Goal: Task Accomplishment & Management: Manage account settings

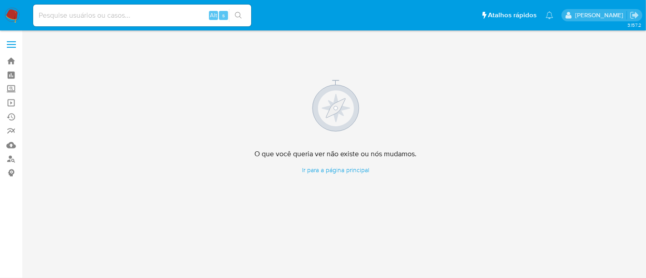
click at [100, 12] on input at bounding box center [142, 16] width 218 height 12
paste input "OQ4FzbKwEZtpeZ2DAne2h9y0"
type input "OQ4FzbKwEZtpeZ2DAne2h9y0"
click at [240, 14] on icon "search-icon" at bounding box center [238, 15] width 7 height 7
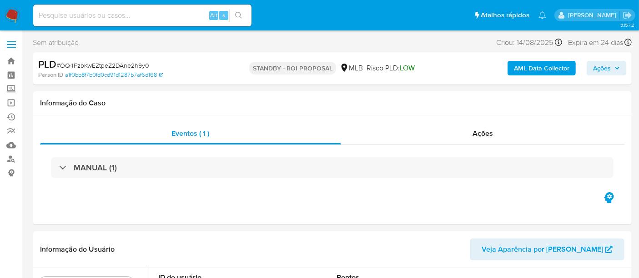
select select "10"
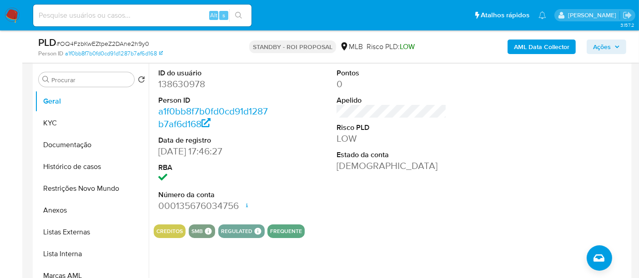
scroll to position [151, 0]
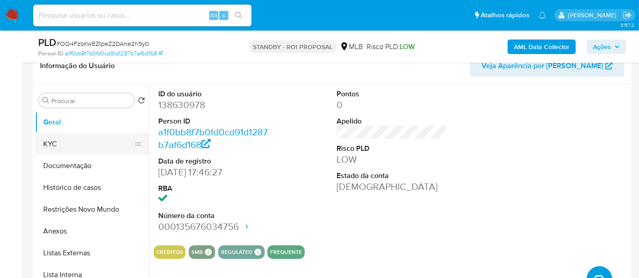
click at [50, 143] on button "KYC" at bounding box center [88, 144] width 106 height 22
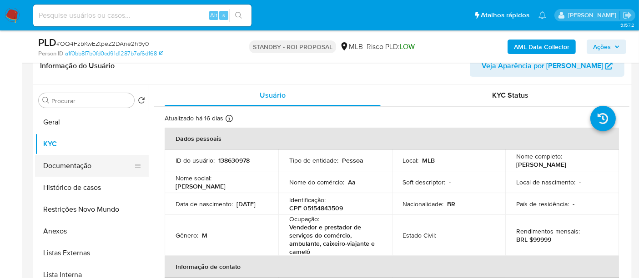
click at [66, 167] on button "Documentação" at bounding box center [88, 166] width 106 height 22
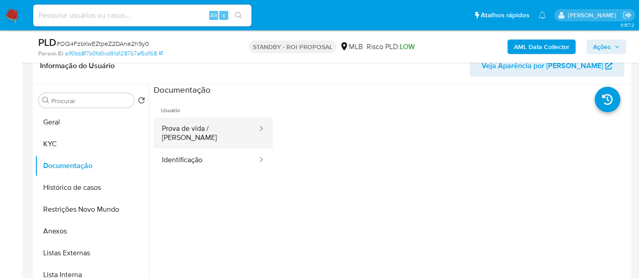
click at [218, 130] on button "Prova de vida / Selfie" at bounding box center [206, 133] width 105 height 31
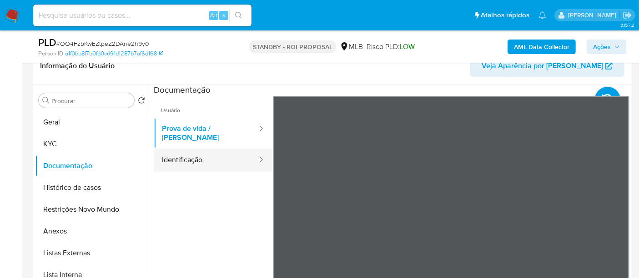
click at [186, 150] on button "Identificação" at bounding box center [206, 160] width 105 height 23
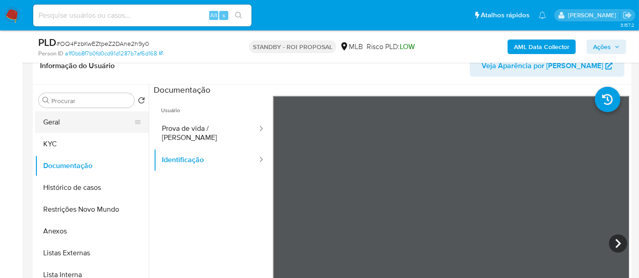
click at [54, 124] on button "Geral" at bounding box center [88, 122] width 106 height 22
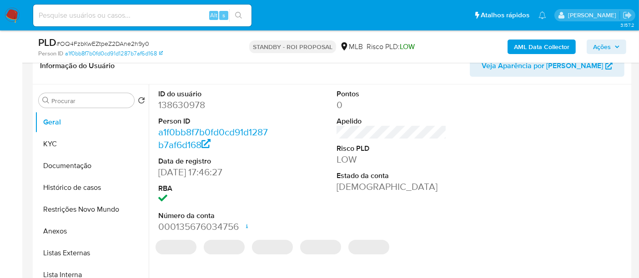
scroll to position [150, 0]
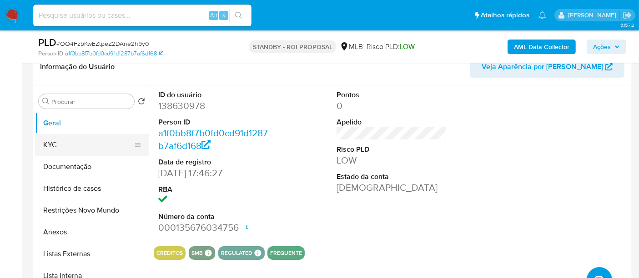
click at [70, 146] on button "KYC" at bounding box center [88, 145] width 106 height 22
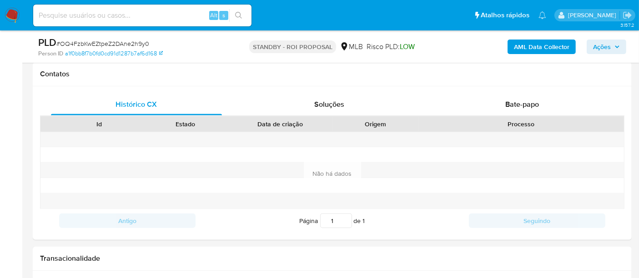
scroll to position [399, 0]
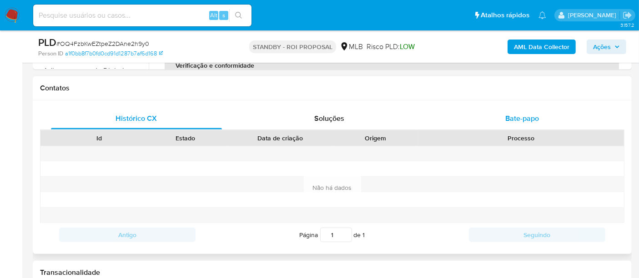
click at [522, 117] on span "Bate-papo" at bounding box center [522, 118] width 34 height 10
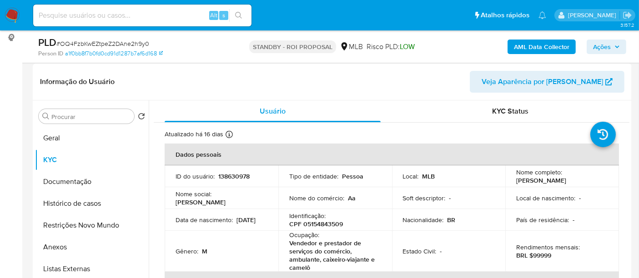
scroll to position [131, 0]
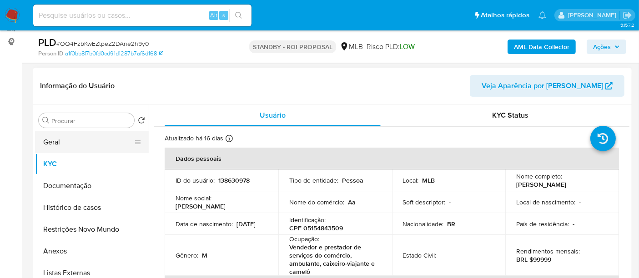
click at [68, 141] on button "Geral" at bounding box center [88, 142] width 106 height 22
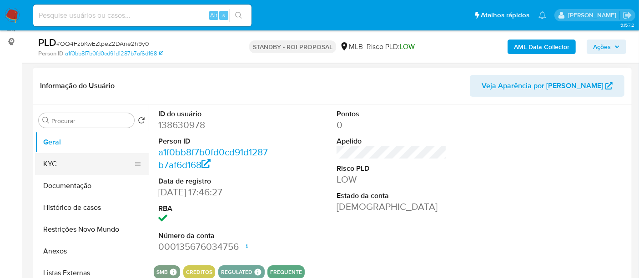
click at [50, 166] on button "KYC" at bounding box center [88, 164] width 106 height 22
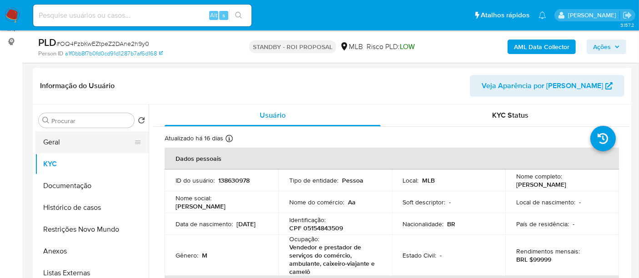
click at [52, 139] on button "Geral" at bounding box center [88, 142] width 106 height 22
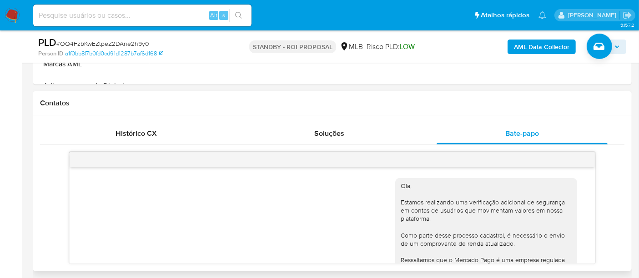
scroll to position [154, 0]
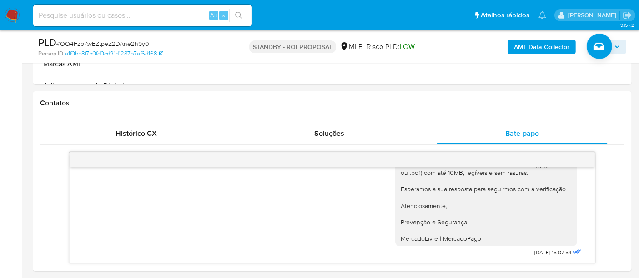
click at [159, 15] on input at bounding box center [142, 16] width 218 height 12
paste input "uxYUc5k9JOXfTpv3NWvVDS6o"
type input "uxYUc5k9JOXfTpv3NWvVDS6o"
click at [238, 12] on icon "search-icon" at bounding box center [238, 15] width 7 height 7
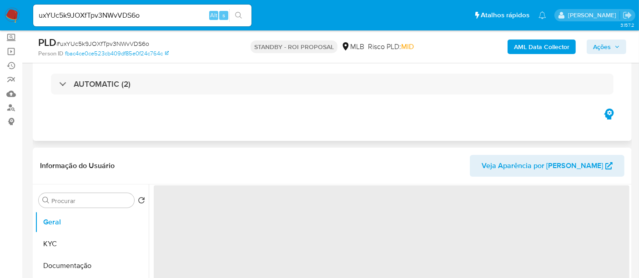
scroll to position [101, 0]
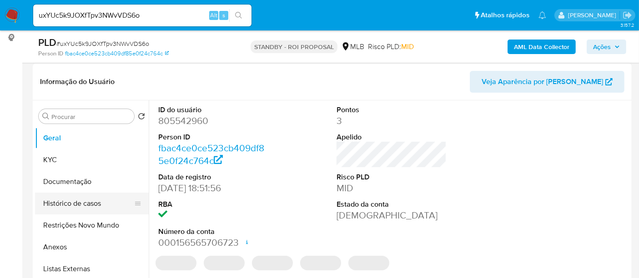
select select "10"
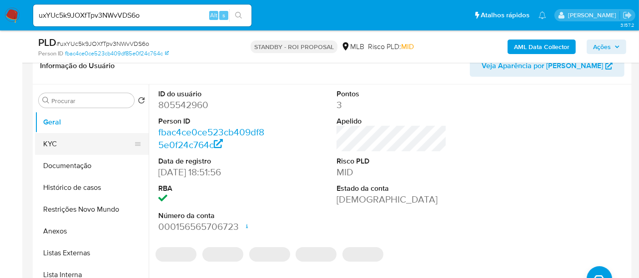
drag, startPoint x: 60, startPoint y: 141, endPoint x: 140, endPoint y: 146, distance: 81.0
click at [60, 142] on button "KYC" at bounding box center [88, 144] width 106 height 22
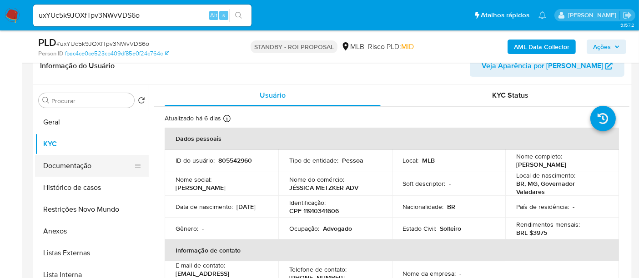
click at [68, 166] on button "Documentação" at bounding box center [88, 166] width 106 height 22
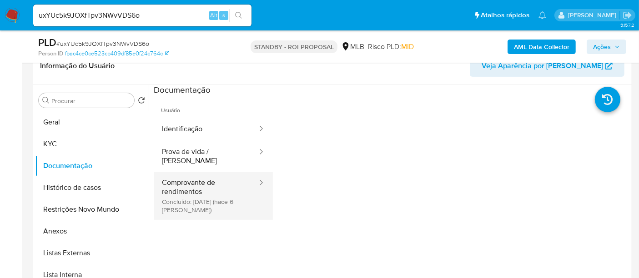
click at [203, 183] on button "Comprovante de rendimentos Concluído: 29/08/2025 (hace 6 días)" at bounding box center [206, 196] width 105 height 48
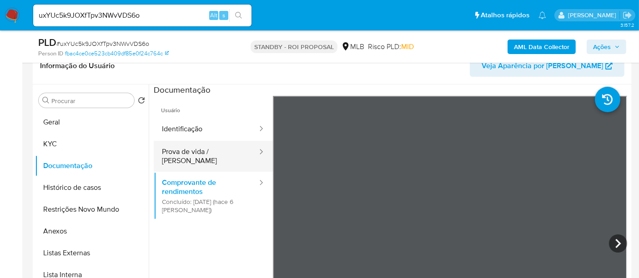
click at [183, 148] on button "Prova de vida / Selfie" at bounding box center [206, 156] width 105 height 31
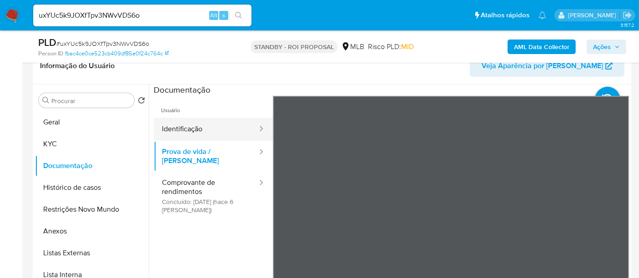
click at [190, 130] on button "Identificação" at bounding box center [206, 129] width 105 height 23
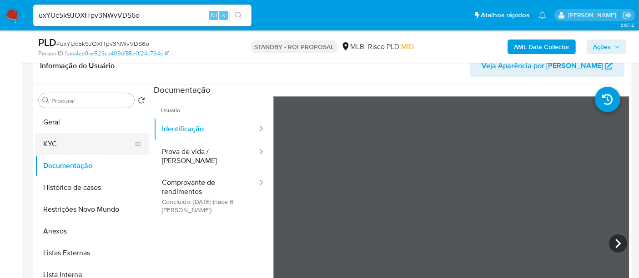
click at [55, 144] on button "KYC" at bounding box center [88, 144] width 106 height 22
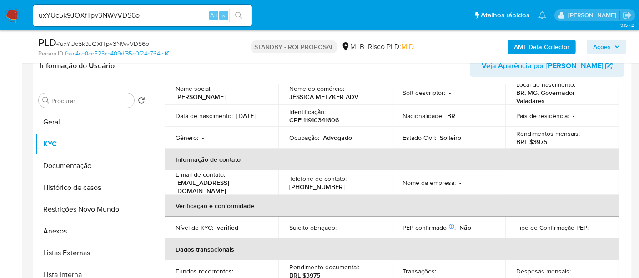
scroll to position [101, 0]
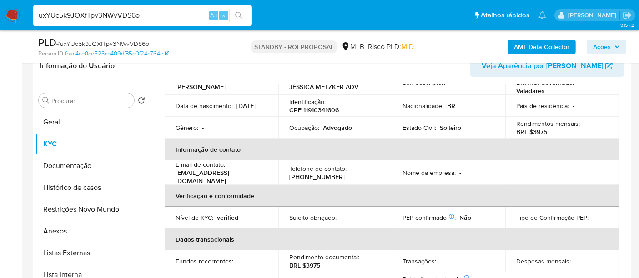
drag, startPoint x: 149, startPoint y: 15, endPoint x: 0, endPoint y: 1, distance: 149.7
click at [0, 1] on nav "Pausado Ver notificaciones uxYUc5k9JOXfTpv3NWvVDS6o Alt s Atalhos rápidos Presi…" at bounding box center [319, 15] width 639 height 30
paste input "5gSKMBsL2v5SwNWOepecDoPl"
type input "5gSKMBsL2v5SwNWOepecDoPl"
click at [243, 15] on button "search-icon" at bounding box center [238, 15] width 19 height 13
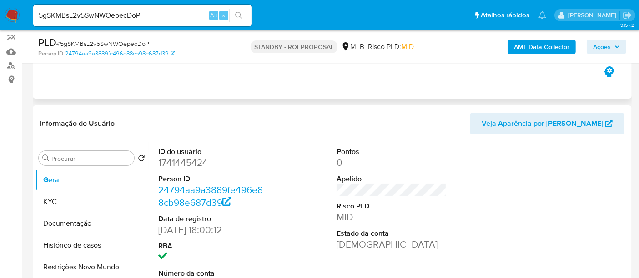
scroll to position [101, 0]
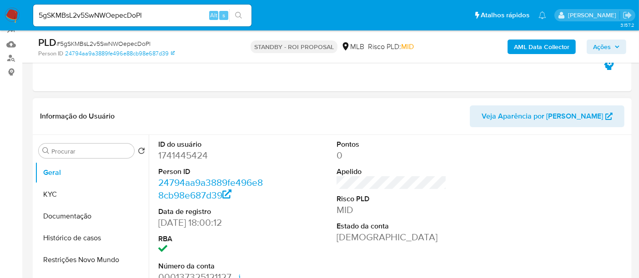
select select "10"
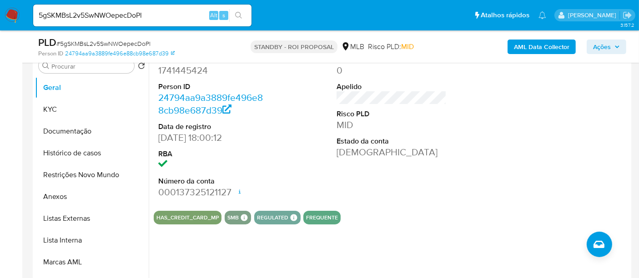
scroll to position [202, 0]
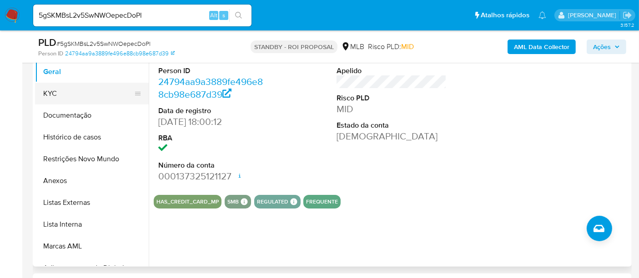
click at [49, 94] on button "KYC" at bounding box center [88, 94] width 106 height 22
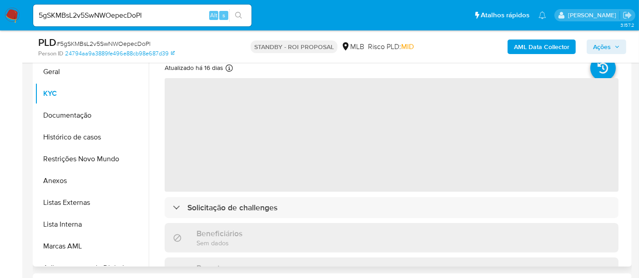
scroll to position [151, 0]
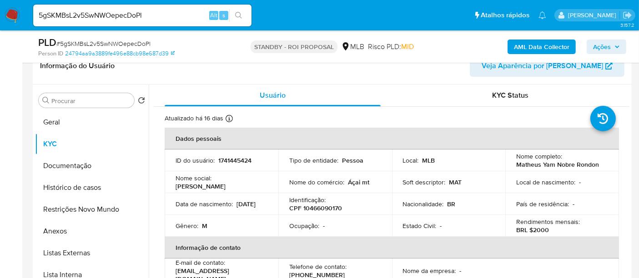
drag, startPoint x: 174, startPoint y: 210, endPoint x: 234, endPoint y: 210, distance: 60.0
click at [234, 210] on td "Data de nascimento : 23/03/2007" at bounding box center [222, 204] width 114 height 22
copy p "23/03/2007"
click at [57, 165] on button "Documentação" at bounding box center [88, 166] width 106 height 22
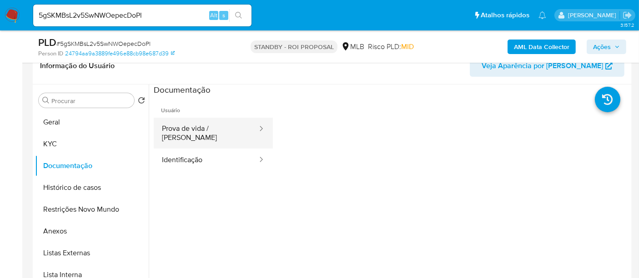
click at [215, 128] on button "Prova de vida / Selfie" at bounding box center [206, 133] width 105 height 31
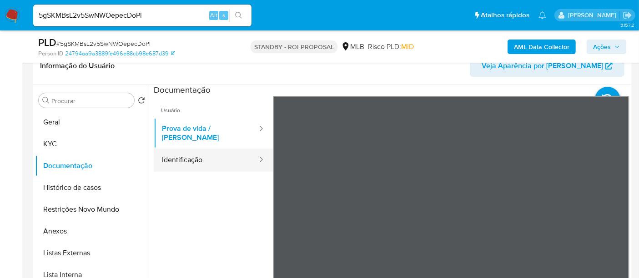
click at [194, 150] on button "Identificação" at bounding box center [206, 160] width 105 height 23
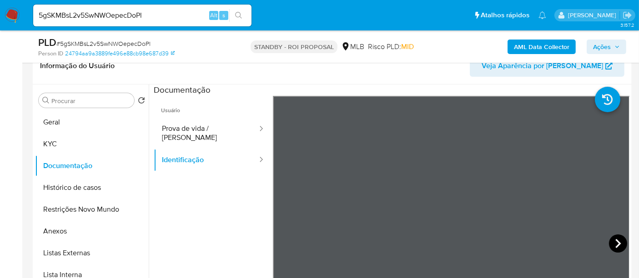
click at [610, 237] on icon at bounding box center [618, 244] width 18 height 18
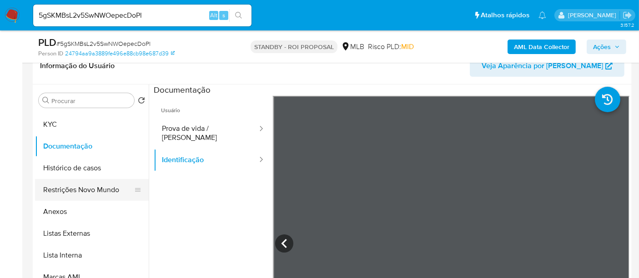
scroll to position [50, 0]
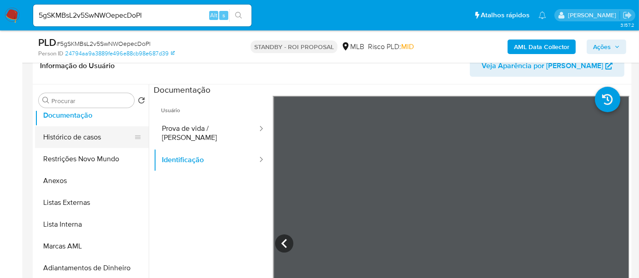
click at [68, 133] on button "Histórico de casos" at bounding box center [88, 137] width 106 height 22
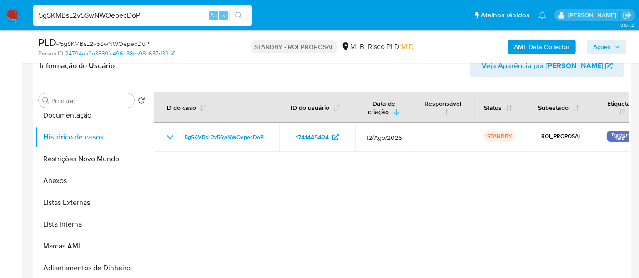
drag, startPoint x: 155, startPoint y: 16, endPoint x: 0, endPoint y: -19, distance: 158.5
paste input "pEFTESKF6iZCODIWpZOuD1xT"
type input "pEFTESKF6iZCODIWpZOuD1xT"
drag, startPoint x: 240, startPoint y: 12, endPoint x: 332, endPoint y: 34, distance: 95.4
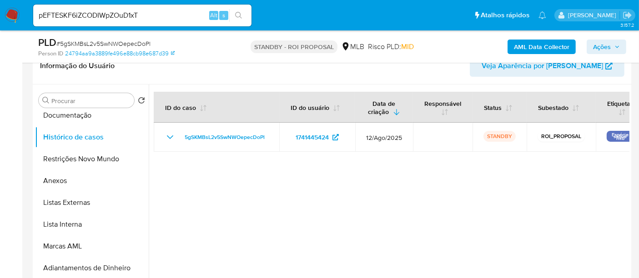
click at [239, 12] on icon "search-icon" at bounding box center [238, 15] width 7 height 7
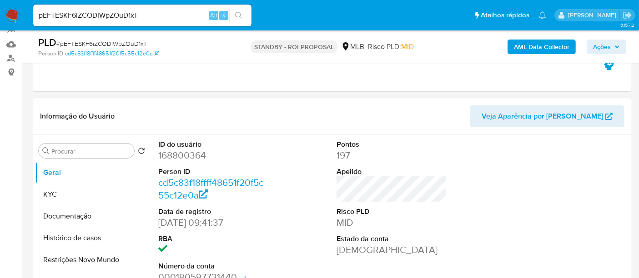
select select "10"
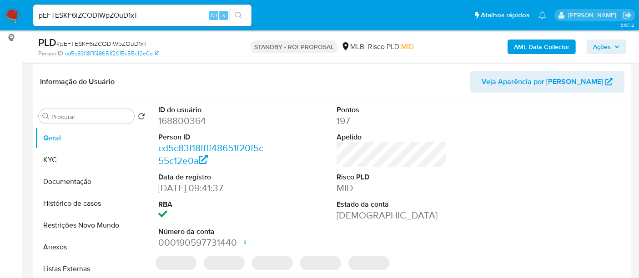
scroll to position [151, 0]
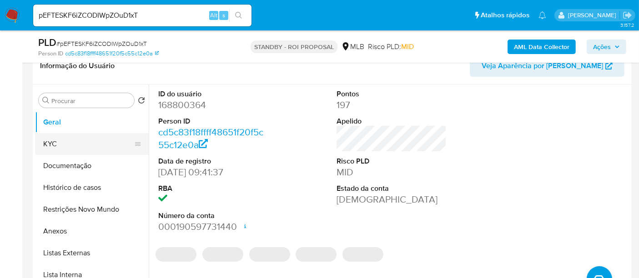
click at [64, 142] on button "KYC" at bounding box center [88, 144] width 106 height 22
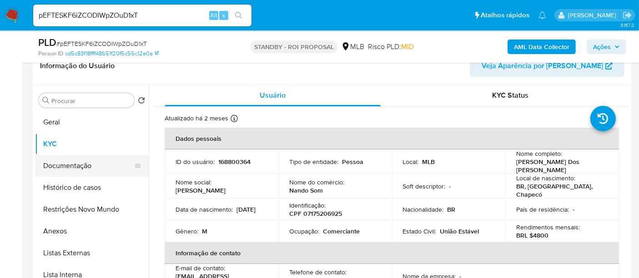
drag, startPoint x: 75, startPoint y: 165, endPoint x: 83, endPoint y: 167, distance: 7.8
click at [75, 165] on button "Documentação" at bounding box center [88, 166] width 106 height 22
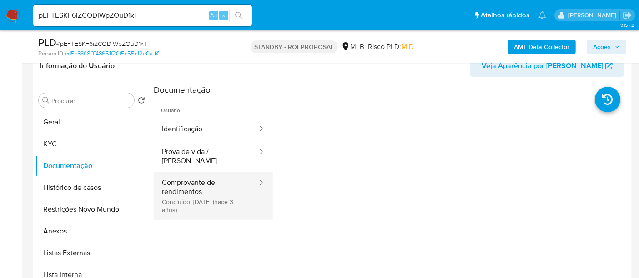
click at [189, 180] on button "Comprovante de rendimentos Concluído: 22/06/2022 (hace 3 años)" at bounding box center [206, 196] width 105 height 48
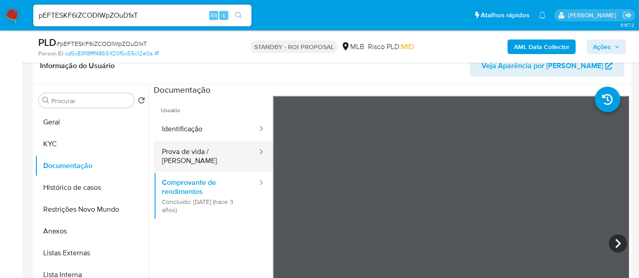
click at [201, 154] on button "Prova de vida / Selfie" at bounding box center [206, 156] width 105 height 31
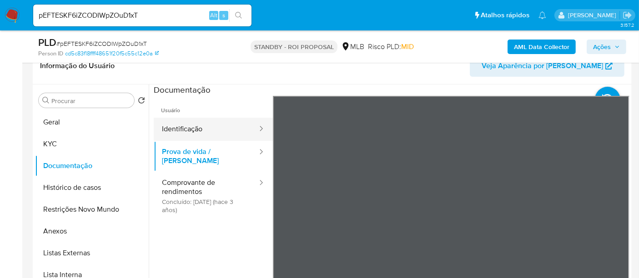
click at [198, 129] on button "Identificação" at bounding box center [206, 129] width 105 height 23
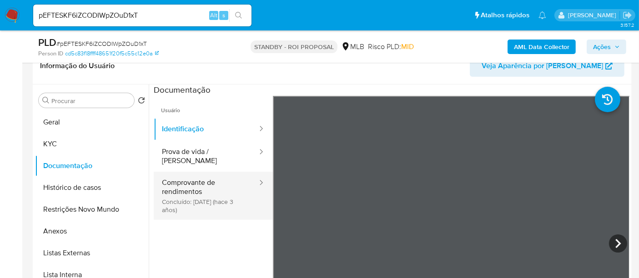
click at [192, 175] on button "Comprovante de rendimentos Concluído: 22/06/2022 (hace 3 años)" at bounding box center [206, 196] width 105 height 48
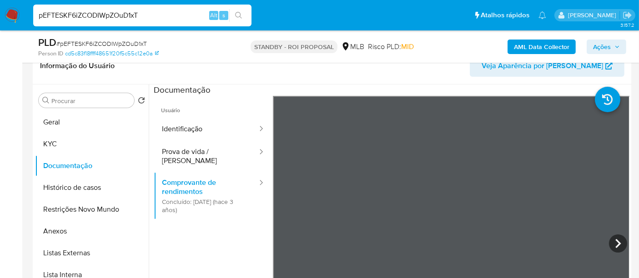
drag, startPoint x: 155, startPoint y: 17, endPoint x: 0, endPoint y: 17, distance: 155.5
click at [0, 17] on nav "Pausado Ver notificaciones pEFTESKF6iZCODIWpZOuD1xT Alt s Atalhos rápidos Presi…" at bounding box center [319, 15] width 639 height 30
paste input "9JjVnpVVZDeR4IRcauOa4wDS"
type input "9JjVnpVVZDeR4IRcauOa4wDS"
click at [239, 14] on icon "search-icon" at bounding box center [238, 15] width 7 height 7
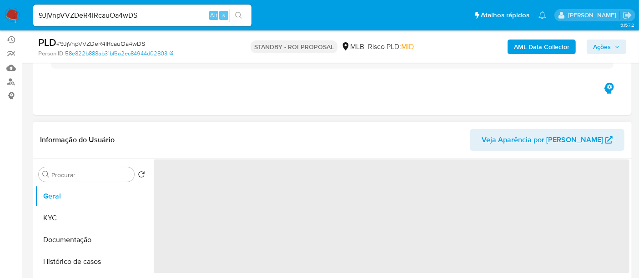
scroll to position [101, 0]
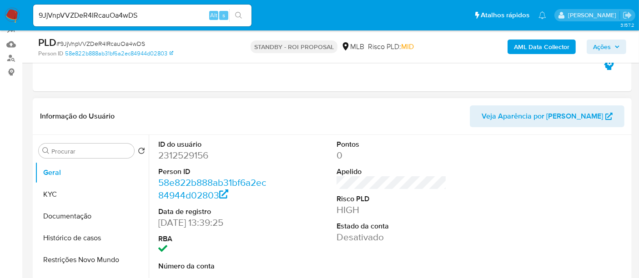
select select "10"
click at [74, 194] on button "KYC" at bounding box center [88, 195] width 106 height 22
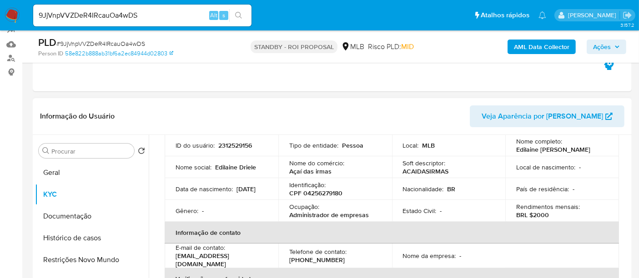
scroll to position [50, 0]
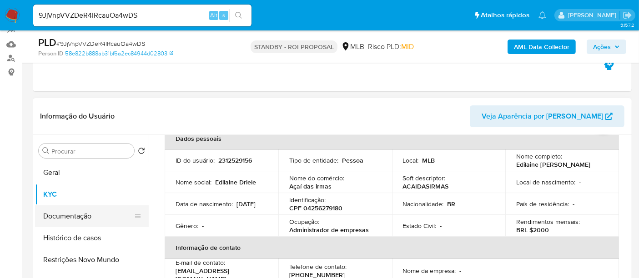
click at [74, 220] on button "Documentação" at bounding box center [88, 216] width 106 height 22
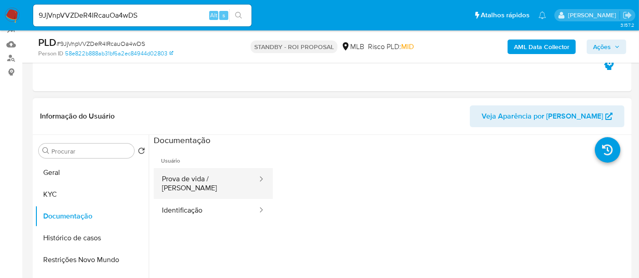
click at [223, 182] on button "Prova de vida / Selfie" at bounding box center [206, 183] width 105 height 31
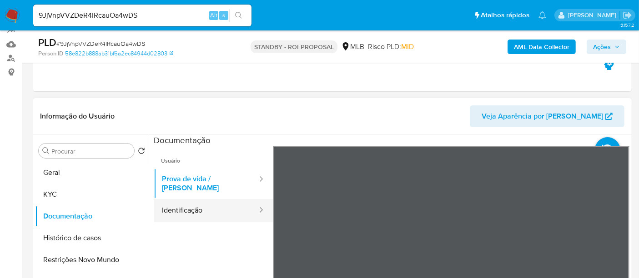
click at [184, 199] on button "Identificação" at bounding box center [206, 210] width 105 height 23
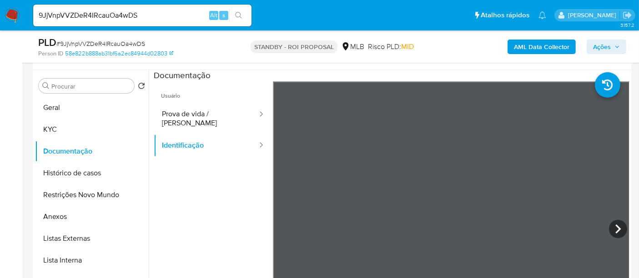
scroll to position [187, 0]
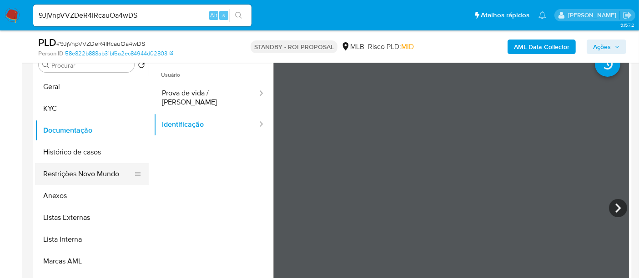
click at [86, 172] on button "Restrições Novo Mundo" at bounding box center [88, 174] width 106 height 22
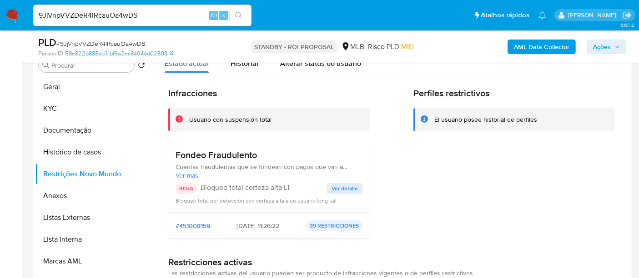
click at [344, 186] on span "Ver detalle" at bounding box center [344, 188] width 26 height 9
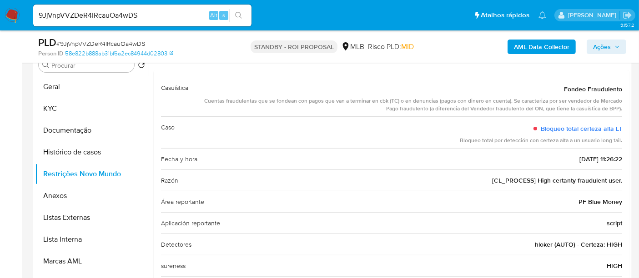
scroll to position [0, 0]
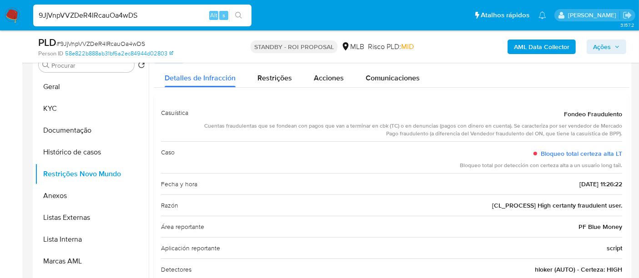
drag, startPoint x: 153, startPoint y: 15, endPoint x: 0, endPoint y: 15, distance: 153.2
click at [0, 15] on nav "Pausado Ver notificaciones 9JjVnpVVZDeR4IRcauOa4wDS Alt s Atalhos rápidos Presi…" at bounding box center [319, 15] width 639 height 30
paste input "QpDLYA81PbJYValS4eq7tY7H"
type input "QpDLYA81PbJYValS4eq7tY7H"
click at [236, 9] on button "search-icon" at bounding box center [238, 15] width 19 height 13
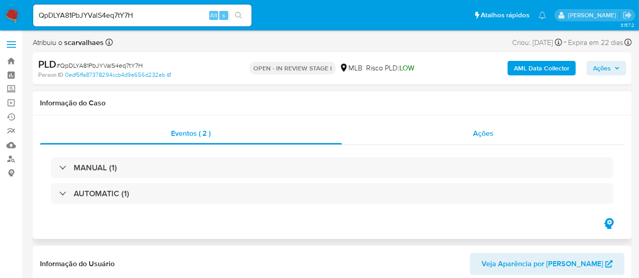
select select "10"
click at [499, 138] on div "Ações" at bounding box center [483, 134] width 283 height 22
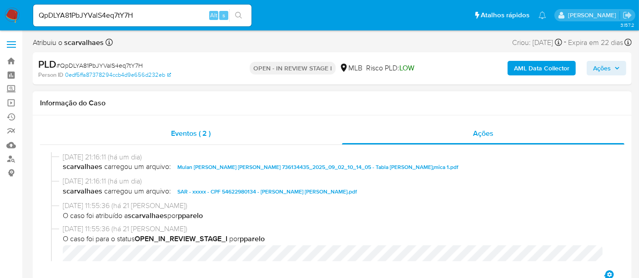
click at [188, 130] on span "Eventos ( 2 )" at bounding box center [191, 133] width 40 height 10
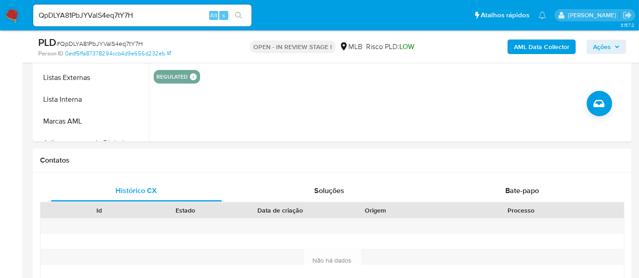
scroll to position [354, 0]
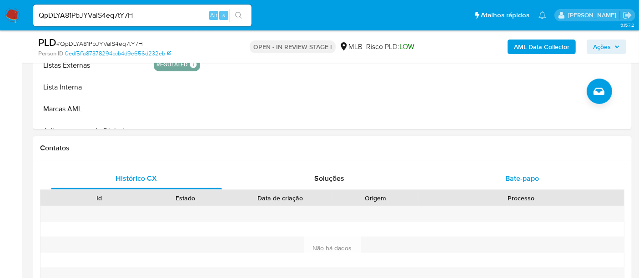
click at [515, 180] on span "Bate-papo" at bounding box center [522, 178] width 34 height 10
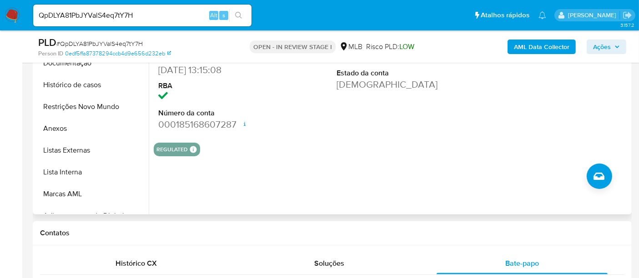
scroll to position [152, 0]
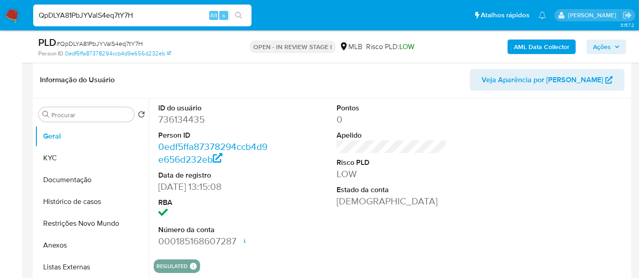
click at [150, 14] on input "QpDLYA81PbJYValS4eq7tY7H" at bounding box center [142, 16] width 218 height 12
click at [58, 155] on button "KYC" at bounding box center [88, 158] width 106 height 22
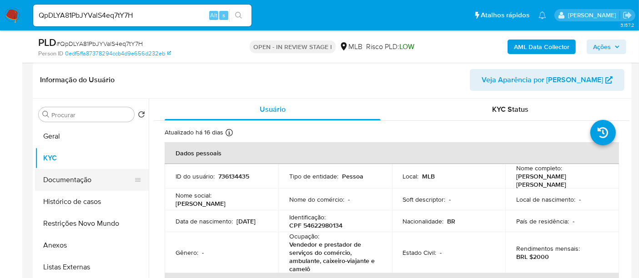
click at [62, 182] on button "Documentação" at bounding box center [88, 180] width 106 height 22
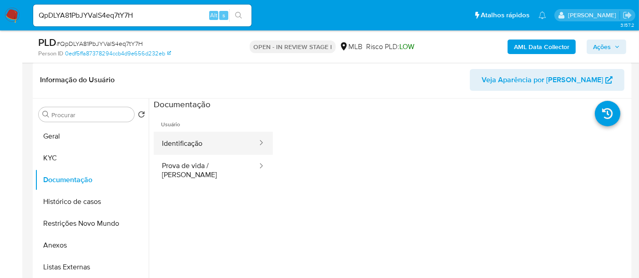
click at [194, 143] on button "Identificação" at bounding box center [206, 143] width 105 height 23
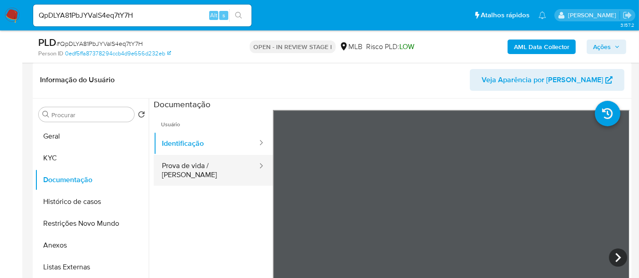
click at [185, 163] on button "Prova de vida / [PERSON_NAME]" at bounding box center [206, 170] width 105 height 31
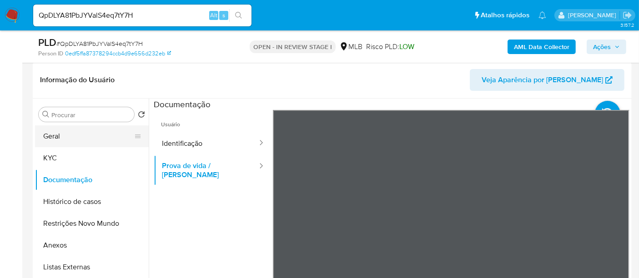
click at [62, 135] on button "Geral" at bounding box center [88, 136] width 106 height 22
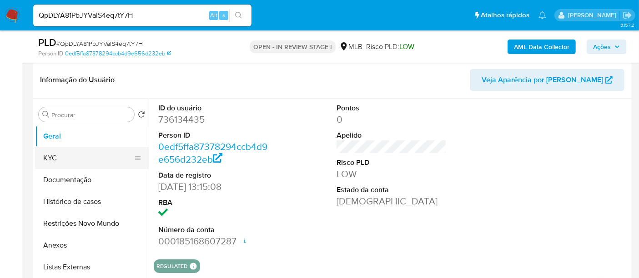
click at [52, 160] on button "KYC" at bounding box center [88, 158] width 106 height 22
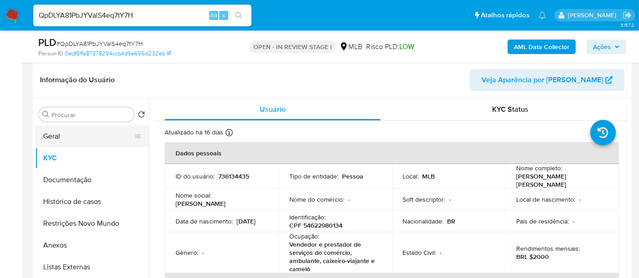
drag, startPoint x: 52, startPoint y: 134, endPoint x: 59, endPoint y: 135, distance: 6.9
click at [53, 134] on button "Geral" at bounding box center [88, 136] width 106 height 22
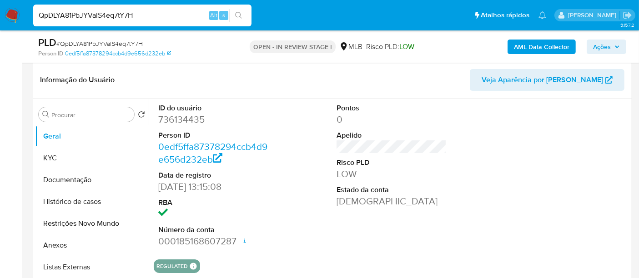
drag, startPoint x: 148, startPoint y: 15, endPoint x: 0, endPoint y: 22, distance: 148.3
click at [0, 22] on nav "Pausado Ver notificaciones QpDLYA81PbJYValS4eq7tY7H Alt s Atalhos rápidos Presi…" at bounding box center [319, 15] width 639 height 30
paste input "PVz0fcW2y0iOjVGOE5C9t8kd"
type input "PVz0fcW2y0iOjVGOE5C9t8kd"
click at [239, 13] on icon "search-icon" at bounding box center [238, 15] width 7 height 7
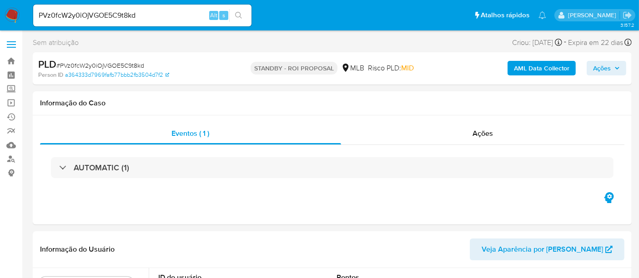
select select "10"
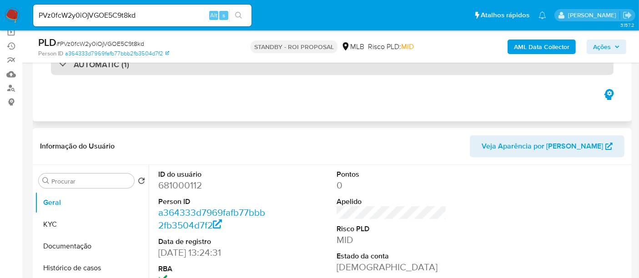
scroll to position [101, 0]
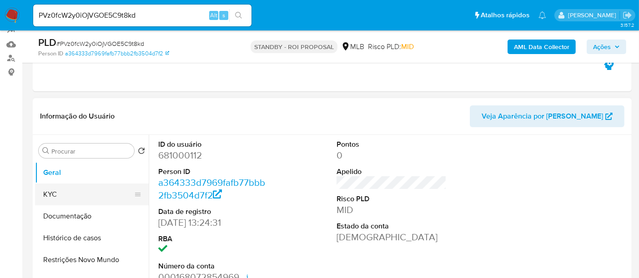
click at [62, 197] on button "KYC" at bounding box center [88, 195] width 106 height 22
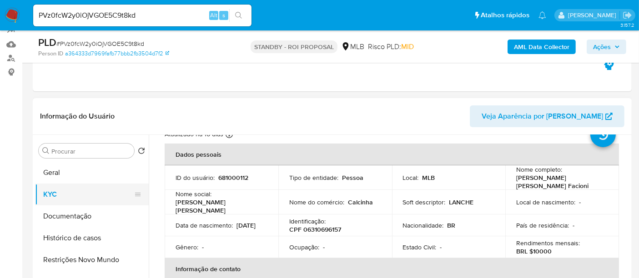
scroll to position [50, 0]
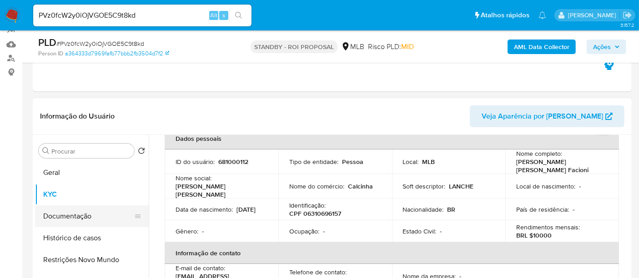
click at [59, 216] on button "Documentação" at bounding box center [88, 216] width 106 height 22
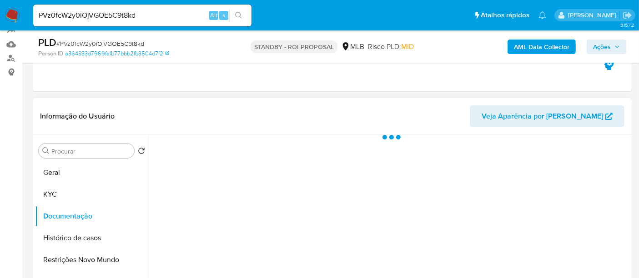
scroll to position [0, 0]
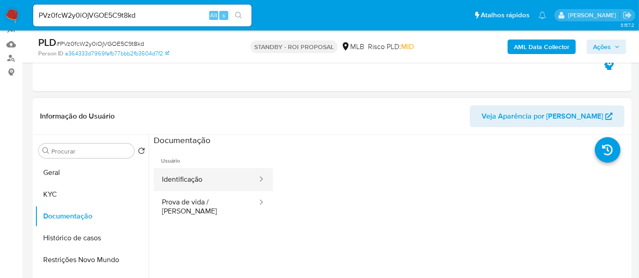
drag, startPoint x: 210, startPoint y: 177, endPoint x: 222, endPoint y: 179, distance: 11.9
click at [210, 177] on button "Identificação" at bounding box center [206, 179] width 105 height 23
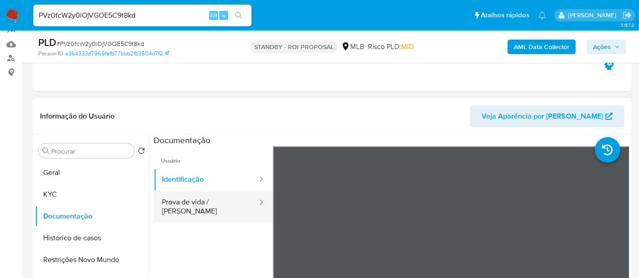
click at [193, 203] on button "Prova de vida / [PERSON_NAME]" at bounding box center [206, 206] width 105 height 31
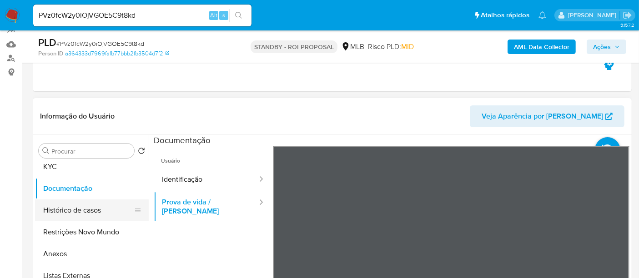
scroll to position [50, 0]
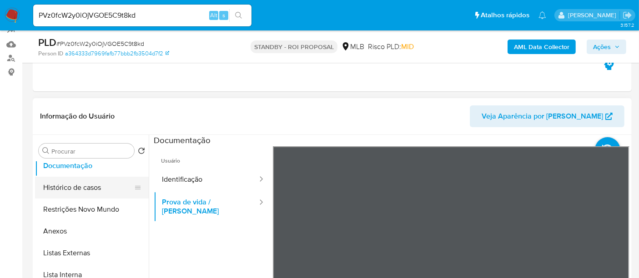
click at [79, 189] on button "Histórico de casos" at bounding box center [88, 188] width 106 height 22
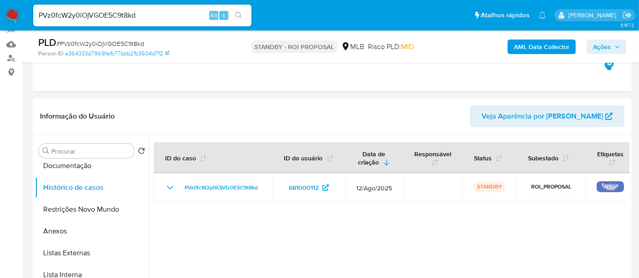
scroll to position [0, 0]
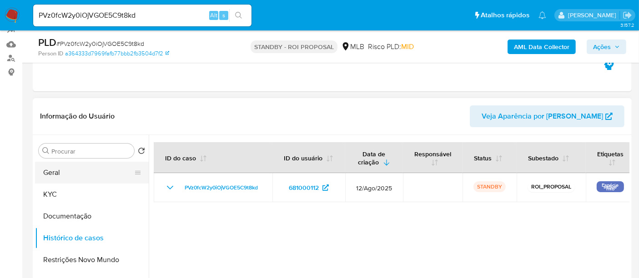
drag, startPoint x: 61, startPoint y: 175, endPoint x: 140, endPoint y: 175, distance: 78.6
click at [62, 175] on button "Geral" at bounding box center [88, 173] width 106 height 22
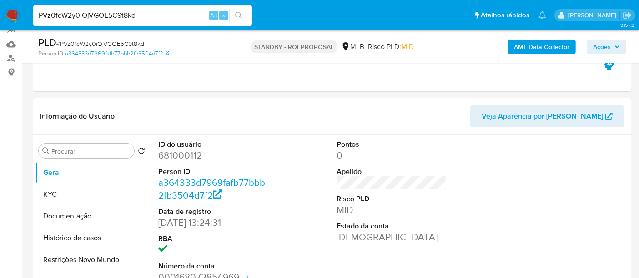
drag, startPoint x: 139, startPoint y: 14, endPoint x: 0, endPoint y: 14, distance: 139.1
click at [0, 14] on nav "Pausado Ver notificaciones PVz0fcW2y0iOjVGOE5C9t8kd Alt s Atalhos rápidos Presi…" at bounding box center [319, 15] width 639 height 30
paste input "v4zEt19wFx0mq5Niz1BqgIay"
type input "v4zEt19wFx0mq5Niz1BqgIay"
click at [237, 14] on icon "search-icon" at bounding box center [238, 15] width 7 height 7
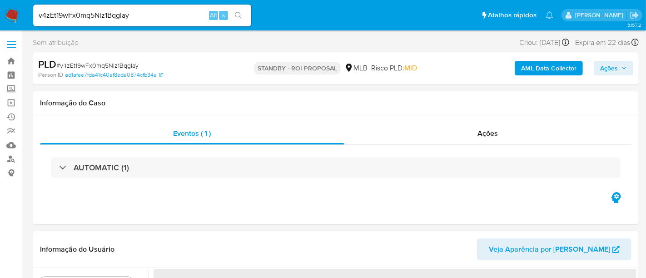
select select "10"
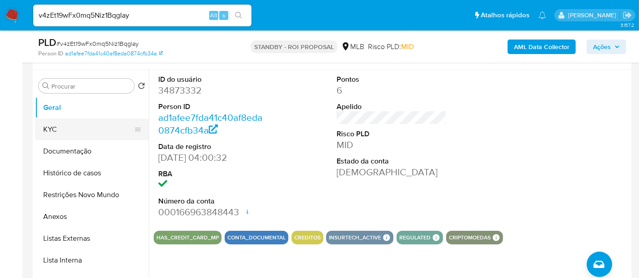
scroll to position [151, 0]
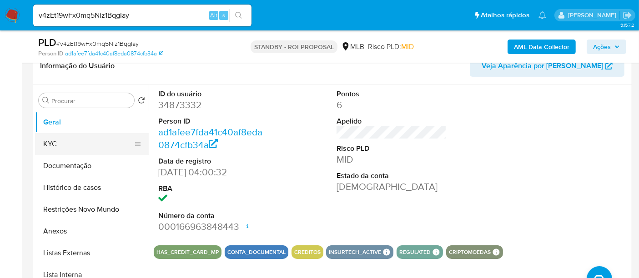
click at [66, 145] on button "KYC" at bounding box center [88, 144] width 106 height 22
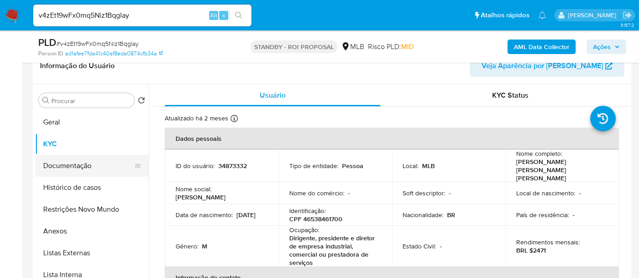
click at [83, 166] on button "Documentação" at bounding box center [88, 166] width 106 height 22
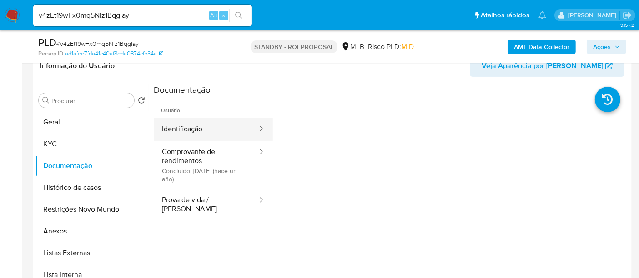
drag, startPoint x: 186, startPoint y: 132, endPoint x: 193, endPoint y: 135, distance: 7.5
click at [186, 132] on button "Identificação" at bounding box center [206, 129] width 105 height 23
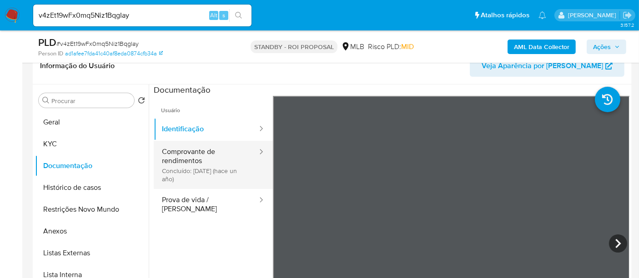
drag, startPoint x: 183, startPoint y: 156, endPoint x: 214, endPoint y: 156, distance: 31.4
click at [182, 156] on button "Comprovante de rendimentos Concluído: 27/05/2024 (hace un año)" at bounding box center [206, 165] width 105 height 48
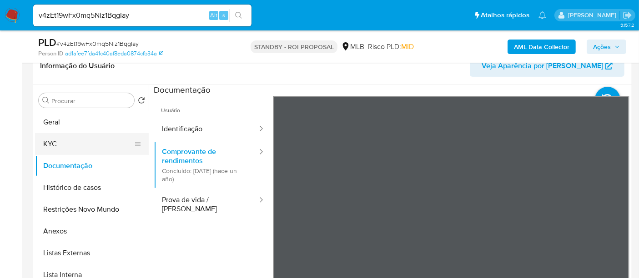
click at [65, 141] on button "KYC" at bounding box center [88, 144] width 106 height 22
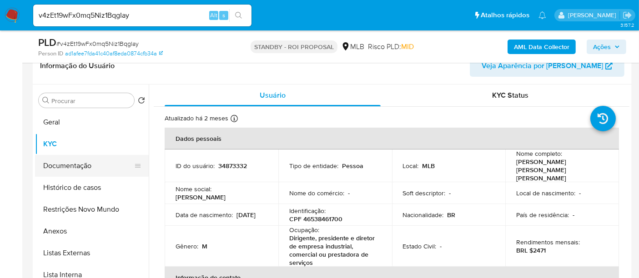
drag, startPoint x: 75, startPoint y: 161, endPoint x: 80, endPoint y: 162, distance: 5.2
click at [75, 161] on button "Documentação" at bounding box center [88, 166] width 106 height 22
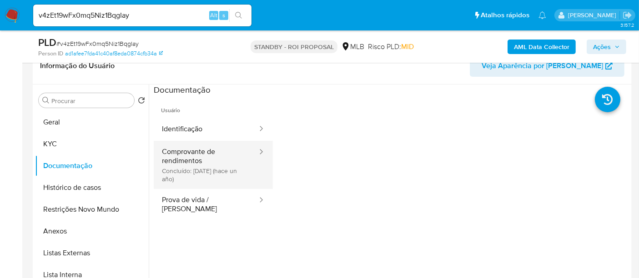
click at [204, 156] on button "Comprovante de rendimentos Concluído: 27/05/2024 (hace un año)" at bounding box center [206, 165] width 105 height 48
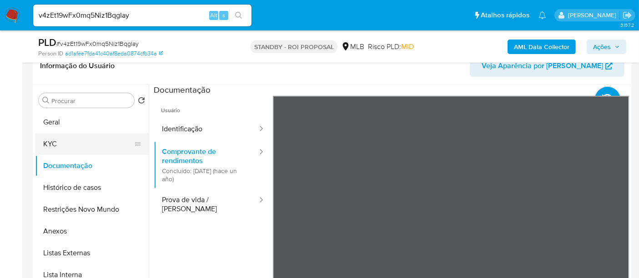
click at [67, 142] on button "KYC" at bounding box center [88, 144] width 106 height 22
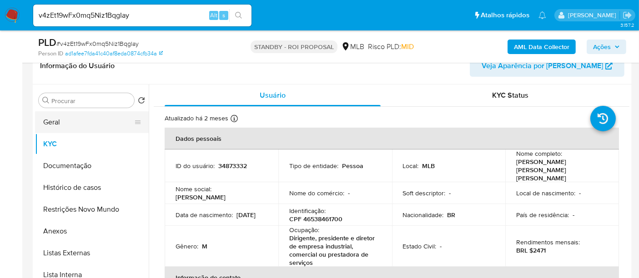
click at [58, 127] on button "Geral" at bounding box center [88, 122] width 106 height 22
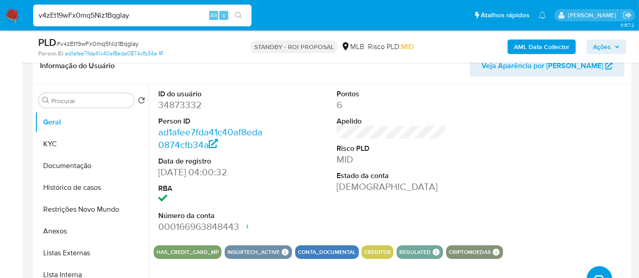
drag, startPoint x: 150, startPoint y: 19, endPoint x: 0, endPoint y: 19, distance: 150.5
click at [0, 19] on nav "Pausado Ver notificaciones v4zEt19wFx0mq5Niz1BqgIay Alt s Atalhos rápidos Presi…" at bounding box center [319, 15] width 639 height 30
paste input "uPNjMfobSTmClkY4J0sjwFVV"
type input "uPNjMfobSTmClkY4J0sjwFVV"
click at [239, 11] on button "search-icon" at bounding box center [238, 15] width 19 height 13
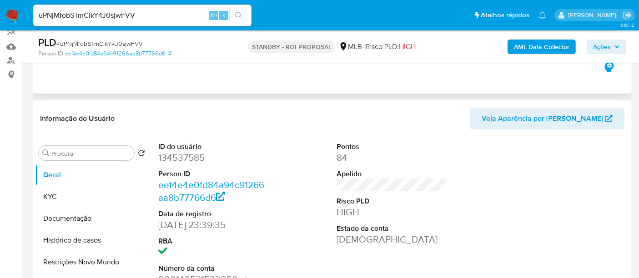
scroll to position [101, 0]
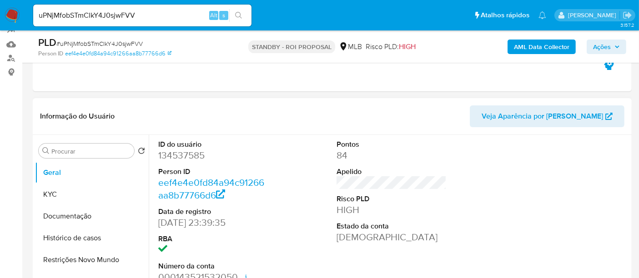
select select "10"
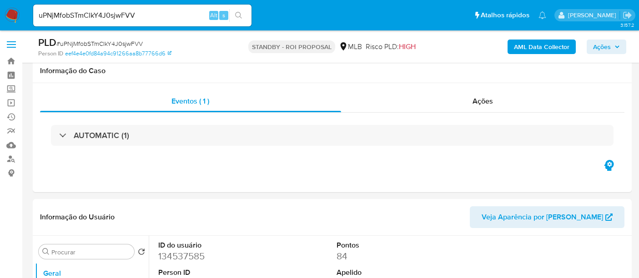
select select "10"
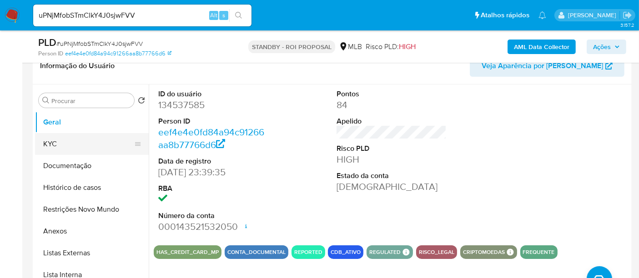
click at [59, 142] on button "KYC" at bounding box center [88, 144] width 106 height 22
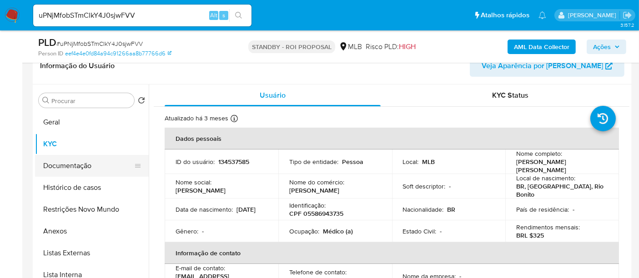
click at [83, 167] on button "Documentação" at bounding box center [88, 166] width 106 height 22
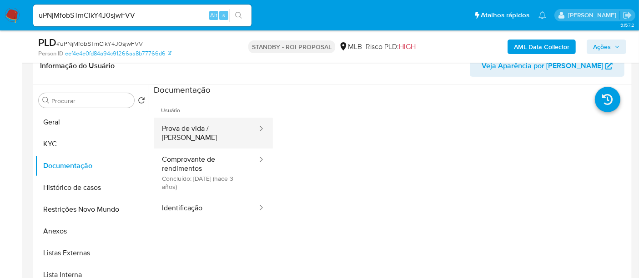
click at [224, 126] on button "Prova de vida / Selfie" at bounding box center [206, 133] width 105 height 31
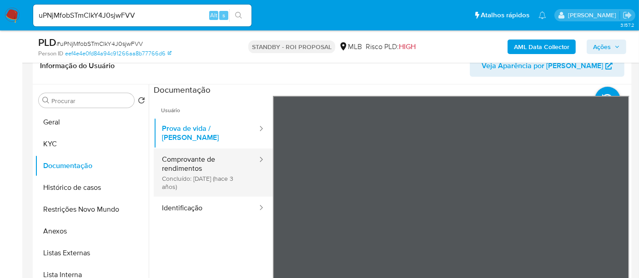
click at [191, 155] on button "Comprovante de rendimentos Concluído: 19/04/2022 (hace 3 años)" at bounding box center [206, 173] width 105 height 48
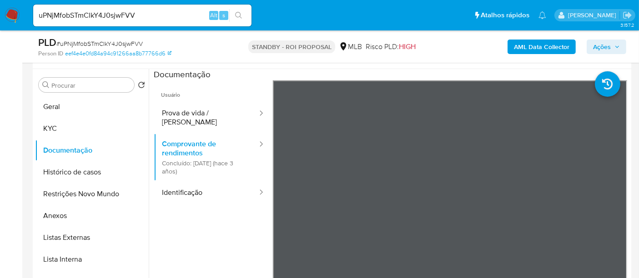
scroll to position [169, 0]
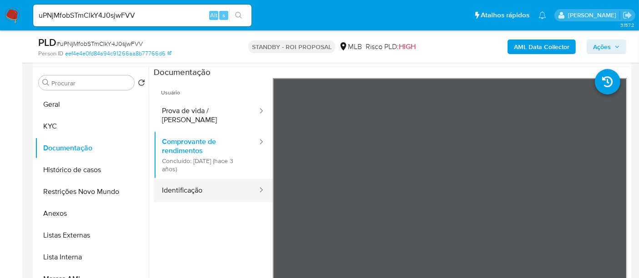
click at [179, 185] on button "Identificação" at bounding box center [206, 190] width 105 height 23
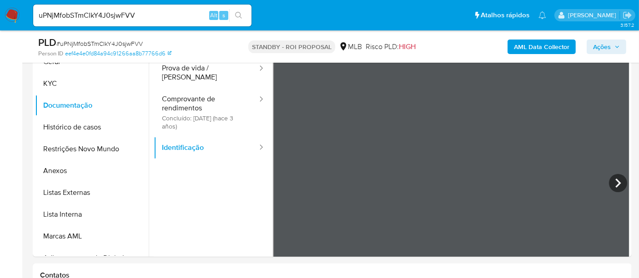
scroll to position [216, 0]
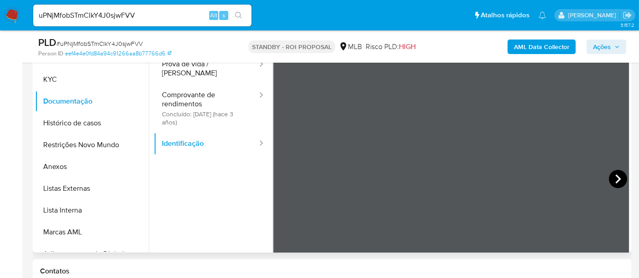
click at [611, 173] on icon at bounding box center [618, 179] width 18 height 18
click at [280, 181] on icon at bounding box center [284, 179] width 18 height 18
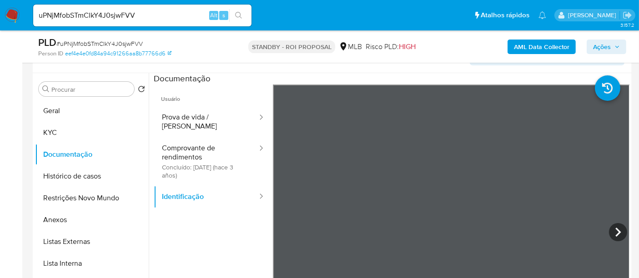
scroll to position [184, 0]
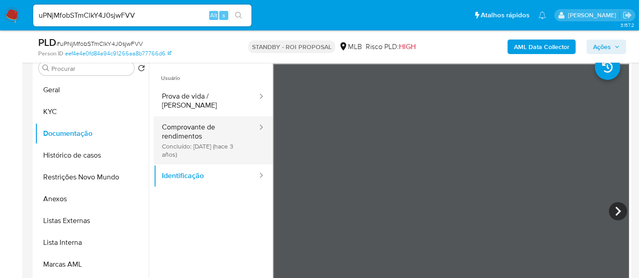
click at [196, 119] on button "Comprovante de rendimentos Concluído: 19/04/2022 (hace 3 años)" at bounding box center [206, 140] width 105 height 48
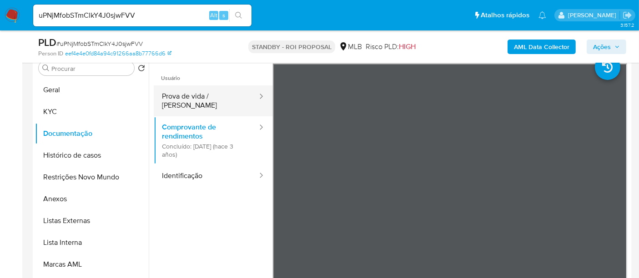
click at [206, 96] on button "Prova de vida / Selfie" at bounding box center [206, 100] width 105 height 31
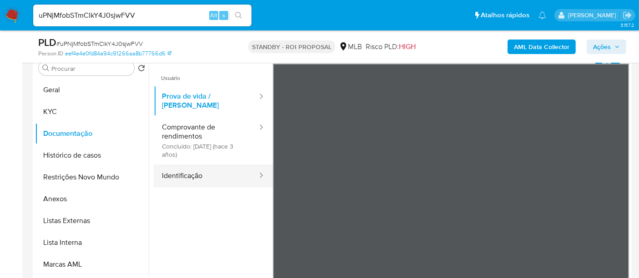
click at [183, 165] on button "Identificação" at bounding box center [206, 176] width 105 height 23
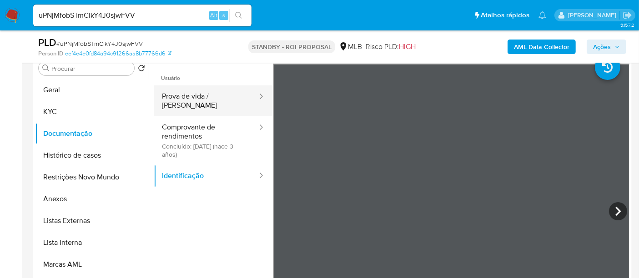
click at [192, 94] on button "Prova de vida / Selfie" at bounding box center [206, 100] width 105 height 31
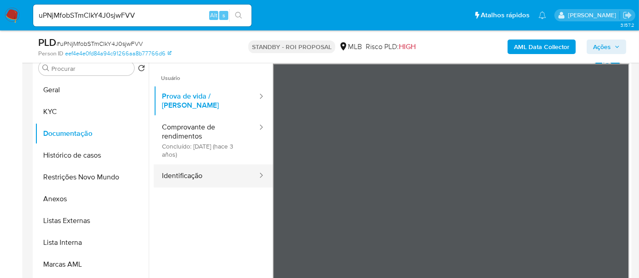
click at [194, 167] on button "Identificação" at bounding box center [206, 176] width 105 height 23
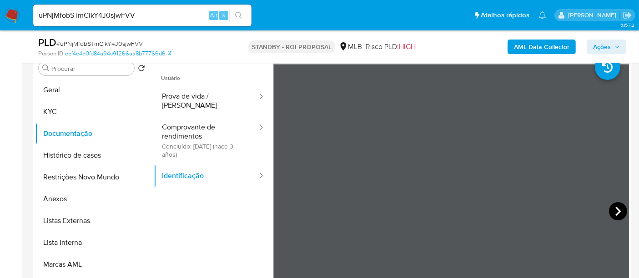
click at [613, 210] on icon at bounding box center [618, 211] width 18 height 18
click at [280, 209] on icon at bounding box center [284, 211] width 18 height 18
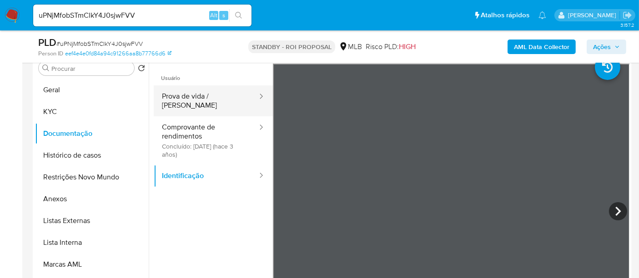
click at [189, 85] on button "Prova de vida / Selfie" at bounding box center [206, 100] width 105 height 31
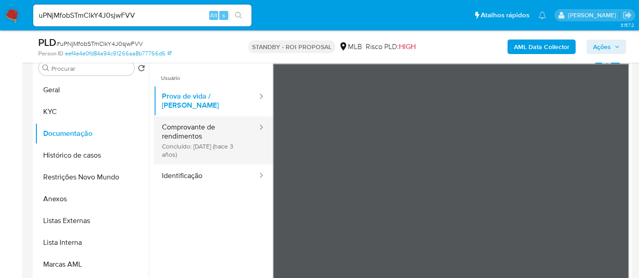
click at [195, 126] on button "Comprovante de rendimentos Concluído: 19/04/2022 (hace 3 años)" at bounding box center [206, 140] width 105 height 48
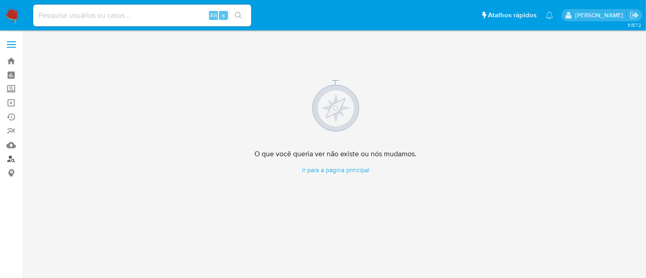
drag, startPoint x: 8, startPoint y: 156, endPoint x: 15, endPoint y: 158, distance: 6.5
click at [8, 156] on link "Localizador de pessoas" at bounding box center [54, 159] width 108 height 14
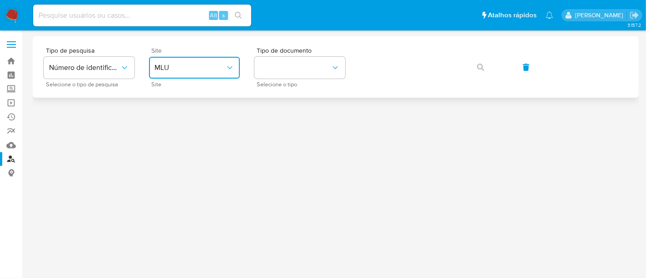
drag, startPoint x: 231, startPoint y: 67, endPoint x: 221, endPoint y: 75, distance: 12.3
click at [231, 68] on icon "site_id" at bounding box center [229, 67] width 5 height 3
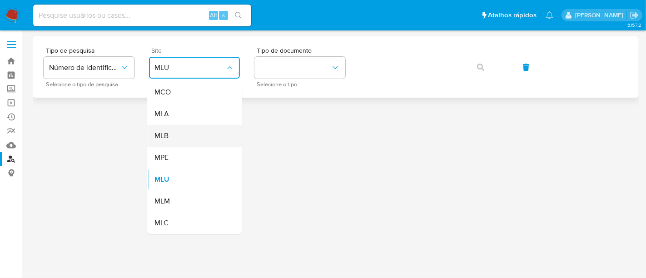
click at [171, 138] on div "MLB" at bounding box center [192, 136] width 75 height 22
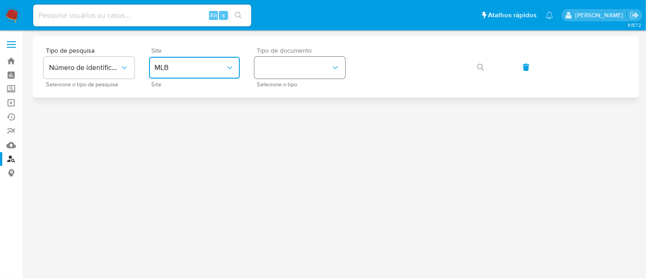
click at [334, 67] on icon "identificationType" at bounding box center [335, 67] width 5 height 3
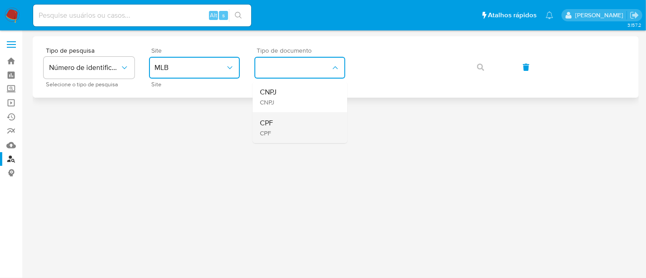
click at [279, 122] on div "CPF CPF" at bounding box center [297, 127] width 75 height 31
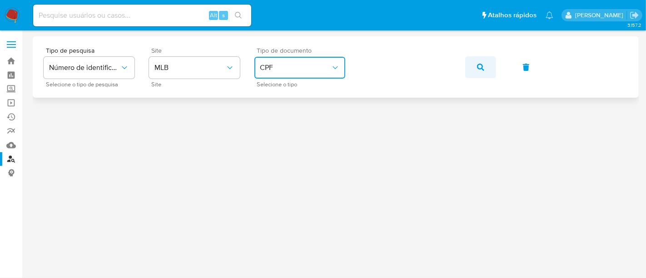
click at [480, 66] on icon "button" at bounding box center [480, 67] width 7 height 7
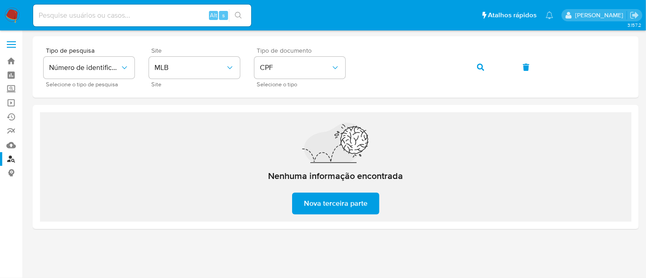
click at [149, 16] on input at bounding box center [142, 16] width 218 height 12
paste input "nUYIDDVkCeyOTEl0UBtzEbCu"
type input "nUYIDDVkCeyOTEl0UBtzEbCu"
click at [243, 15] on button "search-icon" at bounding box center [238, 15] width 19 height 13
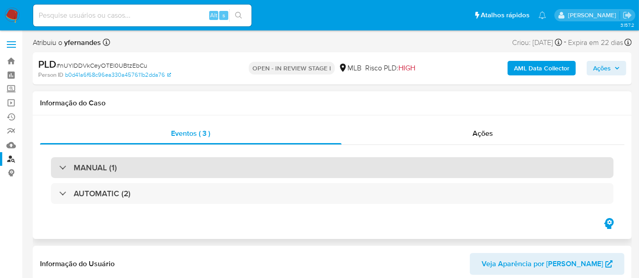
select select "10"
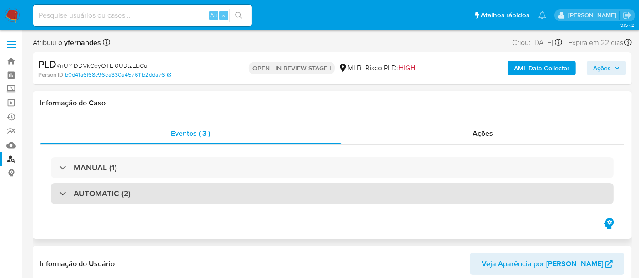
click at [145, 195] on div "AUTOMATIC (2)" at bounding box center [332, 193] width 562 height 21
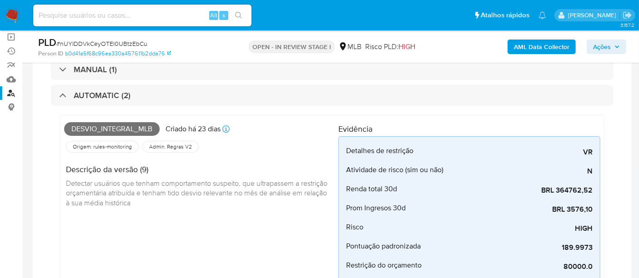
scroll to position [50, 0]
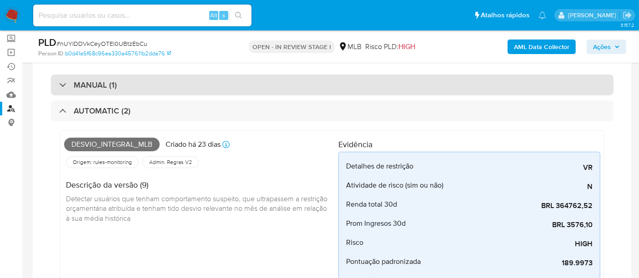
click at [146, 81] on div "MANUAL (1)" at bounding box center [332, 85] width 562 height 21
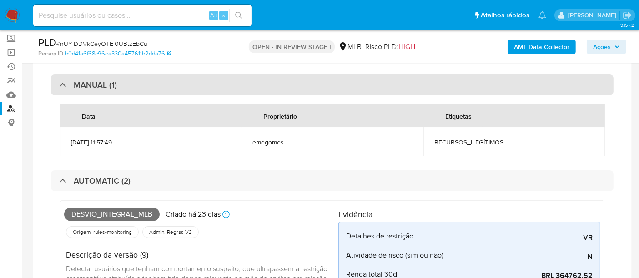
click at [135, 82] on div "MANUAL (1)" at bounding box center [332, 85] width 562 height 21
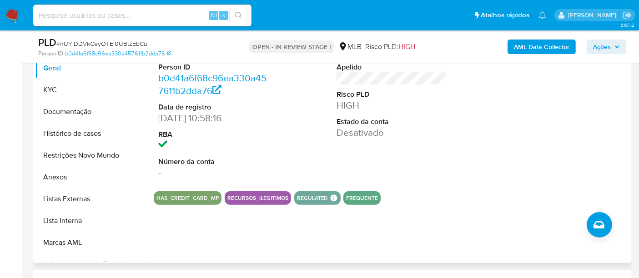
scroll to position [707, 0]
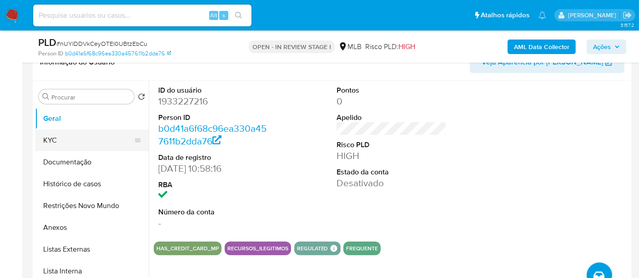
click at [73, 137] on button "KYC" at bounding box center [88, 141] width 106 height 22
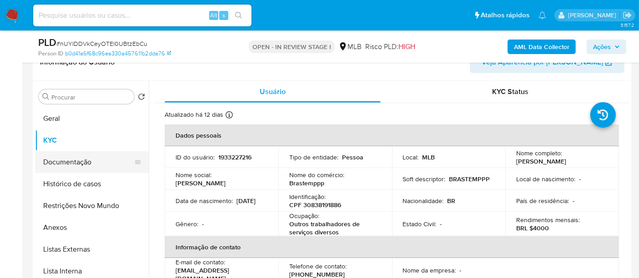
click at [77, 160] on button "Documentação" at bounding box center [88, 162] width 106 height 22
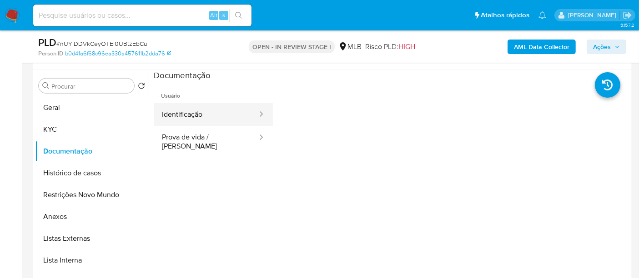
click at [207, 115] on button "Identificação" at bounding box center [206, 114] width 105 height 23
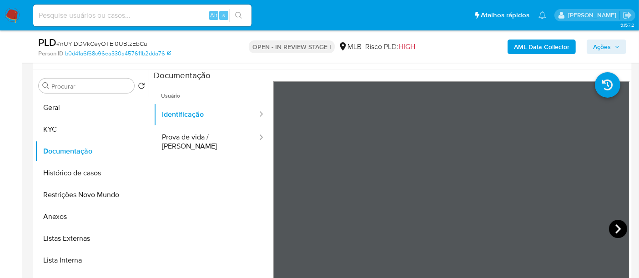
click at [613, 225] on icon at bounding box center [618, 229] width 18 height 18
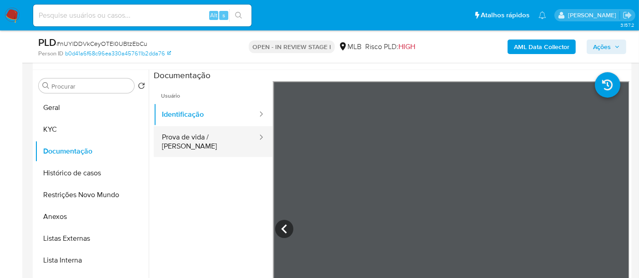
click at [198, 139] on button "Prova de vida / [PERSON_NAME]" at bounding box center [206, 141] width 105 height 31
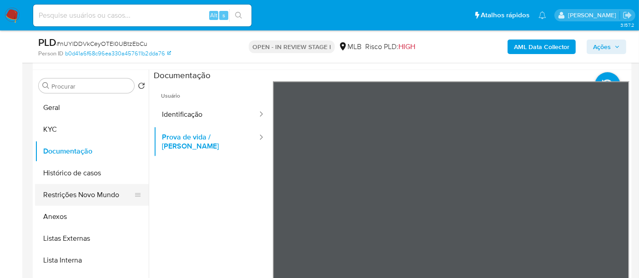
click at [82, 199] on button "Restrições Novo Mundo" at bounding box center [88, 195] width 106 height 22
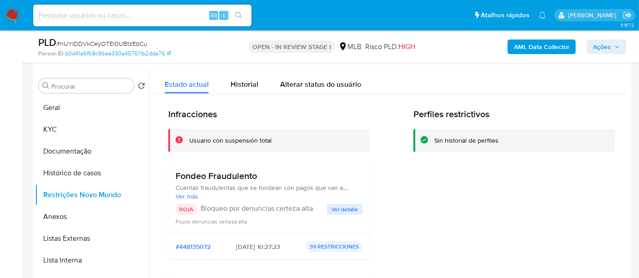
click at [345, 207] on span "Ver detalle" at bounding box center [344, 209] width 26 height 9
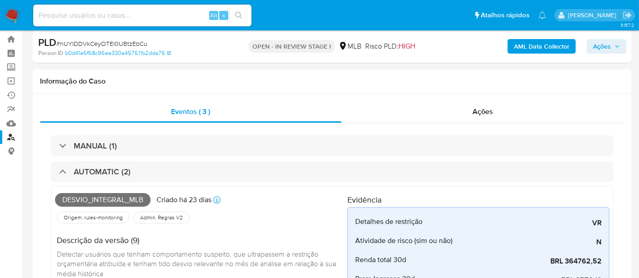
scroll to position [0, 0]
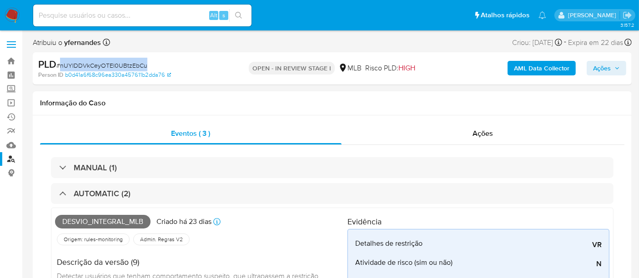
drag, startPoint x: 62, startPoint y: 64, endPoint x: 144, endPoint y: 64, distance: 81.8
click at [144, 64] on span "# nUYIDDVkCeyOTEl0UBtzEbCu" at bounding box center [101, 65] width 91 height 9
copy span "nUYIDDVkCeyOTEl0UBtzEbCu"
click at [13, 12] on img at bounding box center [12, 15] width 15 height 15
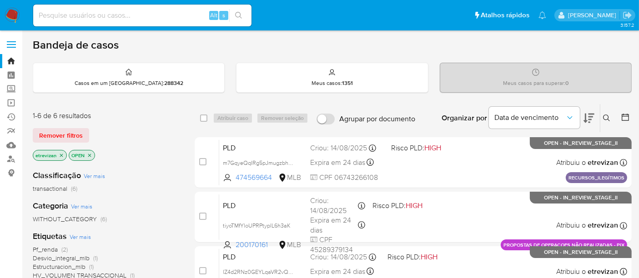
click at [61, 154] on icon "close-filter" at bounding box center [61, 155] width 3 height 3
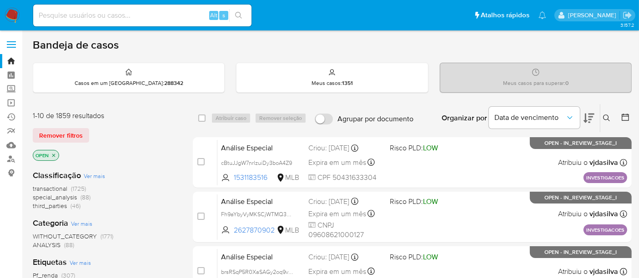
click at [55, 153] on icon "close-filter" at bounding box center [53, 155] width 5 height 5
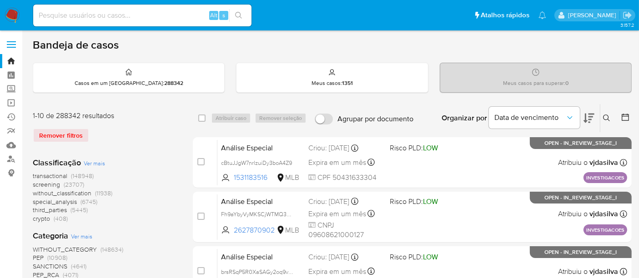
click at [605, 115] on icon at bounding box center [606, 118] width 7 height 7
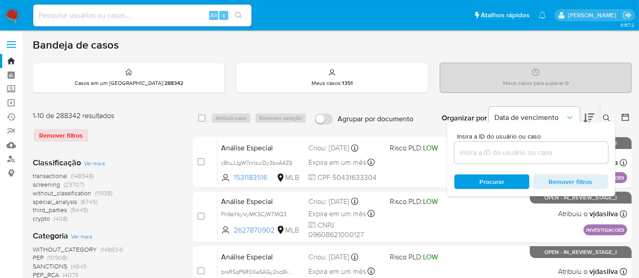
click at [480, 150] on input at bounding box center [531, 153] width 154 height 12
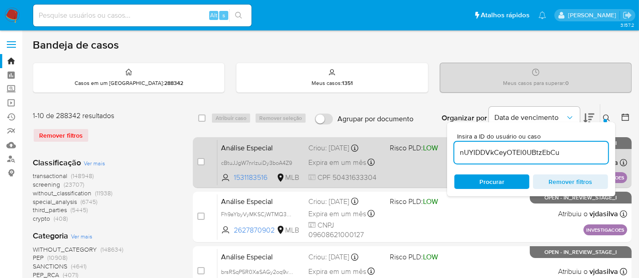
type input "nUYIDDVkCeyOTEl0UBtzEbCu"
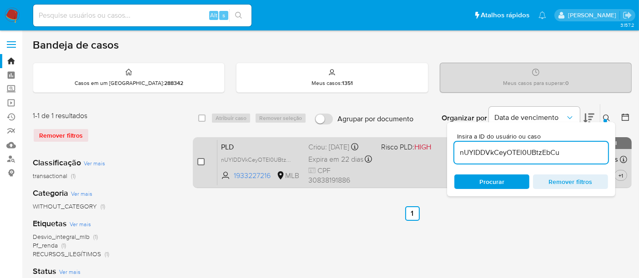
click at [200, 160] on input "checkbox" at bounding box center [200, 161] width 7 height 7
checkbox input "true"
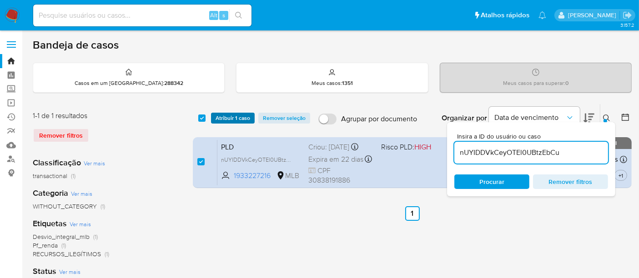
click at [234, 115] on span "Atribuir 1 caso" at bounding box center [232, 118] width 35 height 9
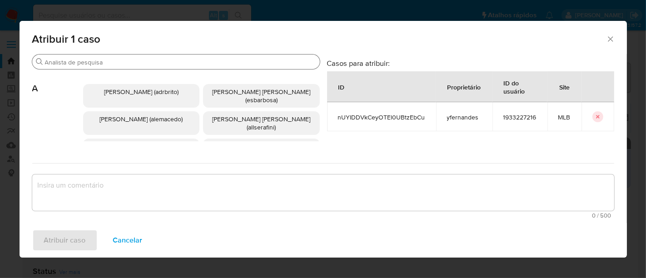
click at [138, 58] on div "Procurar" at bounding box center [176, 62] width 288 height 15
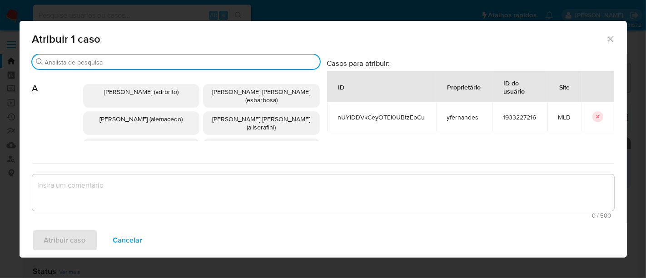
click at [139, 62] on input "Procurar" at bounding box center [180, 62] width 271 height 8
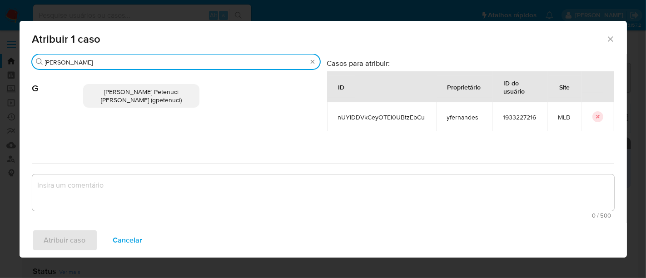
type input "giovanna"
click at [143, 92] on span "Giovanna Petenuci Freitas (gpetenuci)" at bounding box center [141, 95] width 81 height 17
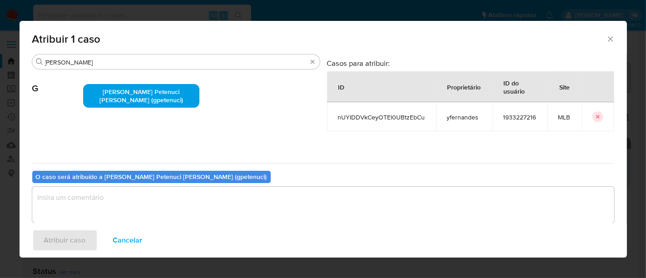
click at [92, 197] on textarea "assign-modal" at bounding box center [323, 205] width 582 height 36
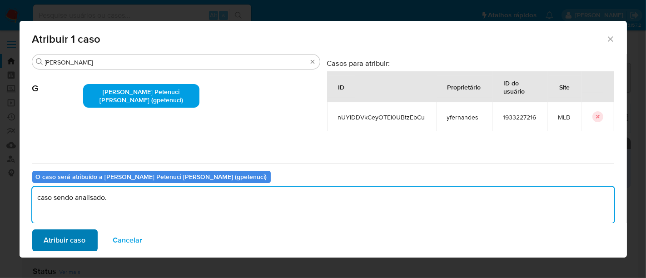
type textarea "caso sendo analisado."
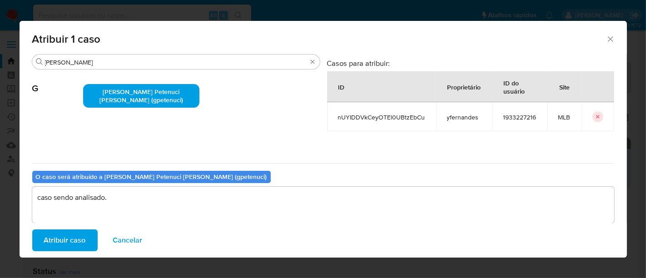
click at [67, 243] on span "Atribuir caso" at bounding box center [65, 240] width 42 height 20
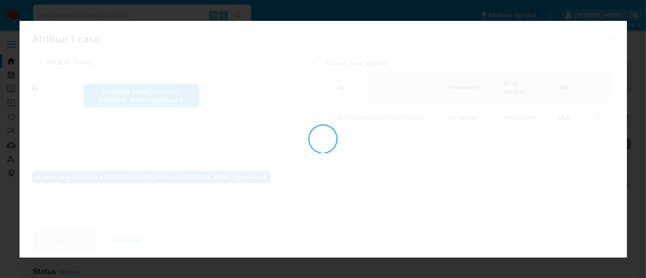
checkbox input "false"
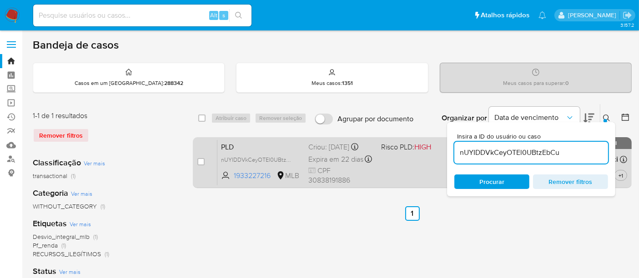
click at [412, 168] on div "PLD nUYIDDVkCeyOTEl0UBtzEbCu 1933227216 MLB Risco PLD: HIGH Criou: 12/08/2025 C…" at bounding box center [422, 163] width 410 height 46
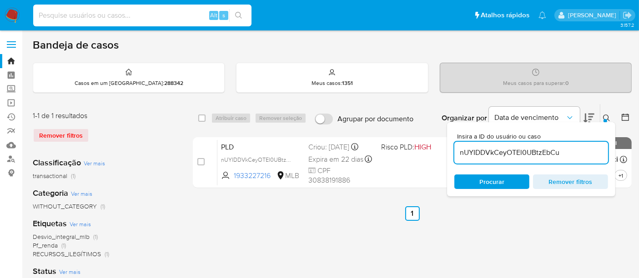
click at [87, 11] on input at bounding box center [142, 16] width 218 height 12
paste input "qikgzb1VHjLgA8a3gnLuwc4N"
type input "qikgzb1VHjLgA8a3gnLuwc4N"
click at [242, 15] on button "search-icon" at bounding box center [238, 15] width 19 height 13
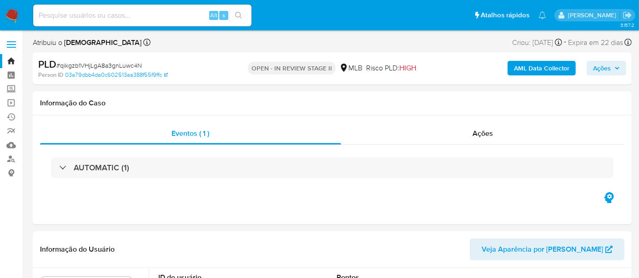
select select "10"
drag, startPoint x: 61, startPoint y: 64, endPoint x: 141, endPoint y: 60, distance: 80.1
click at [141, 60] on div "PLD # qikgzb1VHjLgA8a3gnLuwc4N" at bounding box center [134, 65] width 193 height 14
copy span "qikgzb1VHjLgA8a3gnLuwc4N"
click at [11, 9] on img at bounding box center [12, 15] width 15 height 15
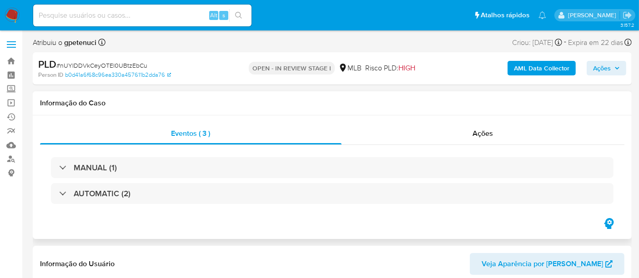
select select "10"
click at [13, 14] on img at bounding box center [12, 15] width 15 height 15
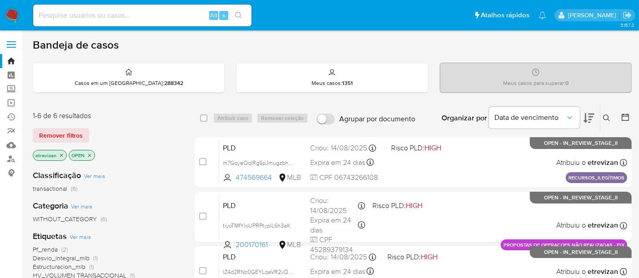
click at [60, 154] on icon "close-filter" at bounding box center [61, 155] width 5 height 5
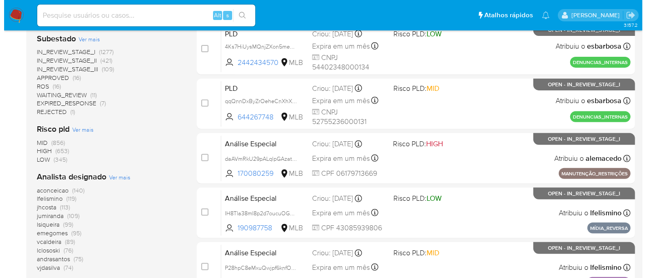
scroll to position [404, 0]
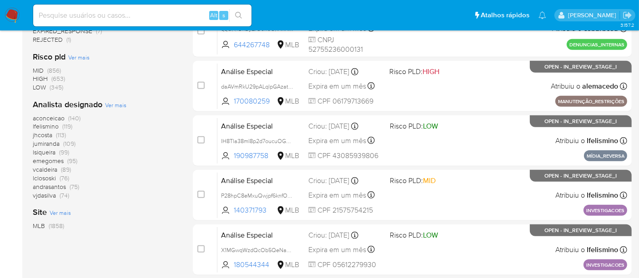
click at [117, 105] on span "Ver mais" at bounding box center [115, 105] width 21 height 8
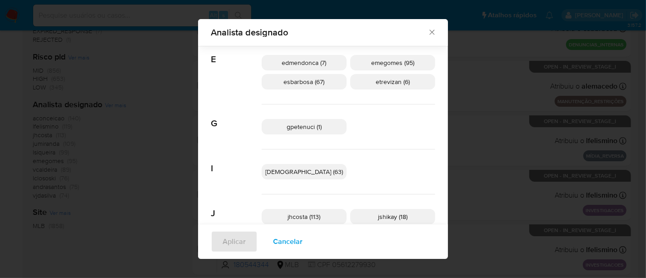
scroll to position [195, 0]
click at [315, 122] on span "gpetenuci (1)" at bounding box center [304, 125] width 35 height 9
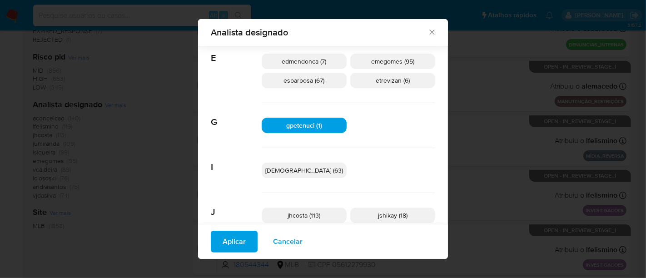
click at [246, 242] on span "Aplicar" at bounding box center [234, 242] width 23 height 20
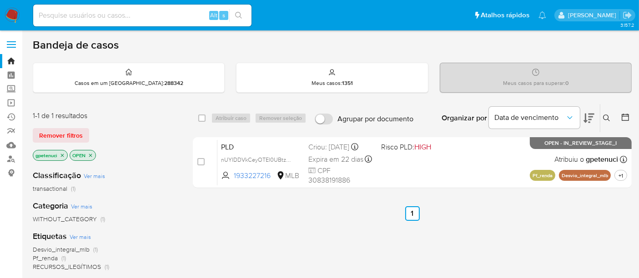
click at [83, 18] on input at bounding box center [142, 16] width 218 height 12
paste input "qikgzb1VHjLgA8a3gnLuwc4N"
type input "qikgzb1VHjLgA8a3gnLuwc4N"
click at [242, 16] on icon "search-icon" at bounding box center [238, 15] width 7 height 7
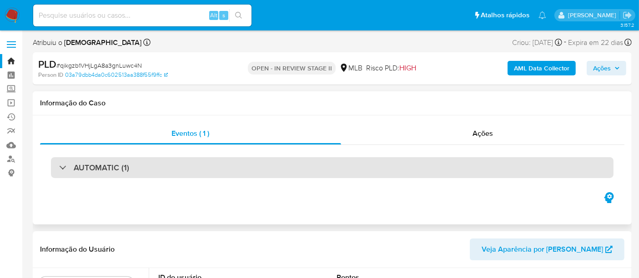
select select "10"
click at [195, 169] on div "AUTOMATIC (1)" at bounding box center [332, 167] width 562 height 21
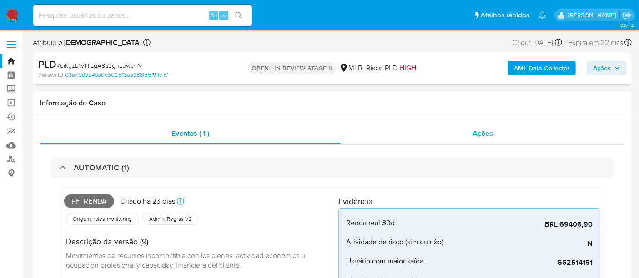
click at [484, 128] on span "Ações" at bounding box center [482, 133] width 20 height 10
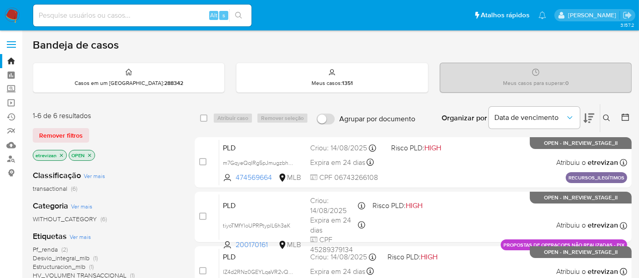
click at [62, 153] on icon "close-filter" at bounding box center [61, 155] width 5 height 5
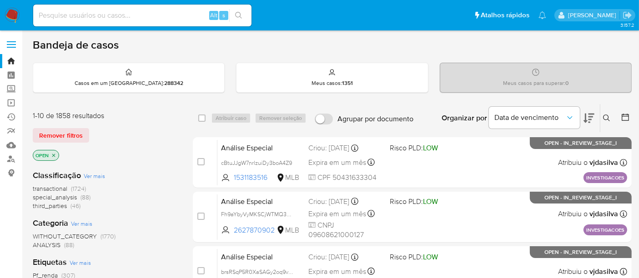
click at [605, 115] on icon at bounding box center [606, 118] width 7 height 7
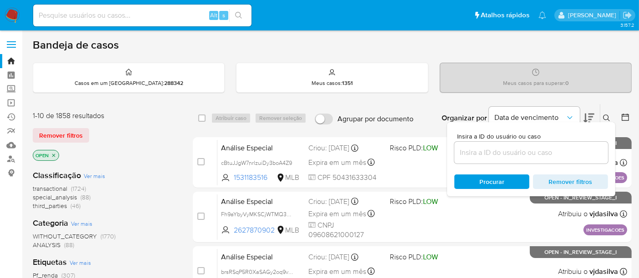
click at [469, 150] on input at bounding box center [531, 153] width 154 height 12
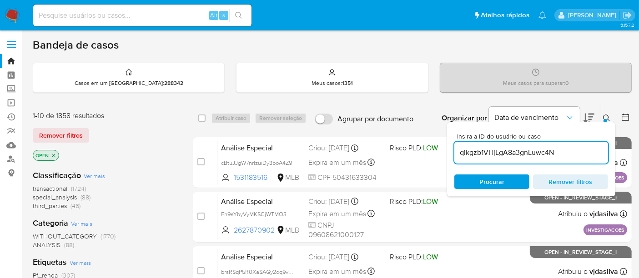
type input "qikgzb1VHjLgA8a3gnLuwc4N"
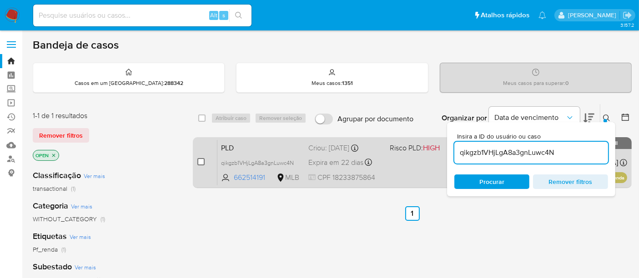
click at [198, 162] on input "checkbox" at bounding box center [200, 161] width 7 height 7
checkbox input "true"
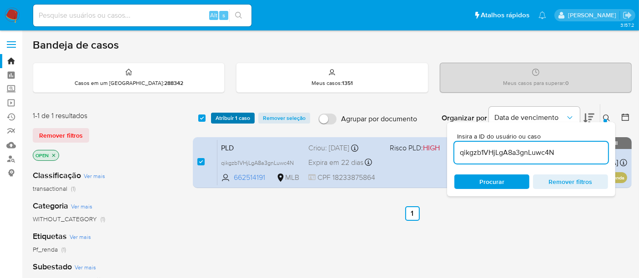
click at [226, 119] on span "Atribuir 1 caso" at bounding box center [232, 118] width 35 height 9
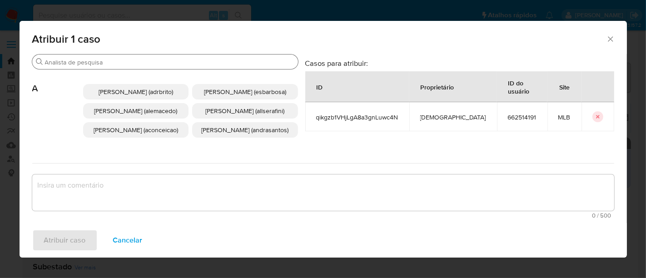
click at [171, 61] on input "Procurar" at bounding box center [170, 62] width 250 height 8
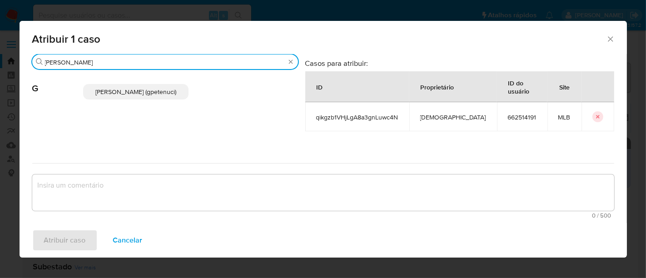
type input "[PERSON_NAME]"
click at [146, 87] on span "[PERSON_NAME] (gpetenuci)" at bounding box center [135, 91] width 81 height 9
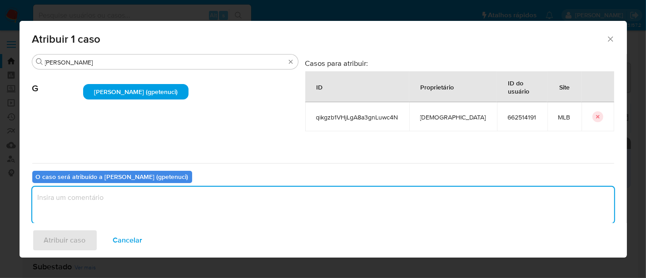
click at [80, 205] on textarea "assign-modal" at bounding box center [323, 205] width 582 height 36
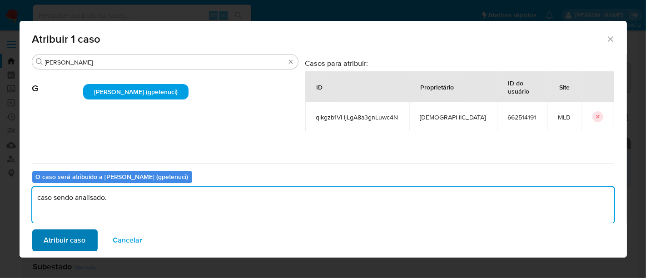
type textarea "caso sendo analisado."
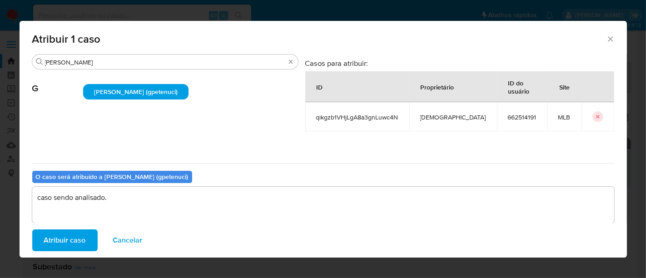
click at [59, 242] on span "Atribuir caso" at bounding box center [65, 240] width 42 height 20
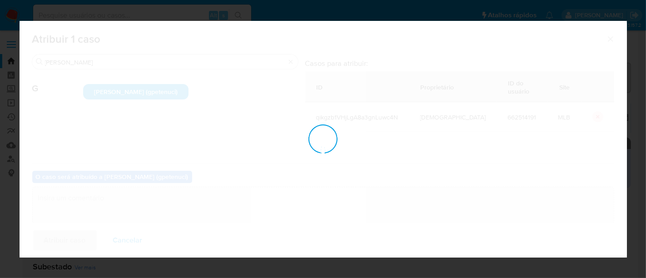
checkbox input "false"
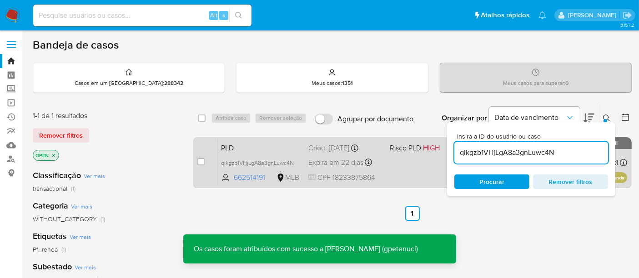
click at [401, 163] on div "PLD qikgzb1VHjLgA8a3gnLuwc4N 662514191 MLB Risco PLD: HIGH Criou: 12/08/2025 Cr…" at bounding box center [422, 163] width 410 height 46
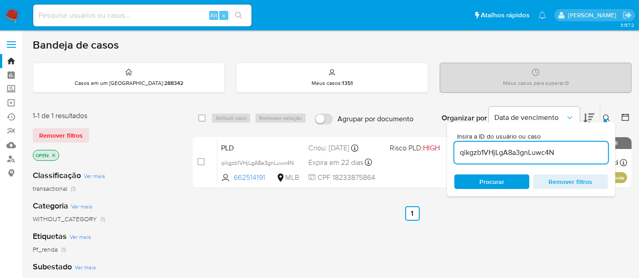
click at [118, 17] on input at bounding box center [142, 16] width 218 height 12
paste input "pauPITlbY5YrAuuqxtnqqdCc"
type input "pauPITlbY5YrAuuqxtnqqdCc"
click at [240, 10] on button "search-icon" at bounding box center [238, 15] width 19 height 13
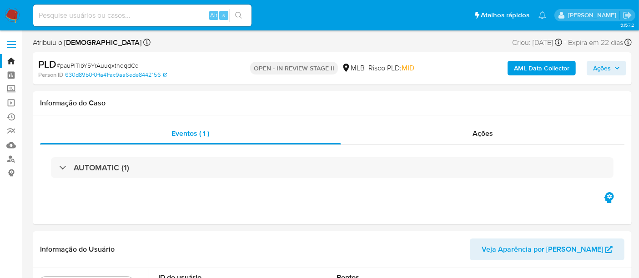
select select "10"
drag, startPoint x: 483, startPoint y: 133, endPoint x: 378, endPoint y: 138, distance: 105.1
click at [483, 134] on span "Ações" at bounding box center [482, 133] width 20 height 10
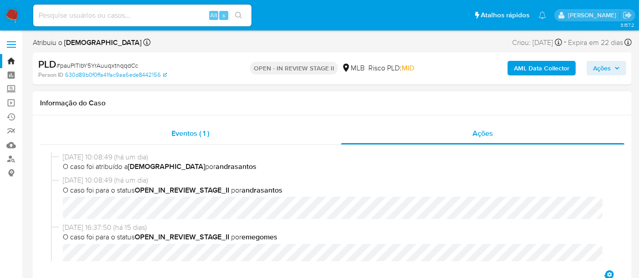
click at [182, 133] on span "Eventos ( 1 )" at bounding box center [190, 133] width 38 height 10
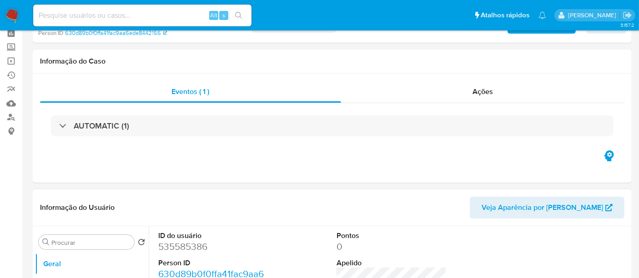
scroll to position [101, 0]
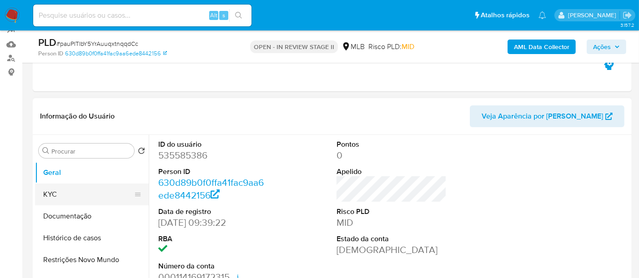
click at [58, 194] on button "KYC" at bounding box center [88, 195] width 106 height 22
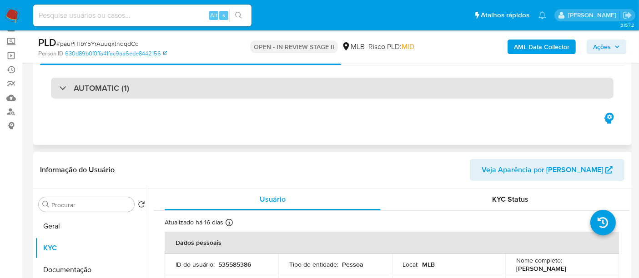
scroll to position [0, 0]
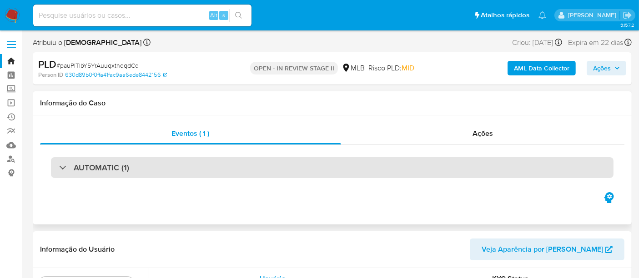
click at [174, 167] on div "AUTOMATIC (1)" at bounding box center [332, 167] width 562 height 21
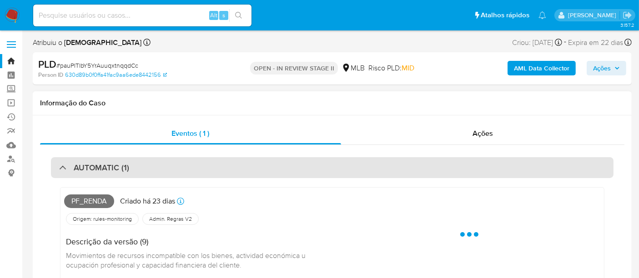
click at [174, 167] on div "AUTOMATIC (1)" at bounding box center [332, 167] width 562 height 21
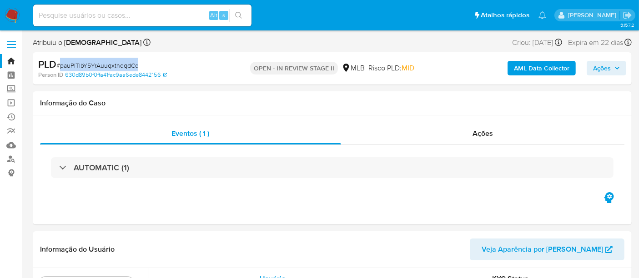
drag, startPoint x: 62, startPoint y: 65, endPoint x: 136, endPoint y: 70, distance: 74.2
click at [136, 70] on div "PLD # pauPITlbY5YrAuuqxtnqqdCc" at bounding box center [134, 65] width 193 height 14
copy span "pauPITlbY5YrAuuqxtnqqdCc"
click at [12, 13] on img at bounding box center [12, 15] width 15 height 15
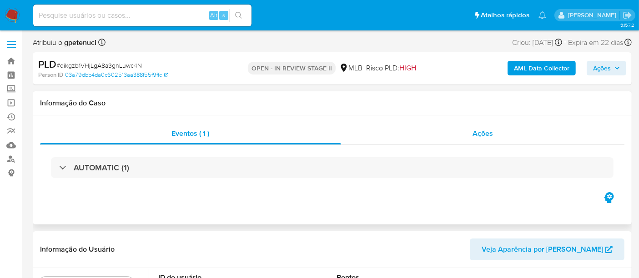
click at [487, 131] on span "Ações" at bounding box center [482, 133] width 20 height 10
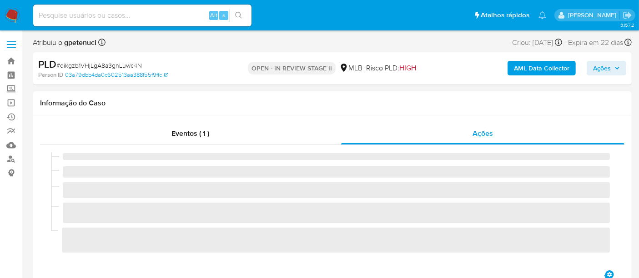
select select "10"
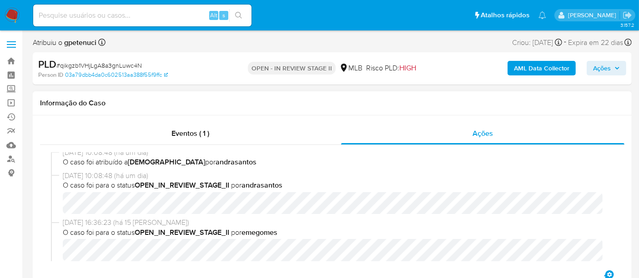
scroll to position [101, 0]
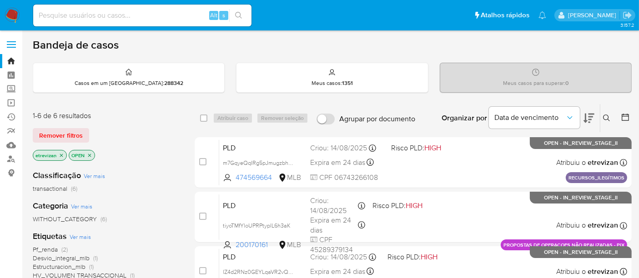
click at [62, 154] on icon "close-filter" at bounding box center [61, 155] width 5 height 5
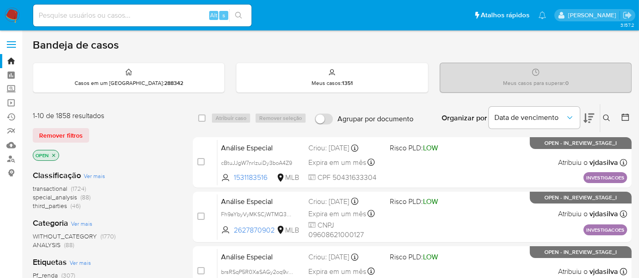
click at [605, 116] on icon at bounding box center [606, 118] width 7 height 7
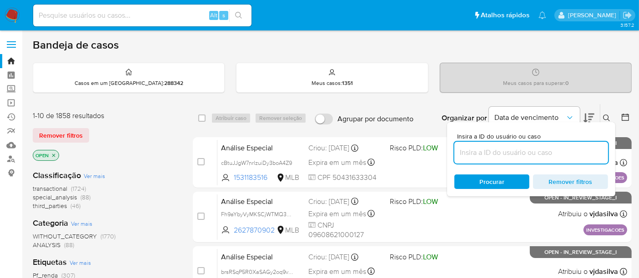
click at [470, 155] on input at bounding box center [531, 153] width 154 height 12
type input "pauPITlbY5YrAuuqxtnqqdCc"
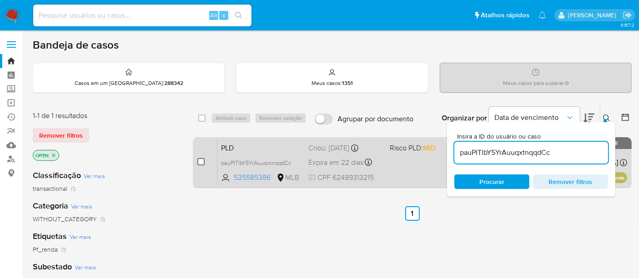
click at [199, 163] on input "checkbox" at bounding box center [200, 161] width 7 height 7
checkbox input "true"
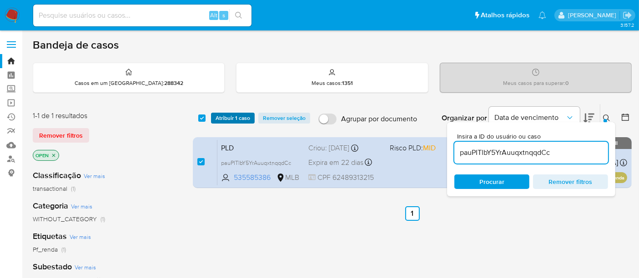
click at [230, 117] on span "Atribuir 1 caso" at bounding box center [232, 118] width 35 height 9
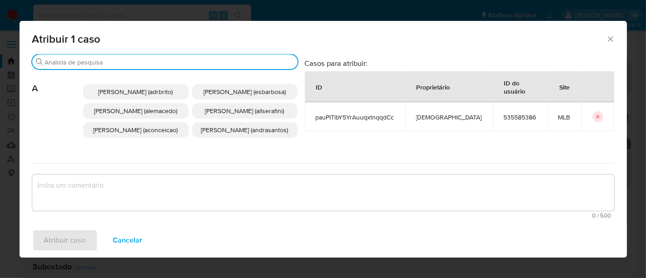
click at [110, 63] on input "Procurar" at bounding box center [169, 62] width 249 height 8
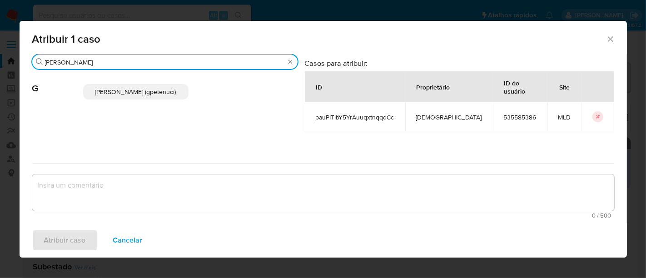
type input "[PERSON_NAME]"
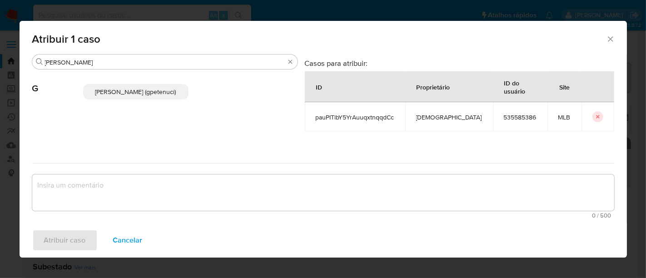
click at [150, 91] on span "[PERSON_NAME] (gpetenuci)" at bounding box center [135, 91] width 81 height 9
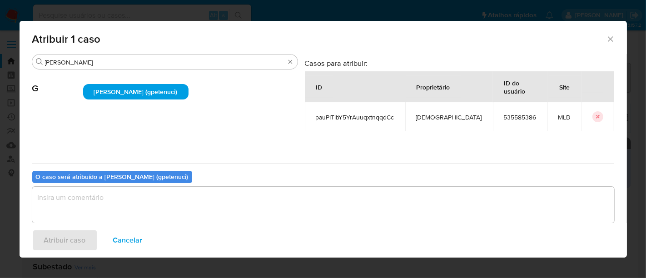
click at [102, 206] on textarea "assign-modal" at bounding box center [323, 205] width 582 height 36
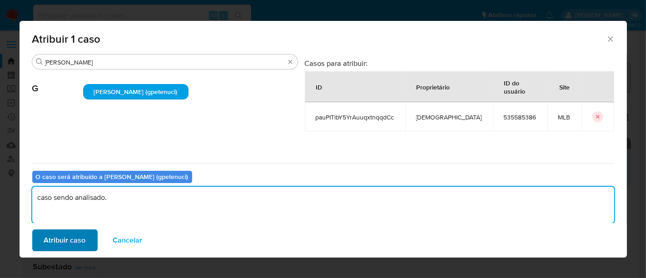
type textarea "caso sendo analisado."
click at [75, 244] on span "Atribuir caso" at bounding box center [65, 240] width 42 height 20
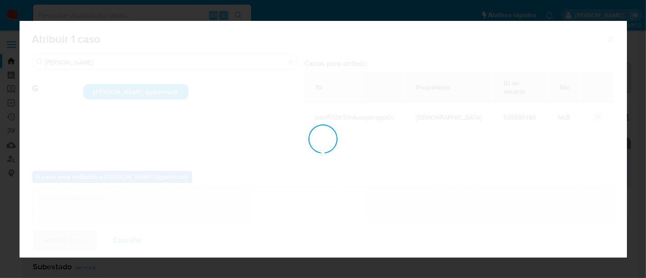
checkbox input "false"
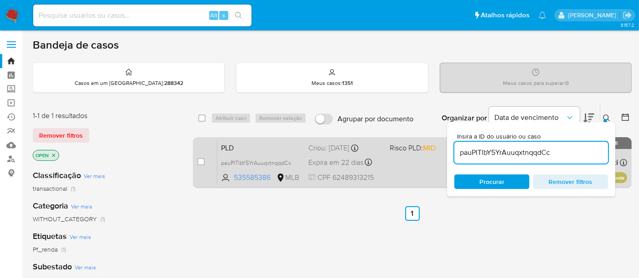
click at [410, 158] on div "PLD pauPITlbY5YrAuuqxtnqqdCc 535585386 MLB Risco PLD: MID Criou: [DATE] Criou: …" at bounding box center [422, 163] width 410 height 46
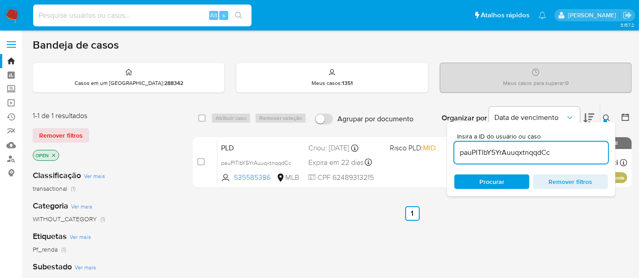
click at [121, 12] on input at bounding box center [142, 16] width 218 height 12
paste input "NymK1pcOW0OamwpPXKnYAAzV"
type input "NymK1pcOW0OamwpPXKnYAAzV"
click at [235, 16] on icon "search-icon" at bounding box center [238, 15] width 7 height 7
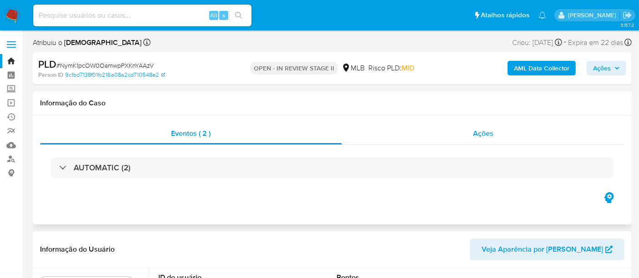
click at [490, 129] on span "Ações" at bounding box center [483, 133] width 20 height 10
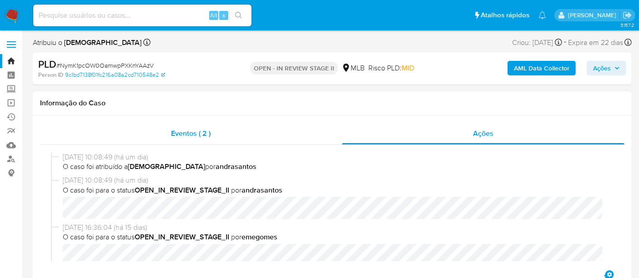
select select "10"
click at [190, 136] on span "Eventos ( 2 )" at bounding box center [191, 133] width 40 height 10
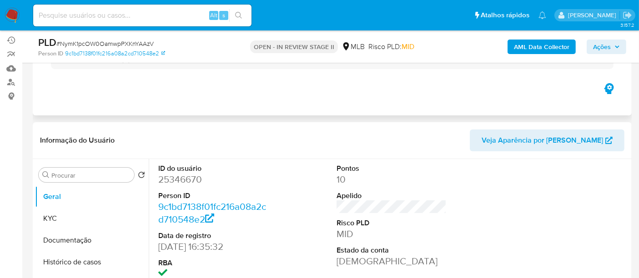
scroll to position [101, 0]
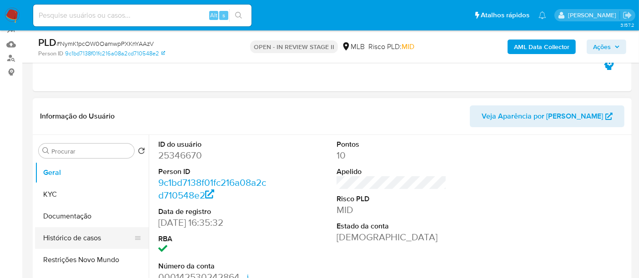
click at [68, 240] on button "Histórico de casos" at bounding box center [88, 238] width 106 height 22
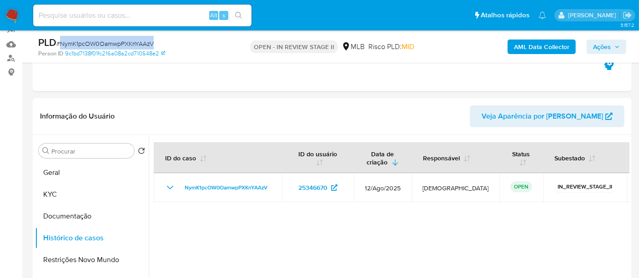
drag, startPoint x: 62, startPoint y: 44, endPoint x: 153, endPoint y: 46, distance: 91.4
click at [153, 46] on span "# NymK1pcOW0OamwpPXKnYAAzV" at bounding box center [104, 43] width 97 height 9
copy span "NymK1pcOW0OamwpPXKnYAAzV"
click at [15, 11] on img at bounding box center [12, 15] width 15 height 15
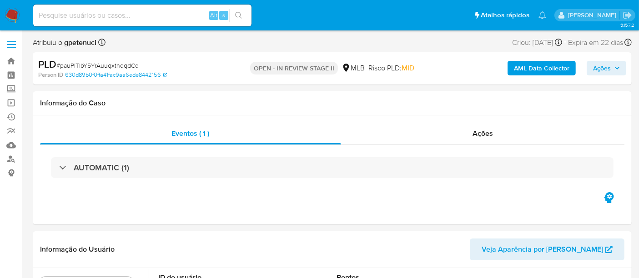
select select "10"
click at [8, 21] on img at bounding box center [12, 15] width 15 height 15
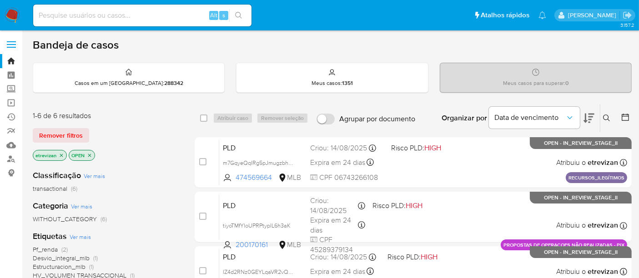
click at [60, 154] on icon "close-filter" at bounding box center [61, 155] width 5 height 5
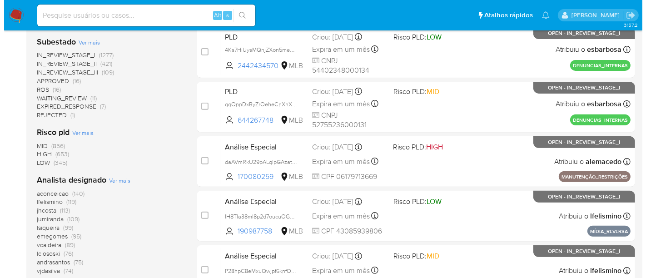
scroll to position [353, 0]
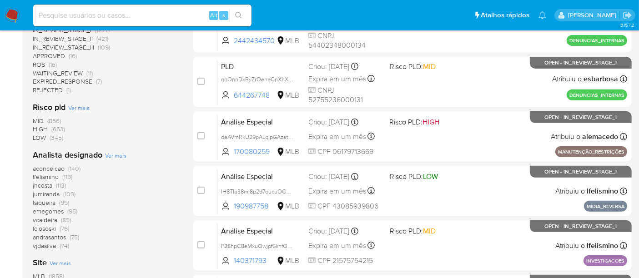
click at [111, 156] on span "Ver mais" at bounding box center [115, 155] width 21 height 8
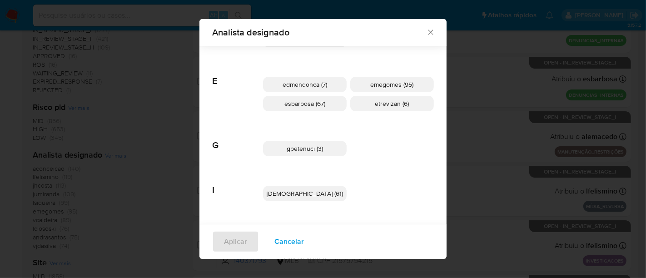
scroll to position [184, 0]
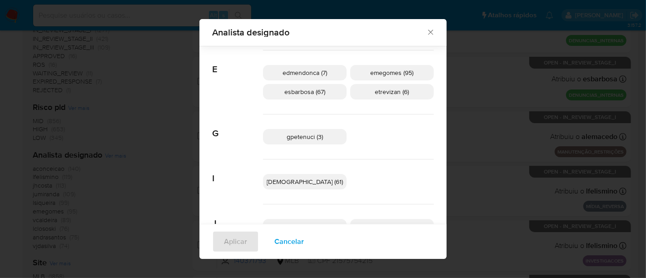
click at [313, 138] on span "gpetenuci (3)" at bounding box center [305, 136] width 36 height 9
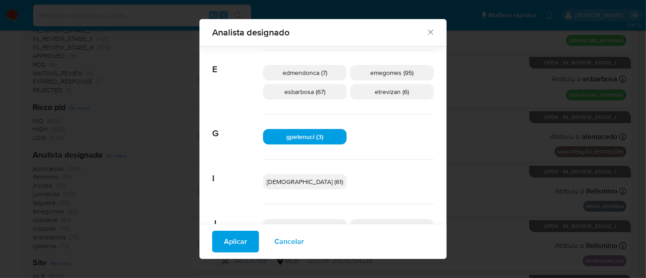
click at [247, 242] on span "Aplicar" at bounding box center [235, 242] width 23 height 20
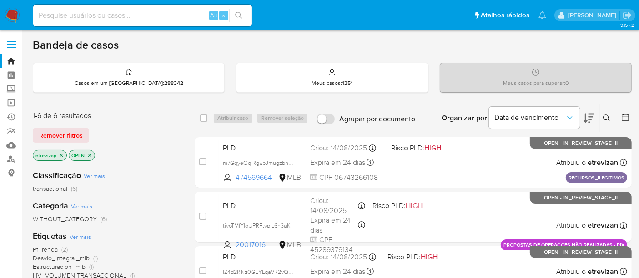
click at [61, 154] on icon "close-filter" at bounding box center [61, 155] width 3 height 3
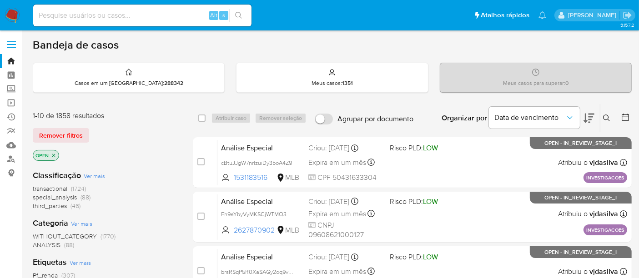
click at [605, 116] on icon at bounding box center [606, 118] width 7 height 7
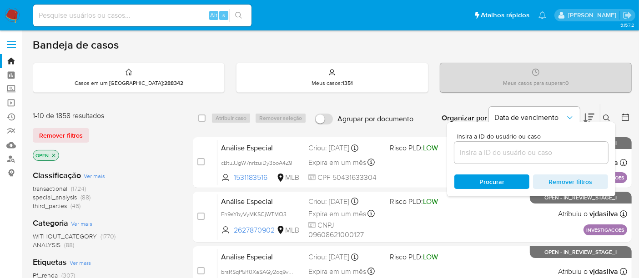
click at [470, 151] on input at bounding box center [531, 153] width 154 height 12
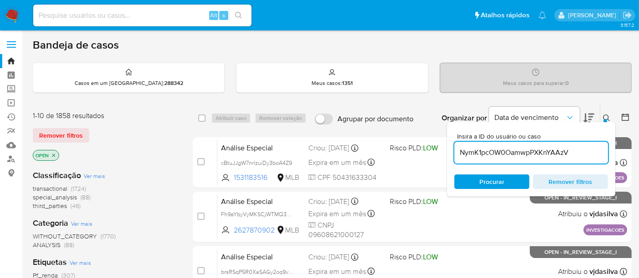
type input "NymK1pcOW0OamwpPXKnYAAzV"
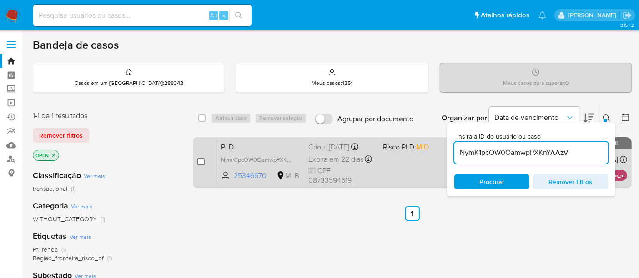
click at [197, 159] on input "checkbox" at bounding box center [200, 161] width 7 height 7
checkbox input "true"
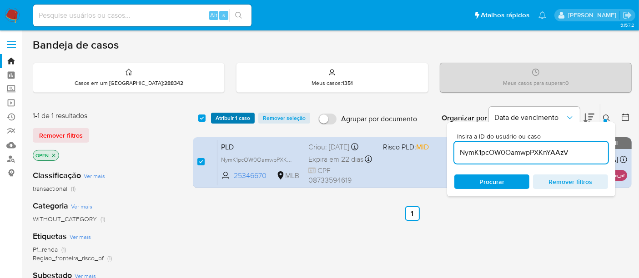
click at [231, 118] on span "Atribuir 1 caso" at bounding box center [232, 118] width 35 height 9
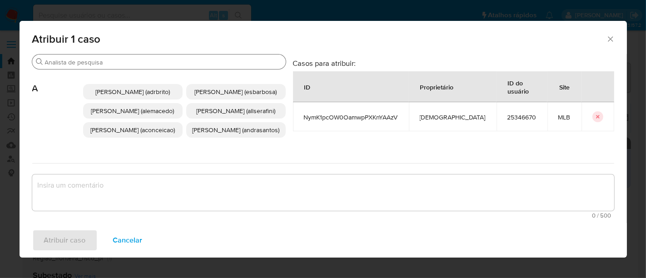
click at [142, 60] on input "Procurar" at bounding box center [163, 62] width 237 height 8
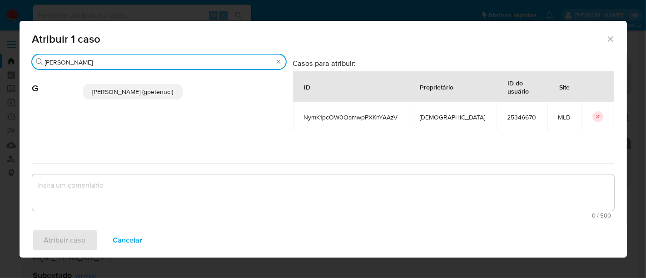
type input "[PERSON_NAME]"
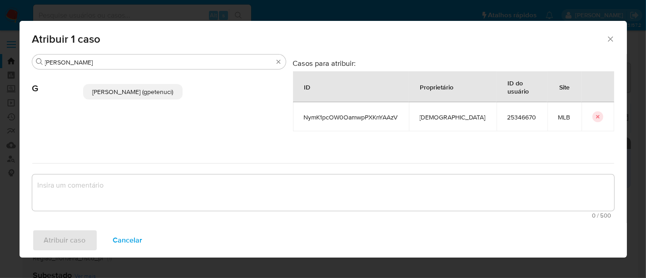
click at [143, 95] on span "Giovanna Petenuci Freitas (gpetenuci)" at bounding box center [132, 91] width 81 height 9
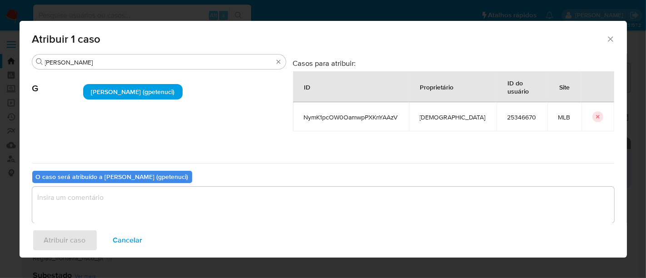
click at [90, 205] on textarea "assign-modal" at bounding box center [323, 205] width 582 height 36
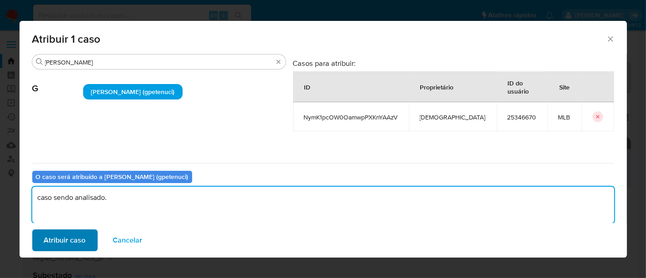
type textarea "caso sendo analisado."
click at [60, 245] on span "Atribuir caso" at bounding box center [65, 240] width 42 height 20
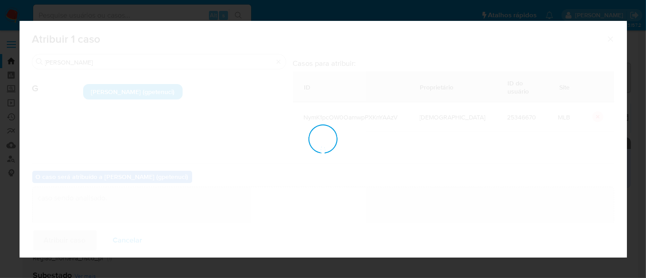
checkbox input "false"
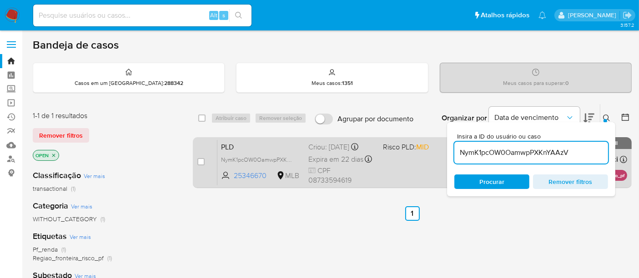
click at [416, 165] on div "PLD NymK1pcOW0OamwpPXKnYAAzV 25346670 MLB Risco PLD: MID Criou: 12/08/2025 Crio…" at bounding box center [422, 163] width 410 height 46
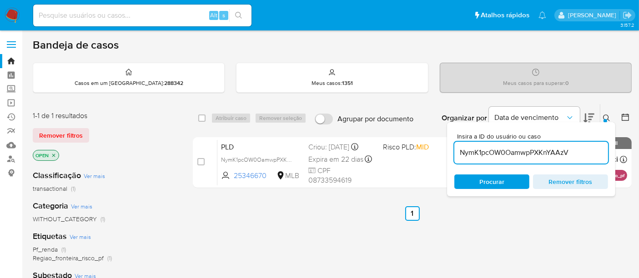
click at [15, 11] on img at bounding box center [12, 15] width 15 height 15
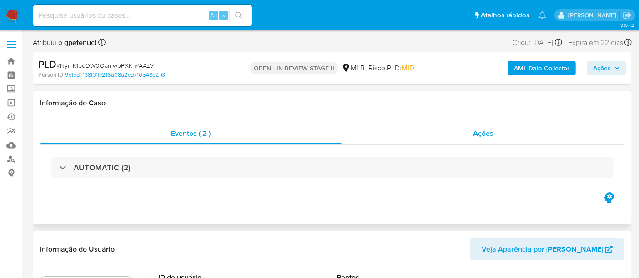
click at [495, 137] on div "Ações" at bounding box center [483, 134] width 283 height 22
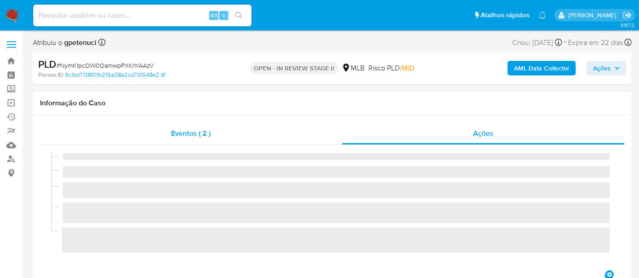
select select "10"
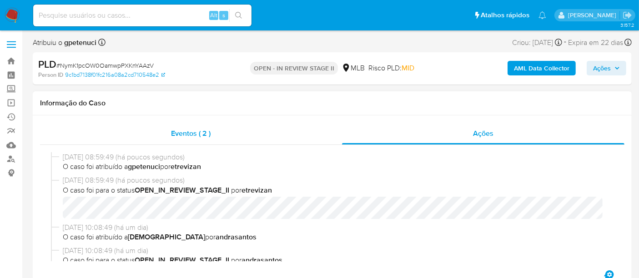
click at [187, 132] on span "Eventos ( 2 )" at bounding box center [191, 133] width 40 height 10
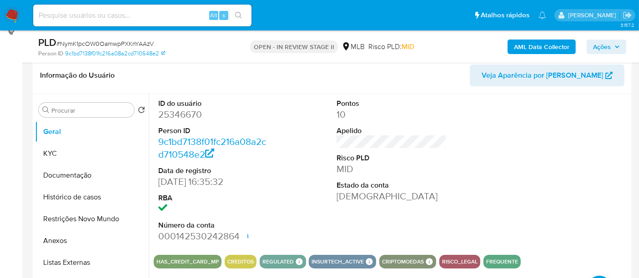
scroll to position [151, 0]
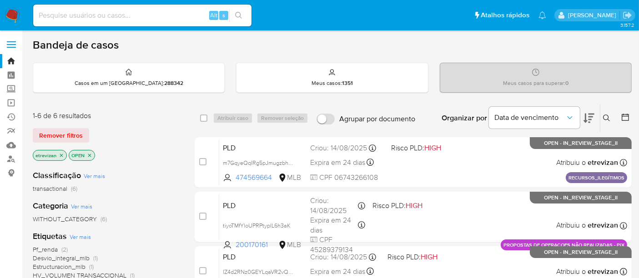
click at [88, 16] on input at bounding box center [142, 16] width 218 height 12
paste input "iJVsvNFqcHA0WoJk9tJgGDmS"
type input "iJVsvNFqcHA0WoJk9tJgGDmS"
click at [235, 11] on button "search-icon" at bounding box center [238, 15] width 19 height 13
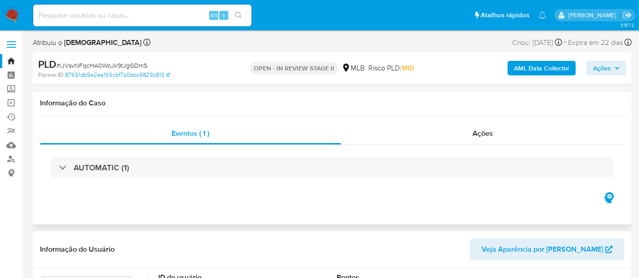
select select "10"
drag, startPoint x: 60, startPoint y: 67, endPoint x: 145, endPoint y: 69, distance: 85.5
click at [145, 69] on span "# iJVsvNFqcHA0WoJk9tJgGDmS" at bounding box center [101, 65] width 91 height 9
copy span "iJVsvNFqcHA0WoJk9tJgGDmS"
click at [9, 14] on img at bounding box center [12, 15] width 15 height 15
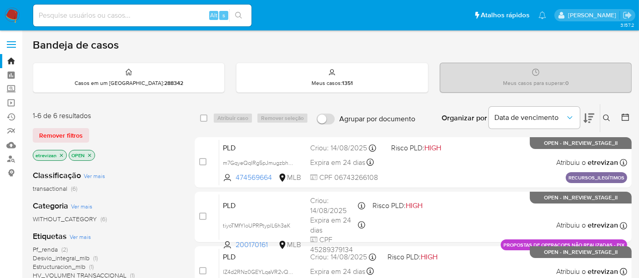
click at [61, 153] on icon "close-filter" at bounding box center [61, 155] width 5 height 5
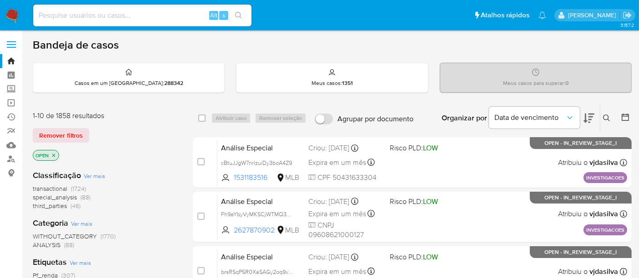
click at [605, 115] on icon at bounding box center [606, 118] width 7 height 7
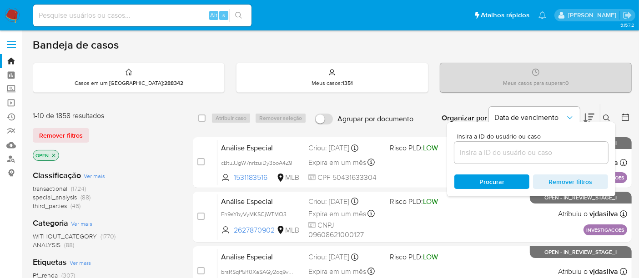
click at [464, 152] on input at bounding box center [531, 153] width 154 height 12
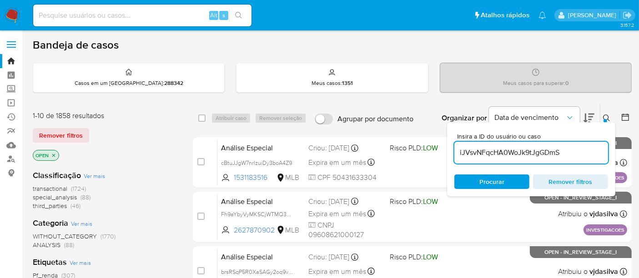
type input "iJVsvNFqcHA0WoJk9tJgGDmS"
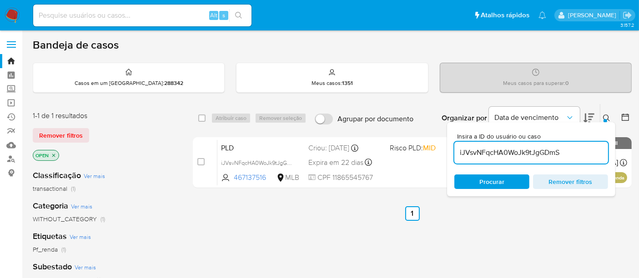
click at [495, 180] on span "Procurar" at bounding box center [491, 182] width 25 height 15
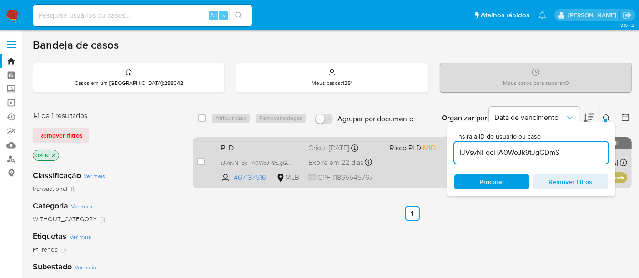
click at [196, 162] on div "case-item-checkbox Incapaz de atribuir o caso PLD iJVsvNFqcHA0WoJk9tJgGDmS 4671…" at bounding box center [412, 162] width 439 height 51
click at [200, 162] on input "checkbox" at bounding box center [200, 161] width 7 height 7
checkbox input "true"
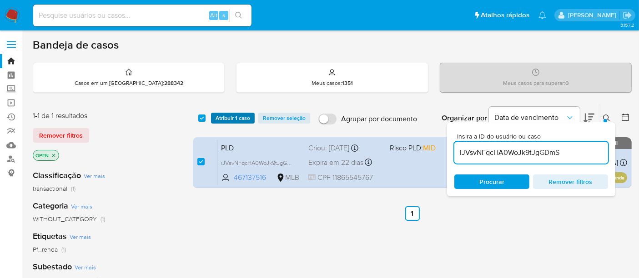
click at [230, 119] on span "Atribuir 1 caso" at bounding box center [232, 118] width 35 height 9
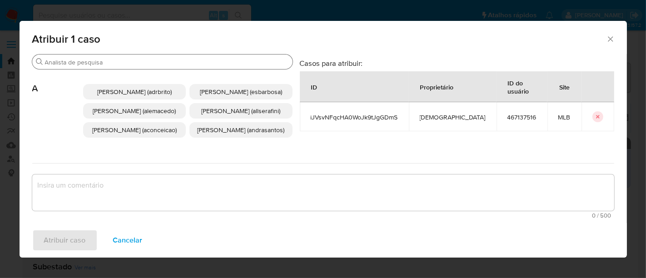
click at [81, 65] on input "Procurar" at bounding box center [167, 62] width 244 height 8
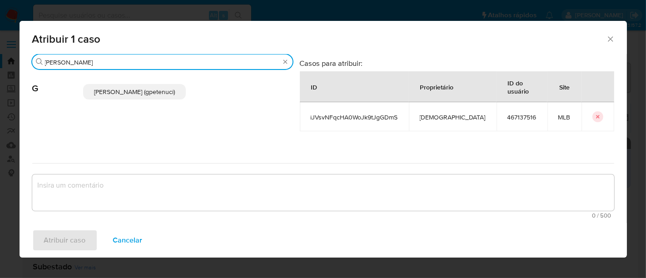
type input "giovanna"
click at [135, 92] on span "Giovanna Petenuci Freitas (gpetenuci)" at bounding box center [134, 91] width 81 height 9
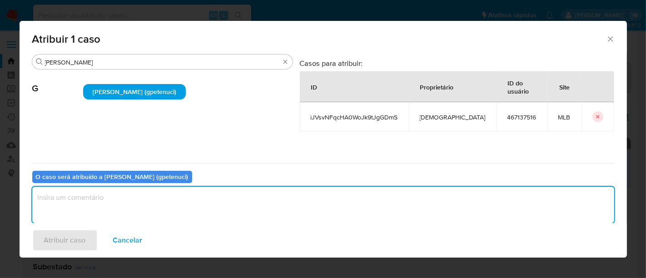
click at [63, 200] on textarea "assign-modal" at bounding box center [323, 205] width 582 height 36
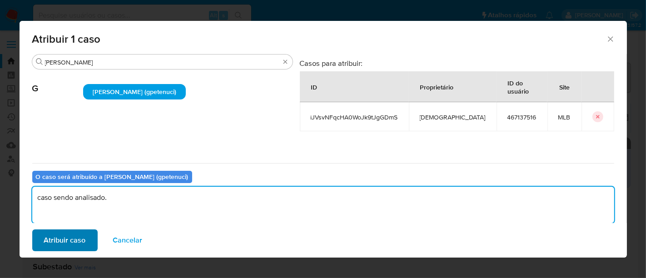
type textarea "caso sendo analisado."
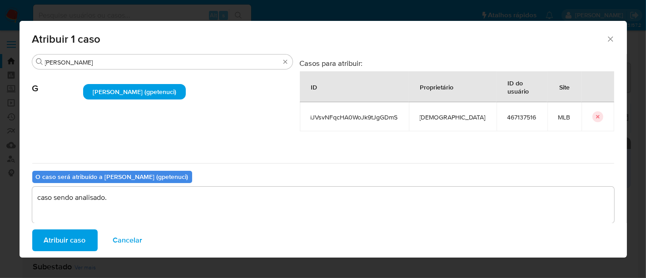
click at [69, 239] on span "Atribuir caso" at bounding box center [65, 240] width 42 height 20
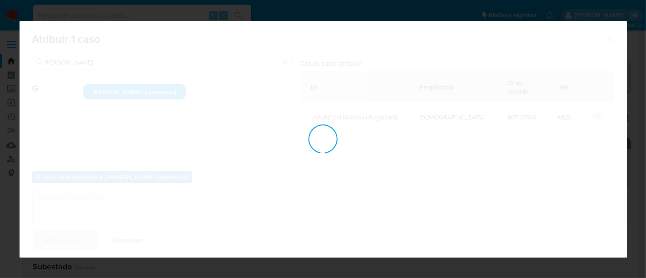
checkbox input "false"
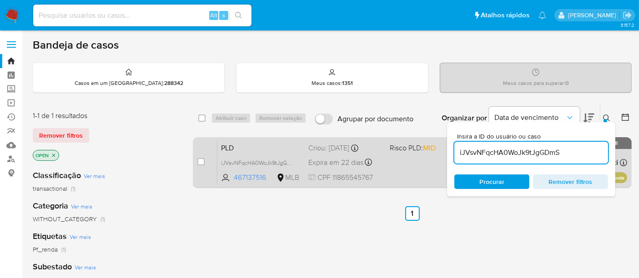
click at [417, 170] on div "PLD iJVsvNFqcHA0WoJk9tJgGDmS 467137516 MLB Risco PLD: MID Criou: 12/08/2025 Cri…" at bounding box center [422, 163] width 410 height 46
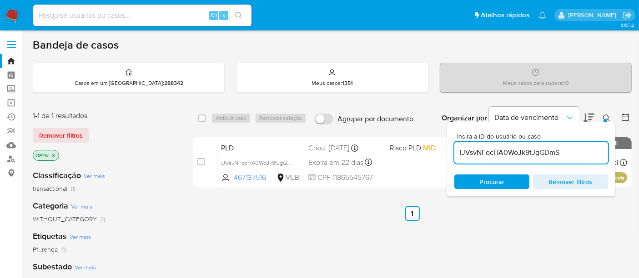
click at [12, 14] on img at bounding box center [12, 15] width 15 height 15
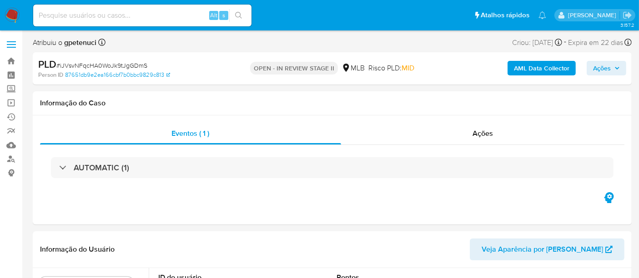
select select "10"
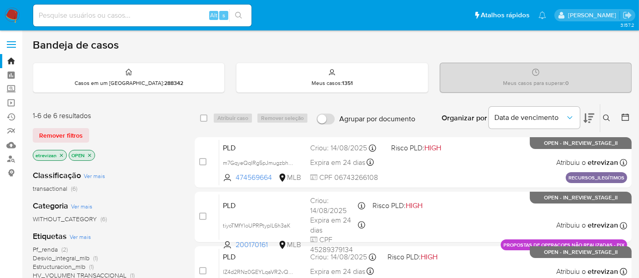
click at [62, 154] on icon "close-filter" at bounding box center [61, 155] width 5 height 5
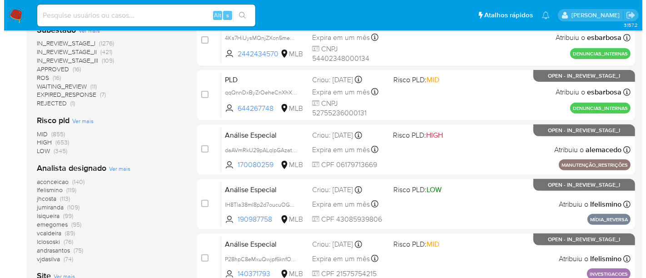
scroll to position [353, 0]
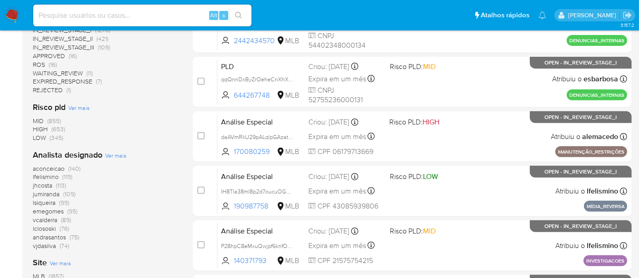
click at [118, 154] on span "Ver mais" at bounding box center [115, 155] width 21 height 8
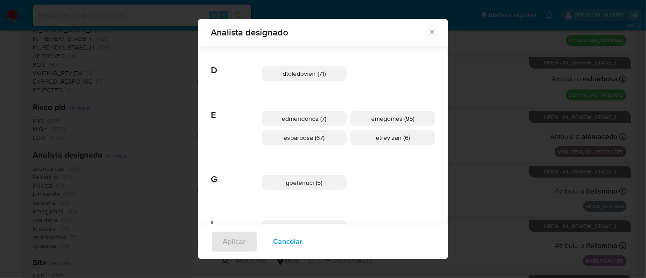
scroll to position [145, 0]
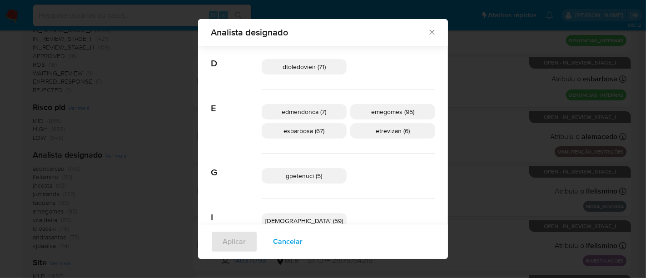
click at [311, 176] on span "gpetenuci (5)" at bounding box center [304, 175] width 36 height 9
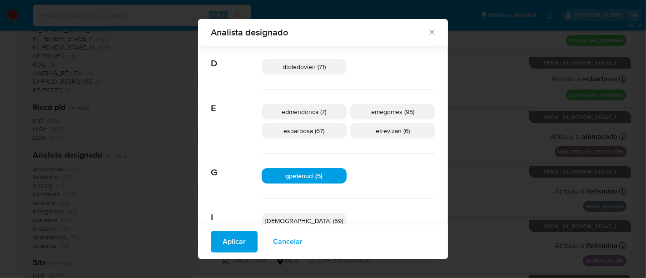
click at [246, 240] on span "Aplicar" at bounding box center [234, 242] width 23 height 20
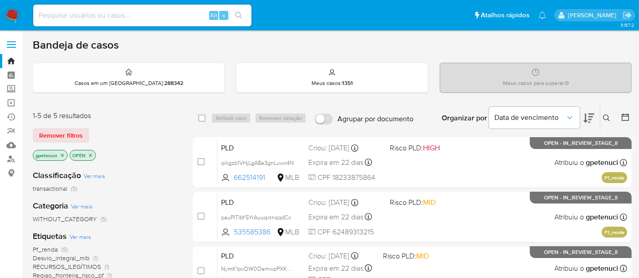
click at [45, 19] on input at bounding box center [142, 16] width 218 height 12
paste input "TP6DIWUbX63y4uFJcXAC8X2N"
type input "TP6DIWUbX63y4uFJcXAC8X2N"
click at [240, 15] on icon "search-icon" at bounding box center [238, 15] width 7 height 7
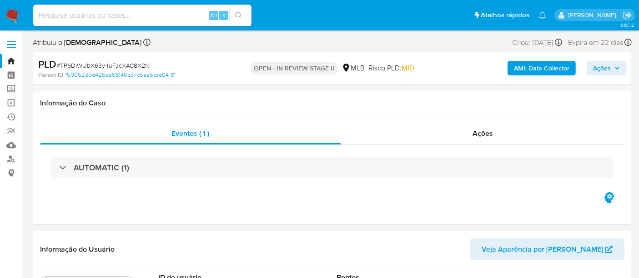
select select "10"
click at [9, 8] on img at bounding box center [12, 15] width 15 height 15
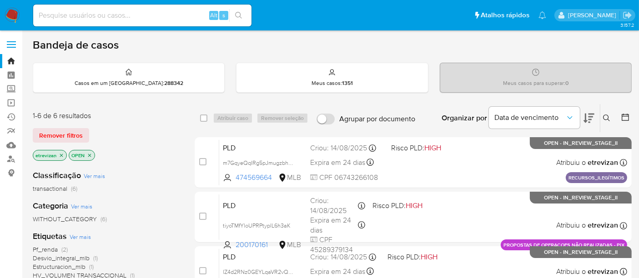
click at [64, 153] on p "etrevizan" at bounding box center [49, 155] width 33 height 10
click at [61, 155] on icon "close-filter" at bounding box center [61, 155] width 3 height 3
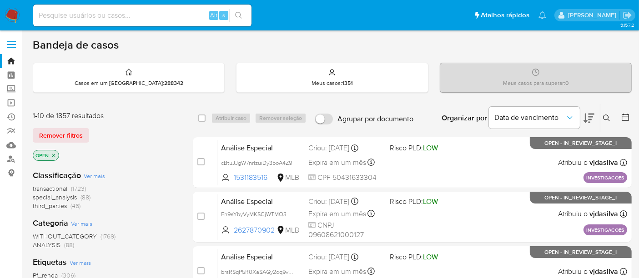
click at [603, 113] on button at bounding box center [607, 118] width 15 height 11
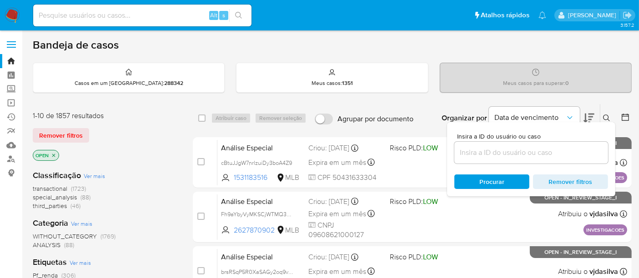
click at [463, 150] on input at bounding box center [531, 153] width 154 height 12
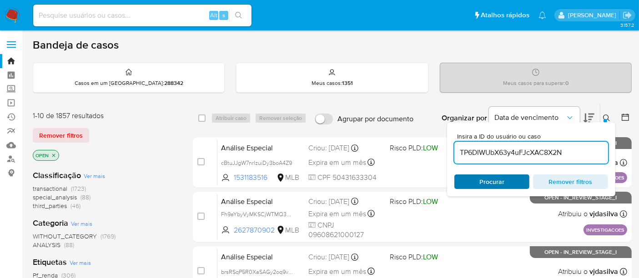
type input "TP6DIWUbX63y4uFJcXAC8X2N"
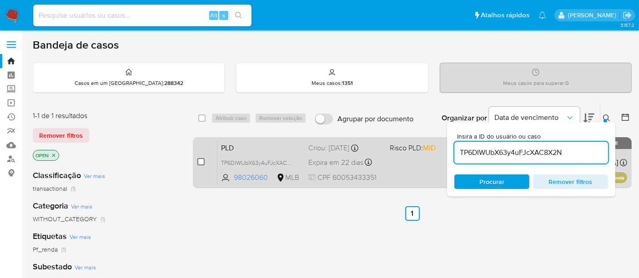
click at [197, 161] on input "checkbox" at bounding box center [200, 161] width 7 height 7
checkbox input "true"
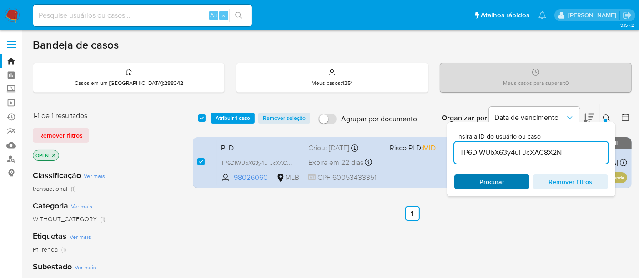
click at [486, 179] on span "Procurar" at bounding box center [491, 182] width 25 height 15
click at [234, 115] on span "Atribuir 1 caso" at bounding box center [232, 118] width 35 height 9
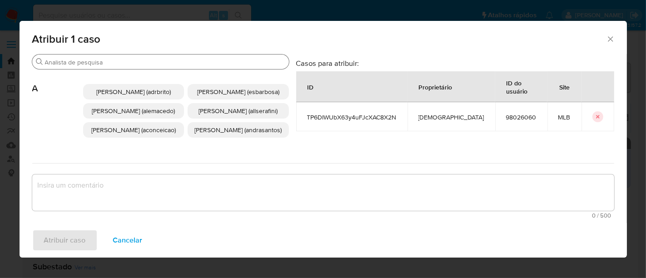
click at [205, 63] on input "Procurar" at bounding box center [165, 62] width 240 height 8
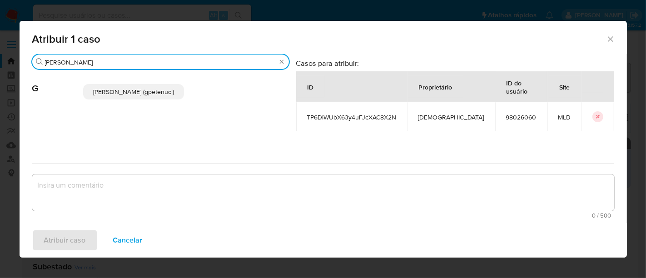
type input "[PERSON_NAME]"
click at [148, 86] on p "[PERSON_NAME] (gpetenuci)" at bounding box center [133, 91] width 101 height 15
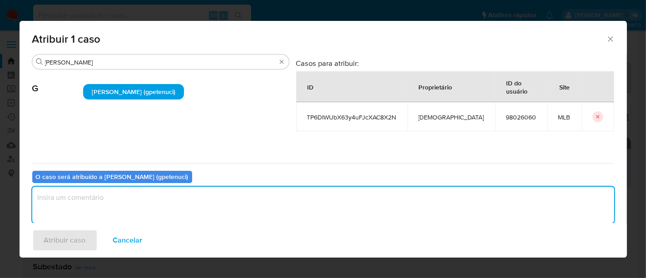
click at [65, 203] on textarea "assign-modal" at bounding box center [323, 205] width 582 height 36
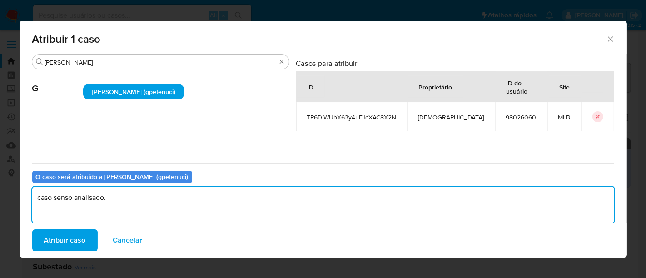
click at [70, 197] on textarea "caso senso analisado." at bounding box center [323, 205] width 582 height 36
type textarea "caso sendo analisado."
click at [73, 249] on span "Atribuir caso" at bounding box center [65, 240] width 42 height 20
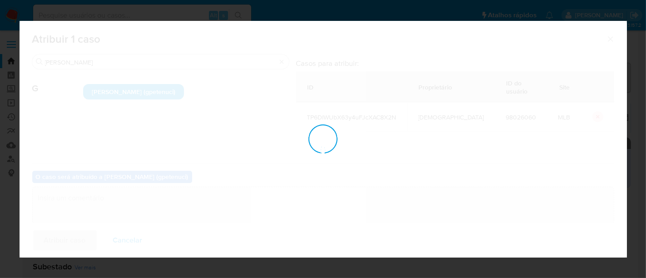
checkbox input "false"
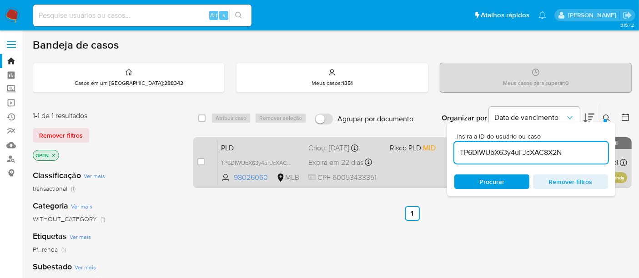
drag, startPoint x: 198, startPoint y: 160, endPoint x: 209, endPoint y: 157, distance: 11.4
click at [199, 160] on input "checkbox" at bounding box center [200, 161] width 7 height 7
checkbox input "true"
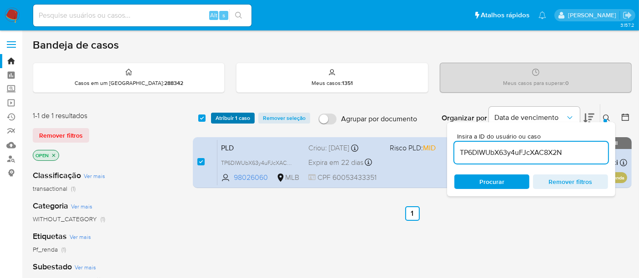
click at [226, 119] on span "Atribuir 1 caso" at bounding box center [232, 118] width 35 height 9
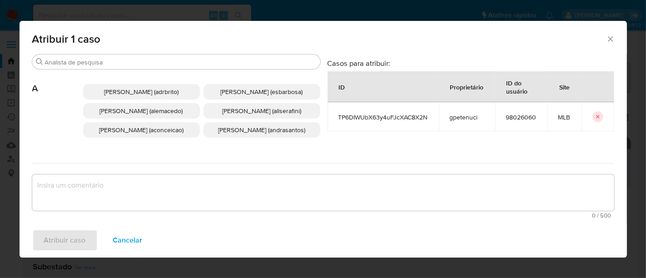
click at [134, 240] on span "Cancelar" at bounding box center [128, 240] width 30 height 20
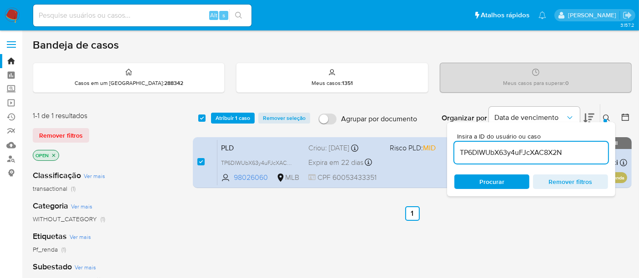
click at [85, 24] on div "Alt s" at bounding box center [142, 16] width 218 height 22
click at [84, 14] on input at bounding box center [142, 16] width 218 height 12
paste input "TP6DIWUbX63y4uFJcXAC8X2N"
type input "TP6DIWUbX63y4uFJcXAC8X2N"
click at [236, 12] on icon "search-icon" at bounding box center [238, 15] width 7 height 7
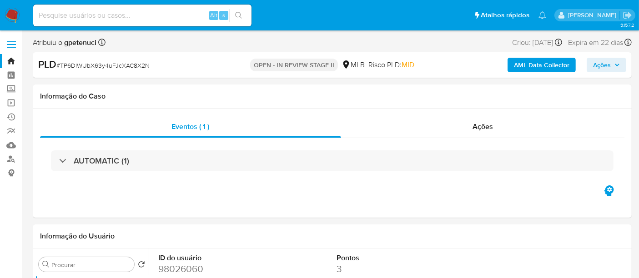
select select "10"
click at [9, 13] on img at bounding box center [12, 15] width 15 height 15
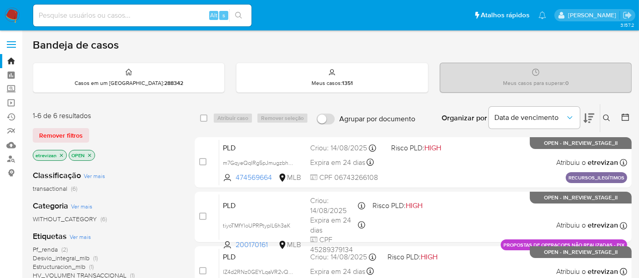
click at [60, 155] on icon "close-filter" at bounding box center [61, 155] width 5 height 5
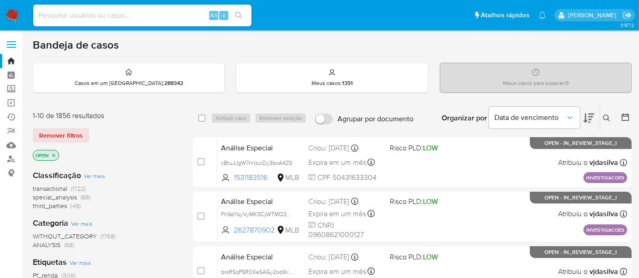
click at [81, 16] on input at bounding box center [142, 16] width 218 height 12
paste input "O5Sifl9P3LKtK6BDyp9zH8iu"
type input "O5Sifl9P3LKtK6BDyp9zH8iu"
click at [240, 12] on icon "search-icon" at bounding box center [238, 15] width 7 height 7
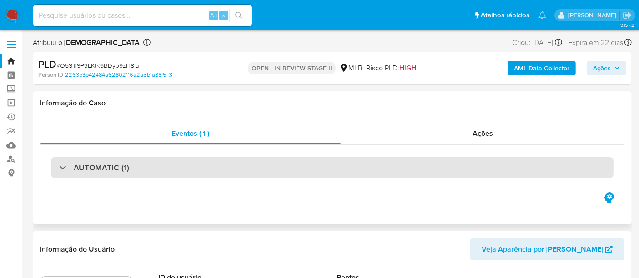
select select "10"
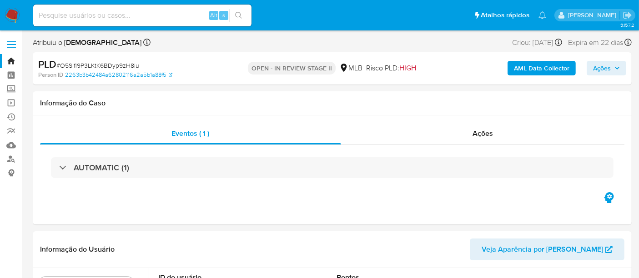
click at [13, 7] on nav "Pausado Ver notificaciones Alt s Atalhos rápidos Presiona las siguientes teclas…" at bounding box center [319, 15] width 639 height 30
click at [11, 10] on img at bounding box center [12, 15] width 15 height 15
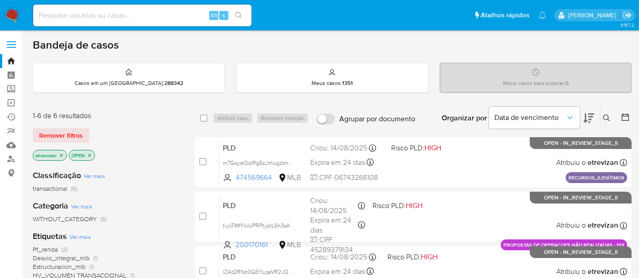
click at [59, 154] on icon "close-filter" at bounding box center [61, 155] width 5 height 5
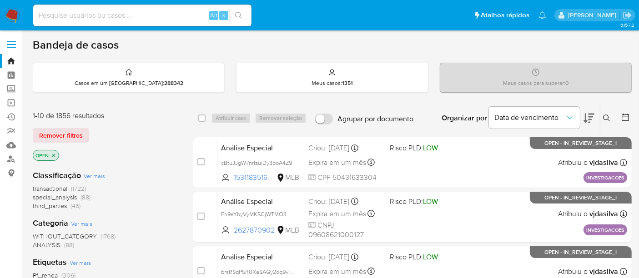
click at [605, 113] on button at bounding box center [607, 118] width 15 height 11
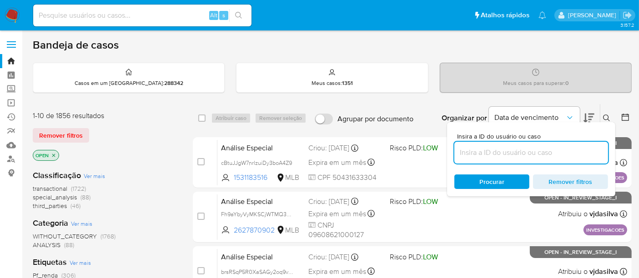
click at [476, 153] on input at bounding box center [531, 153] width 154 height 12
type input "O5Sifl9P3LKtK6BDyp9zH8iu"
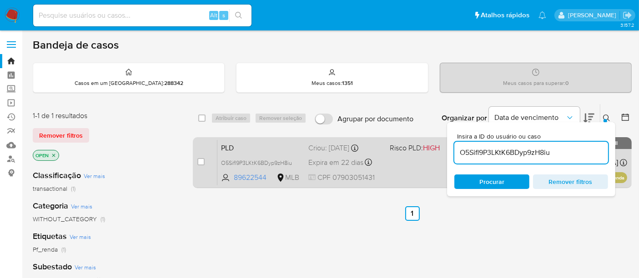
drag, startPoint x: 201, startPoint y: 160, endPoint x: 219, endPoint y: 150, distance: 19.9
click at [201, 160] on input "checkbox" at bounding box center [200, 161] width 7 height 7
checkbox input "true"
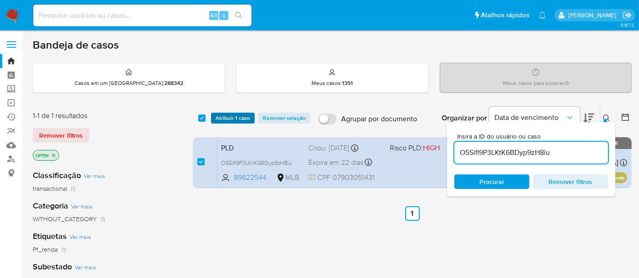
click at [239, 116] on span "Atribuir 1 caso" at bounding box center [232, 118] width 35 height 9
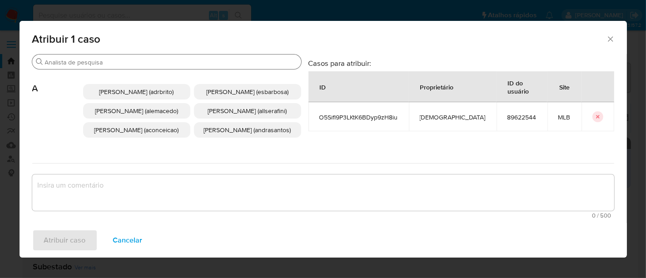
click at [194, 55] on div "Procurar" at bounding box center [166, 62] width 269 height 15
click at [191, 58] on input "Procurar" at bounding box center [171, 62] width 253 height 8
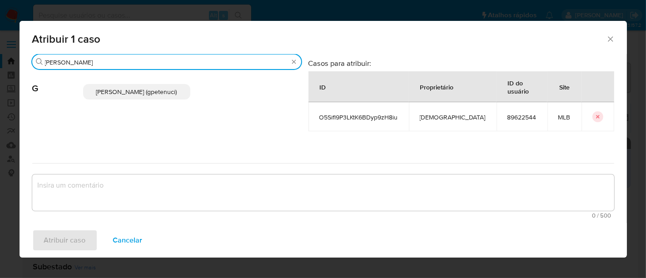
type input "[PERSON_NAME]"
click at [153, 87] on span "[PERSON_NAME] (gpetenuci)" at bounding box center [136, 91] width 81 height 9
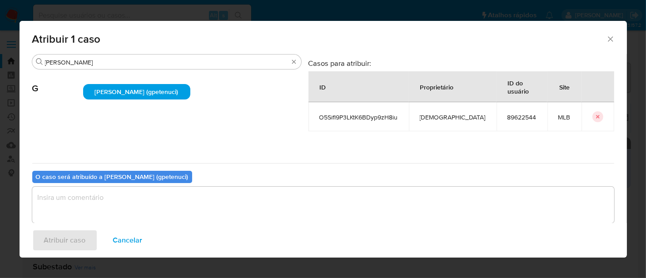
click at [89, 201] on textarea "assign-modal" at bounding box center [323, 205] width 582 height 36
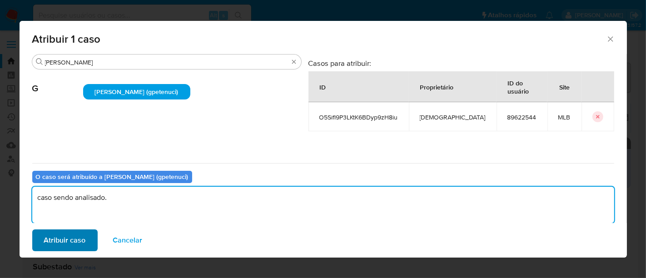
type textarea "caso sendo analisado."
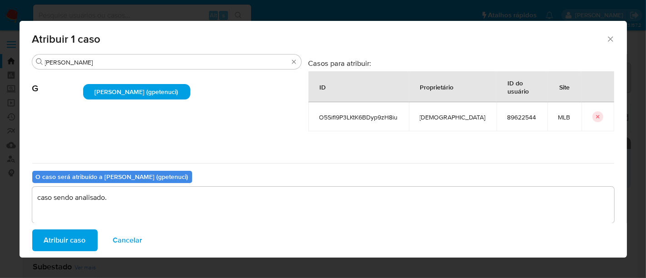
click at [77, 241] on span "Atribuir caso" at bounding box center [65, 240] width 42 height 20
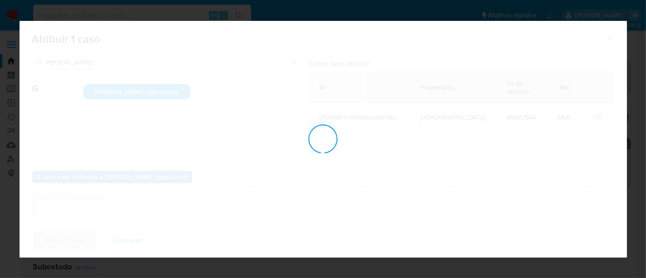
checkbox input "false"
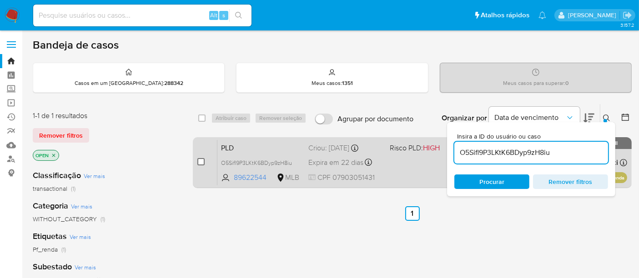
click at [201, 160] on input "checkbox" at bounding box center [200, 161] width 7 height 7
checkbox input "true"
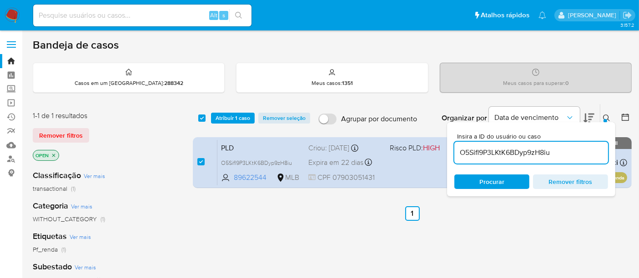
drag, startPoint x: 461, startPoint y: 151, endPoint x: 570, endPoint y: 152, distance: 108.6
click at [570, 152] on input "O5Sifl9P3LKtK6BDyp9zH8iu" at bounding box center [531, 153] width 154 height 12
click at [55, 12] on input at bounding box center [142, 16] width 218 height 12
paste input "O5Sifl9P3LKtK6BDyp9zH8iu"
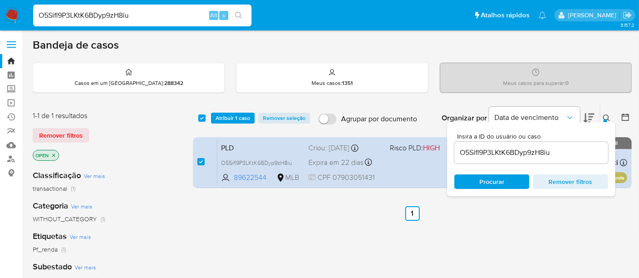
type input "O5Sifl9P3LKtK6BDyp9zH8iu"
click at [239, 12] on icon "search-icon" at bounding box center [238, 15] width 7 height 7
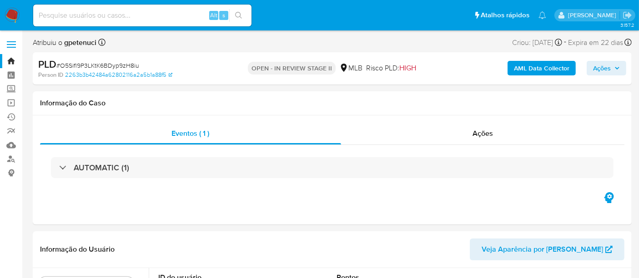
select select "10"
click at [95, 12] on input at bounding box center [142, 16] width 218 height 12
paste input "mOKg9rdvobJNiQoWFF82ZKAO"
type input "mOKg9rdvobJNiQoWFF82ZKAO"
click at [239, 14] on icon "search-icon" at bounding box center [238, 15] width 7 height 7
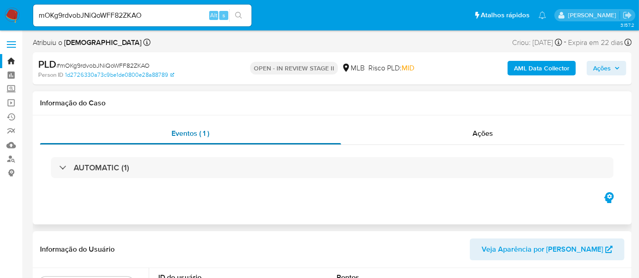
select select "10"
drag, startPoint x: 61, startPoint y: 64, endPoint x: 149, endPoint y: 64, distance: 87.7
click at [149, 64] on span "# mOKg9rdvobJNiQoWFF82ZKAO" at bounding box center [102, 65] width 93 height 9
copy span "mOKg9rdvobJNiQoWFF82ZKAO"
click at [17, 15] on img at bounding box center [12, 15] width 15 height 15
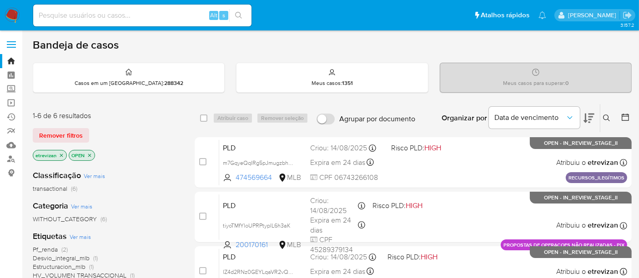
click at [61, 154] on icon "close-filter" at bounding box center [61, 155] width 5 height 5
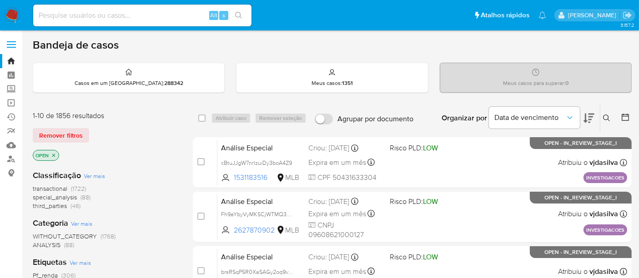
click at [605, 116] on icon at bounding box center [606, 118] width 7 height 7
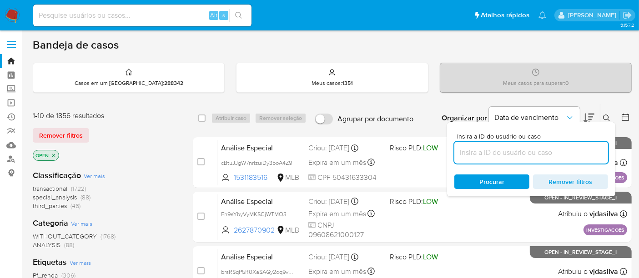
click at [486, 153] on input at bounding box center [531, 153] width 154 height 12
type input "mOKg9rdvobJNiQoWFF82ZKAO"
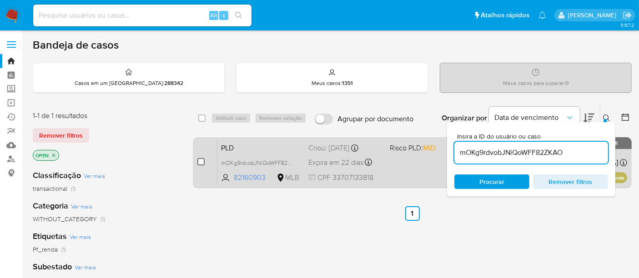
click at [199, 159] on input "checkbox" at bounding box center [200, 161] width 7 height 7
checkbox input "true"
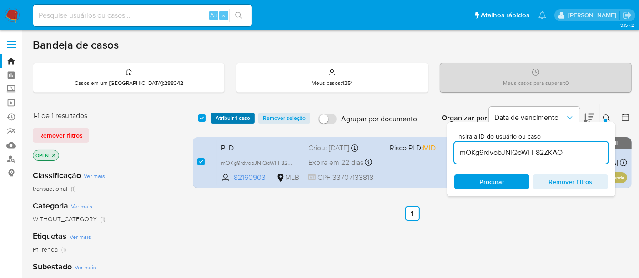
click at [225, 114] on span "Atribuir 1 caso" at bounding box center [232, 118] width 35 height 9
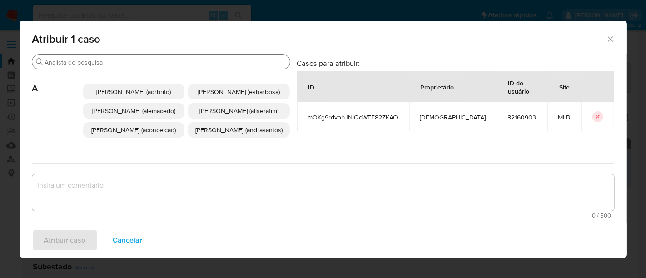
click at [153, 62] on input "Procurar" at bounding box center [165, 62] width 241 height 8
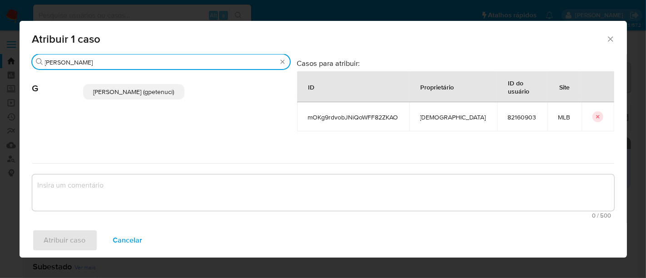
type input "giovanna"
click at [147, 92] on span "Giovanna Petenuci Freitas (gpetenuci)" at bounding box center [133, 91] width 81 height 9
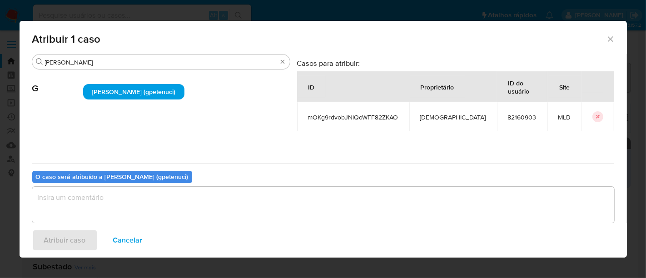
click at [95, 205] on textarea "assign-modal" at bounding box center [323, 205] width 582 height 36
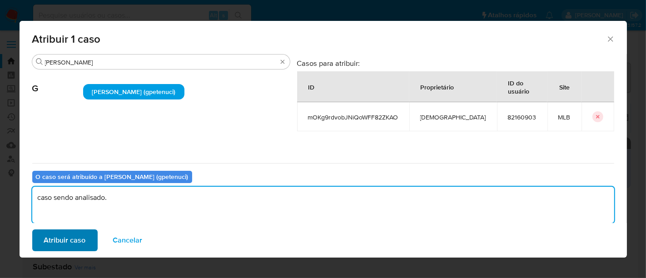
type textarea "caso sendo analisado."
click at [66, 242] on span "Atribuir caso" at bounding box center [65, 240] width 42 height 20
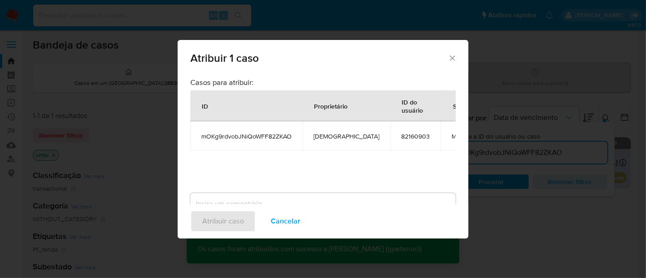
checkbox input "false"
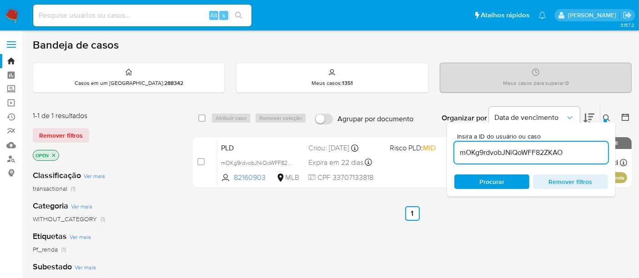
click at [79, 16] on input at bounding box center [142, 16] width 218 height 12
paste input "O5Sifl9P3LKtK6BDyp9zH8iu"
type input "O5Sifl9P3LKtK6BDyp9zH8iu"
click at [240, 15] on icon "search-icon" at bounding box center [238, 15] width 7 height 7
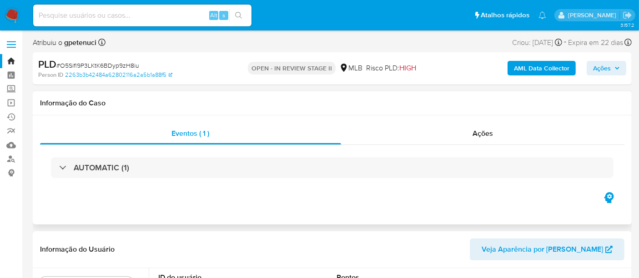
select select "10"
click at [120, 12] on input at bounding box center [142, 16] width 218 height 12
paste input "mOKg9rdvobJNiQoWFF82ZKAO"
type input "mOKg9rdvobJNiQoWFF82ZKAO"
click at [236, 12] on icon "search-icon" at bounding box center [238, 15] width 7 height 7
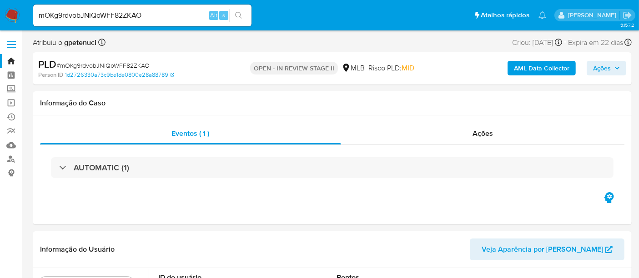
select select "10"
click at [477, 134] on span "Ações" at bounding box center [482, 133] width 20 height 10
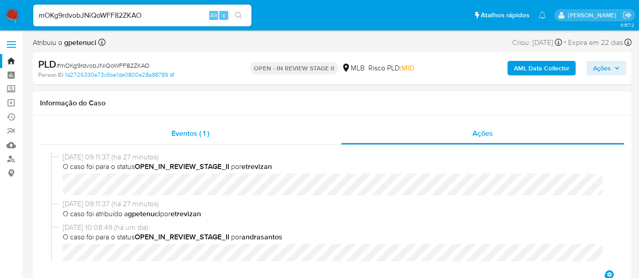
drag, startPoint x: 183, startPoint y: 132, endPoint x: 219, endPoint y: 141, distance: 37.2
click at [183, 132] on span "Eventos ( 1 )" at bounding box center [190, 133] width 38 height 10
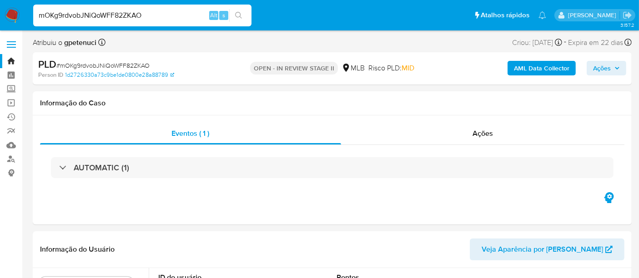
click at [0, 13] on nav "Pausado Ver notificaciones mOKg9rdvobJNiQoWFF82ZKAO Alt s Atalhos rápidos Presi…" at bounding box center [319, 15] width 639 height 30
paste input "qvE5AtXsU5lqZT4wTBHuascq"
type input "qvE5AtXsU5lqZT4wTBHuascq"
click at [240, 14] on icon "search-icon" at bounding box center [238, 15] width 7 height 7
select select "10"
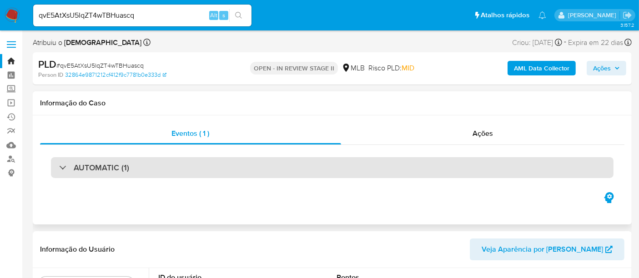
click at [161, 168] on div "AUTOMATIC (1)" at bounding box center [332, 167] width 562 height 21
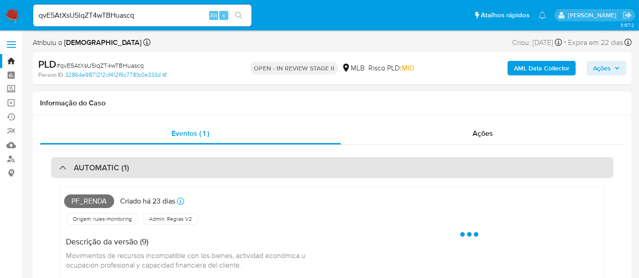
click at [162, 168] on div "AUTOMATIC (1)" at bounding box center [332, 167] width 562 height 21
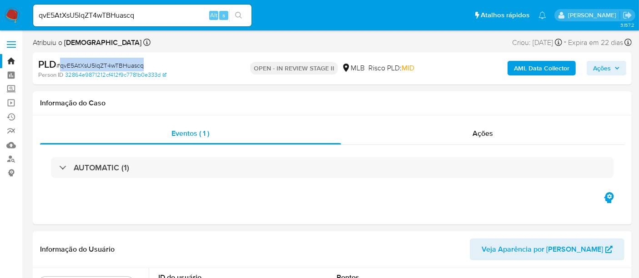
drag, startPoint x: 61, startPoint y: 63, endPoint x: 142, endPoint y: 64, distance: 81.4
click at [142, 64] on span "# qvE5AtXsU5lqZT4wTBHuascq" at bounding box center [99, 65] width 87 height 9
copy span "qvE5AtXsU5lqZT4wTBHuascq"
click at [15, 10] on img at bounding box center [12, 15] width 15 height 15
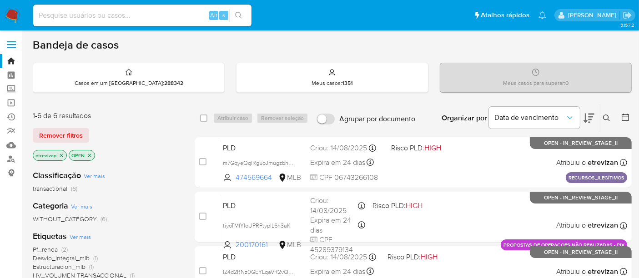
click at [60, 153] on icon "close-filter" at bounding box center [61, 155] width 5 height 5
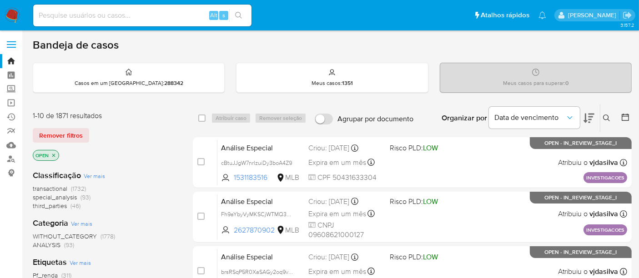
click at [606, 115] on icon at bounding box center [606, 118] width 7 height 7
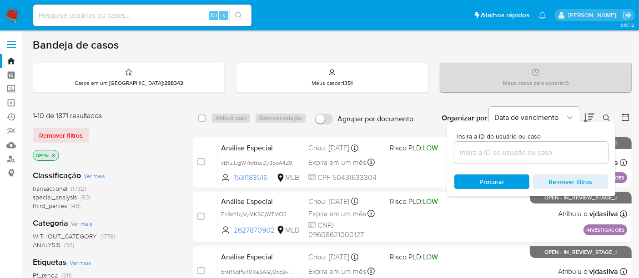
click at [485, 151] on input at bounding box center [531, 153] width 154 height 12
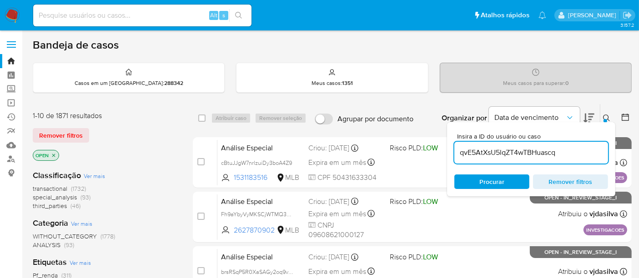
type input "qvE5AtXsU5lqZT4wTBHuascq"
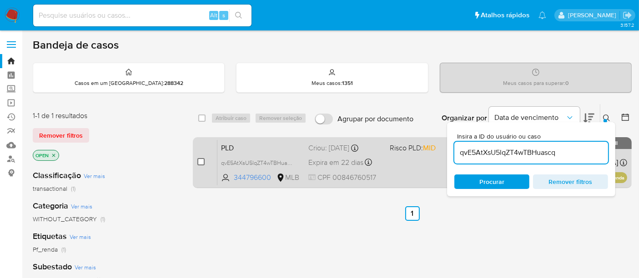
click at [199, 161] on input "checkbox" at bounding box center [200, 161] width 7 height 7
checkbox input "true"
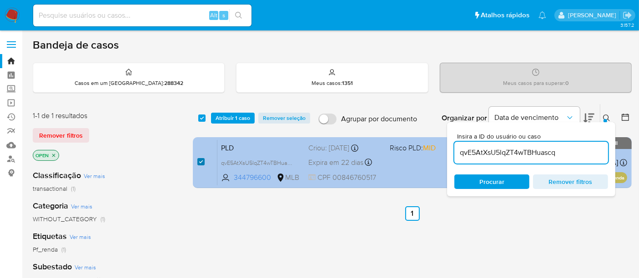
checkbox input "true"
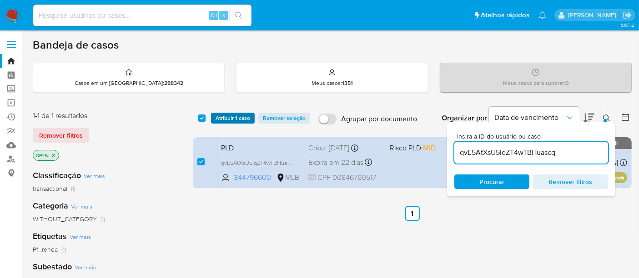
click at [224, 115] on span "Atribuir 1 caso" at bounding box center [232, 118] width 35 height 9
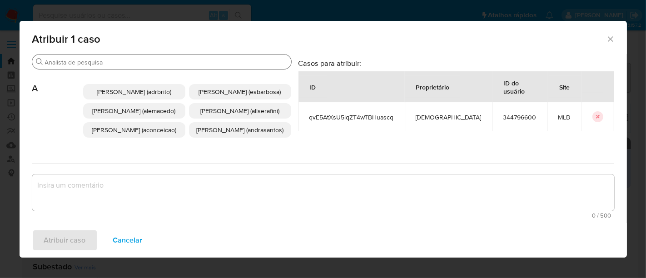
click at [141, 60] on input "Procurar" at bounding box center [166, 62] width 243 height 8
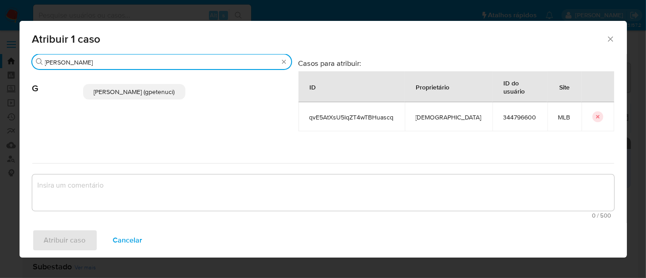
type input "[PERSON_NAME]"
click at [150, 83] on div "[PERSON_NAME] (gpetenuci)" at bounding box center [187, 92] width 208 height 45
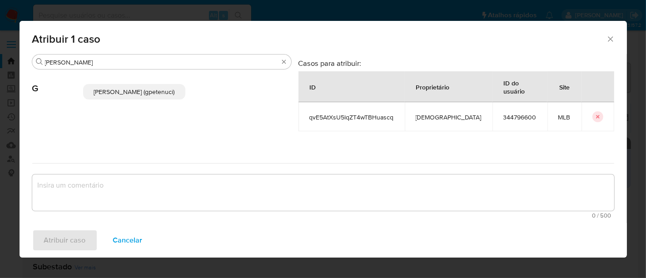
click at [129, 83] on div "[PERSON_NAME] (gpetenuci)" at bounding box center [187, 92] width 208 height 45
click at [127, 94] on span "[PERSON_NAME] (gpetenuci)" at bounding box center [134, 91] width 81 height 9
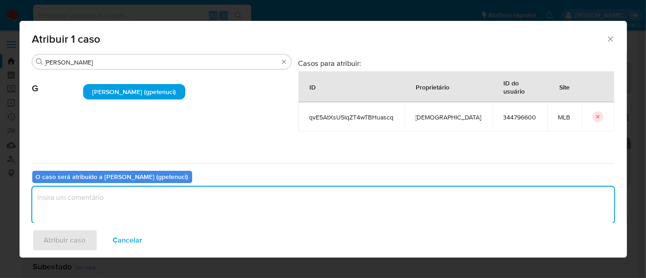
click at [66, 199] on textarea "assign-modal" at bounding box center [323, 205] width 582 height 36
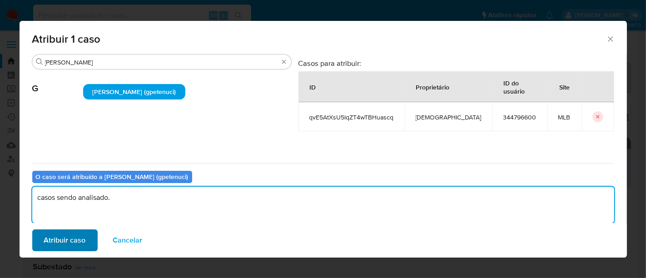
type textarea "casos sendo analisado."
click at [68, 241] on span "Atribuir caso" at bounding box center [65, 240] width 42 height 20
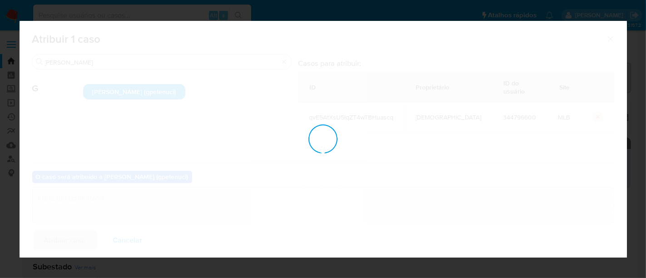
checkbox input "false"
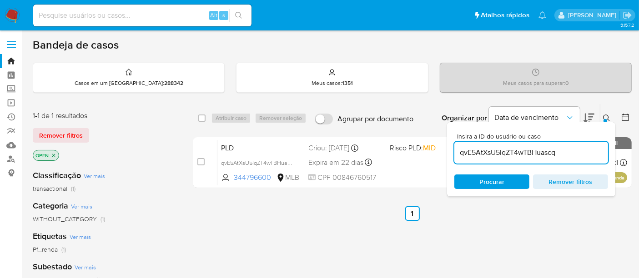
click at [9, 13] on img at bounding box center [12, 15] width 15 height 15
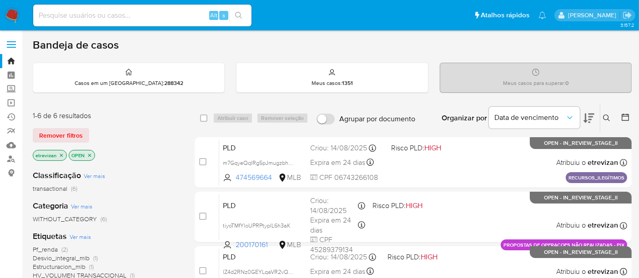
click at [66, 13] on input at bounding box center [142, 16] width 218 height 12
paste input "f1OQlCdEGTy44npFJPEr2gOV"
type input "f1OQlCdEGTy44npFJPEr2gOV"
click at [237, 15] on icon "search-icon" at bounding box center [238, 15] width 7 height 7
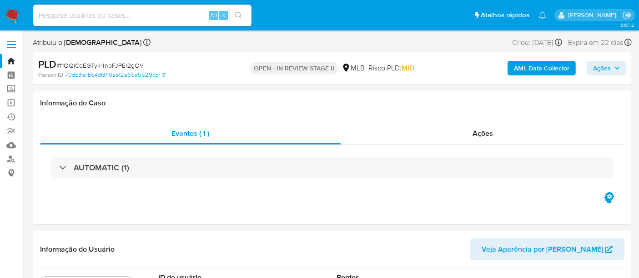
select select "10"
drag, startPoint x: 60, startPoint y: 65, endPoint x: 143, endPoint y: 65, distance: 83.2
click at [143, 65] on div "PLD # f1OQlCdEGTy44npFJPEr2gOV" at bounding box center [134, 65] width 193 height 14
copy span "f1OQlCdEGTy44npFJPEr2gOV"
click at [10, 13] on img at bounding box center [12, 15] width 15 height 15
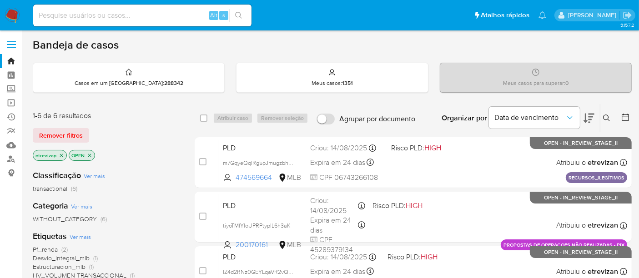
click at [61, 153] on icon "close-filter" at bounding box center [61, 155] width 5 height 5
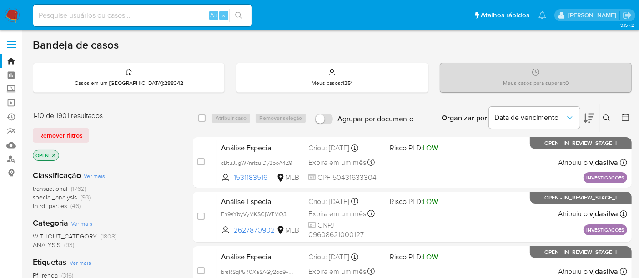
click at [128, 15] on input at bounding box center [142, 16] width 218 height 12
paste input "f1OQlCdEGTy44npFJPEr2gOV"
type input "f1OQlCdEGTy44npFJPEr2gOV"
click at [236, 14] on icon "search-icon" at bounding box center [238, 15] width 7 height 7
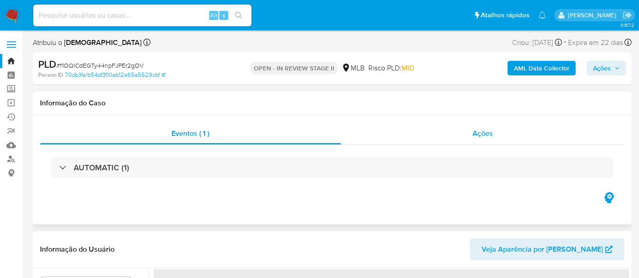
click at [492, 133] on span "Ações" at bounding box center [482, 133] width 20 height 10
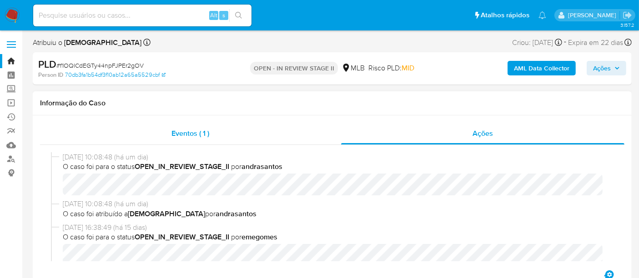
select select "10"
click at [195, 138] on span "Eventos ( 1 )" at bounding box center [190, 133] width 38 height 10
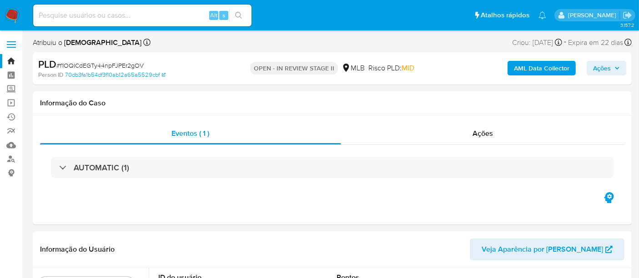
click at [8, 14] on img at bounding box center [12, 15] width 15 height 15
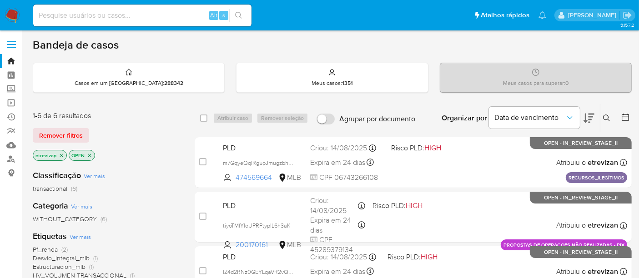
click at [60, 153] on icon "close-filter" at bounding box center [61, 155] width 5 height 5
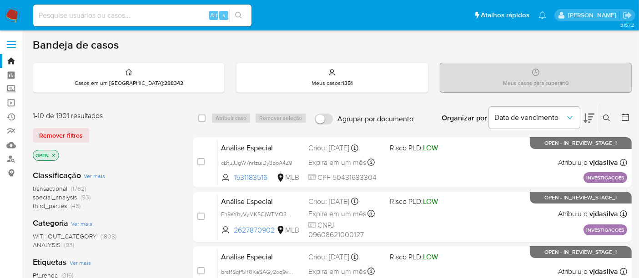
click at [604, 115] on icon at bounding box center [606, 118] width 7 height 7
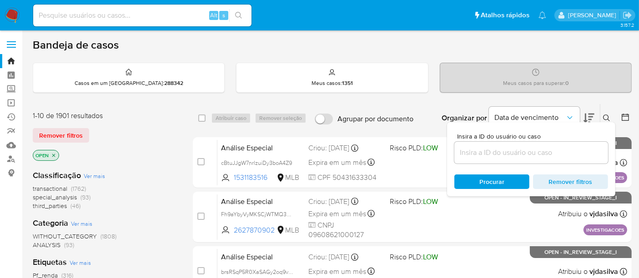
click at [486, 155] on input at bounding box center [531, 153] width 154 height 12
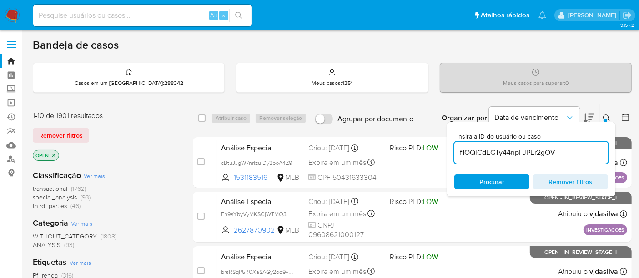
type input "f1OQlCdEGTy44npFJPEr2gOV"
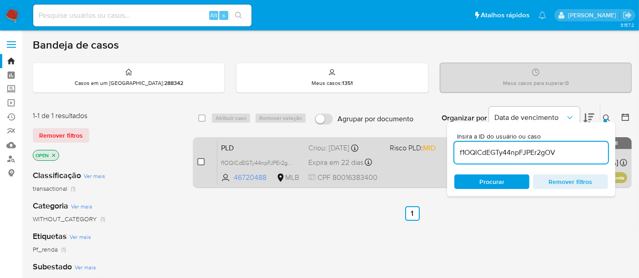
drag, startPoint x: 197, startPoint y: 161, endPoint x: 224, endPoint y: 153, distance: 28.0
click at [198, 161] on input "checkbox" at bounding box center [200, 161] width 7 height 7
checkbox input "true"
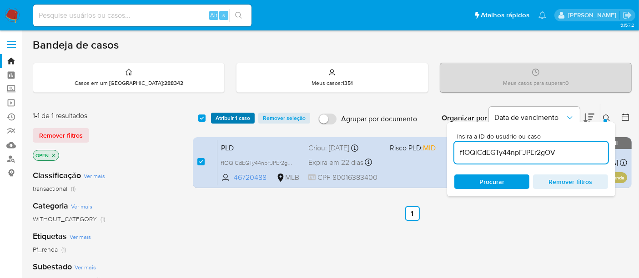
click at [234, 114] on span "Atribuir 1 caso" at bounding box center [232, 118] width 35 height 9
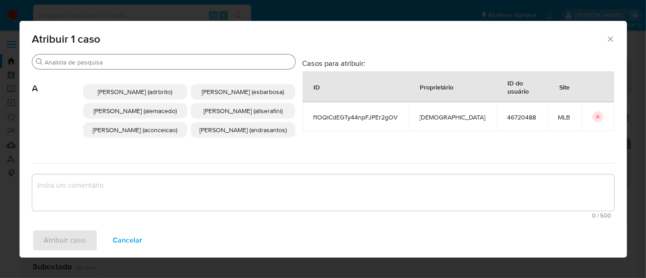
click at [117, 64] on input "Procurar" at bounding box center [168, 62] width 247 height 8
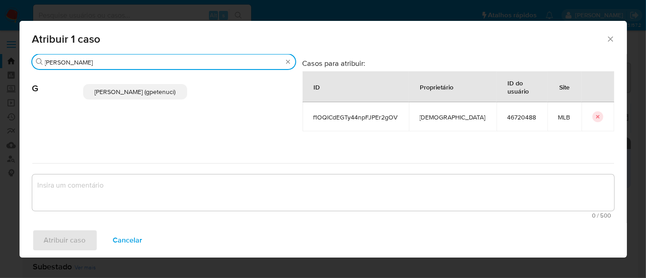
type input "giovanna"
click at [125, 96] on p "Giovanna Petenuci Freitas (gpetenuci)" at bounding box center [135, 91] width 105 height 15
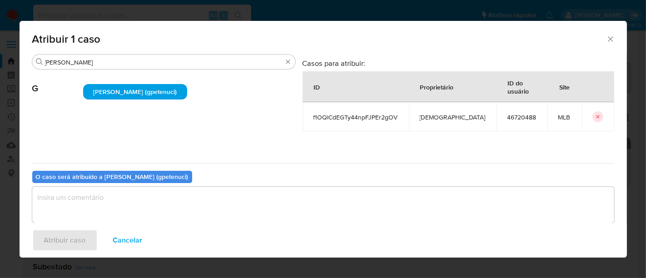
click at [138, 197] on textarea "assign-modal" at bounding box center [323, 205] width 582 height 36
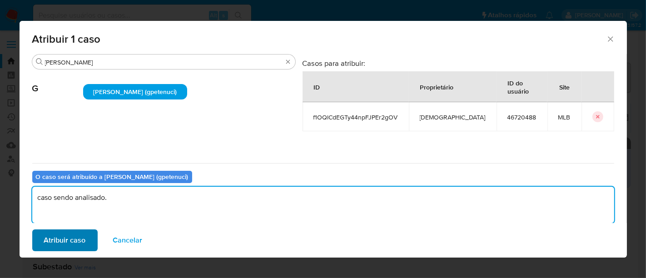
type textarea "caso sendo analisado."
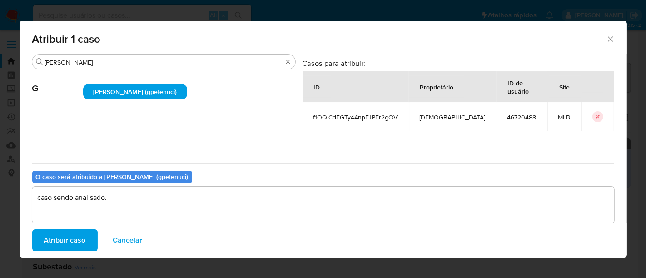
click at [67, 244] on span "Atribuir caso" at bounding box center [65, 240] width 42 height 20
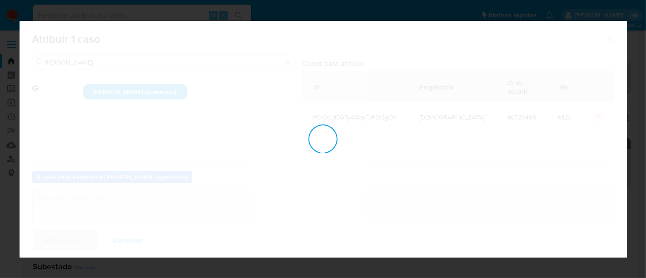
checkbox input "false"
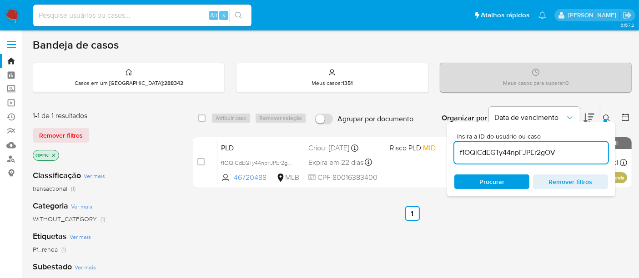
click at [53, 153] on icon "close-filter" at bounding box center [53, 155] width 5 height 5
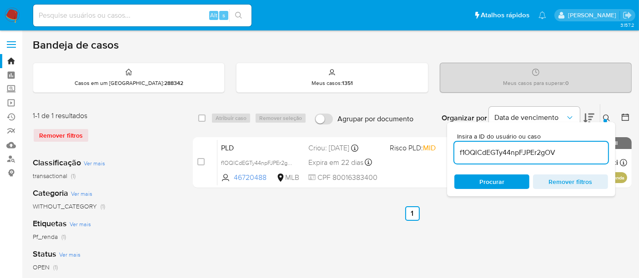
click at [9, 10] on img at bounding box center [12, 15] width 15 height 15
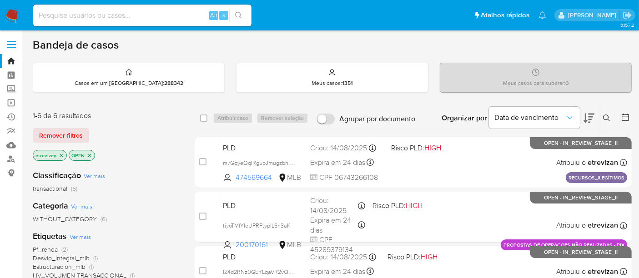
click at [61, 8] on div "Alt s" at bounding box center [142, 16] width 218 height 22
click at [57, 12] on input at bounding box center [142, 16] width 218 height 12
paste input "xurDLR2Loxj9Sq2txTSm0jet"
type input "xurDLR2Loxj9Sq2txTSm0jet"
click at [238, 13] on icon "search-icon" at bounding box center [238, 15] width 7 height 7
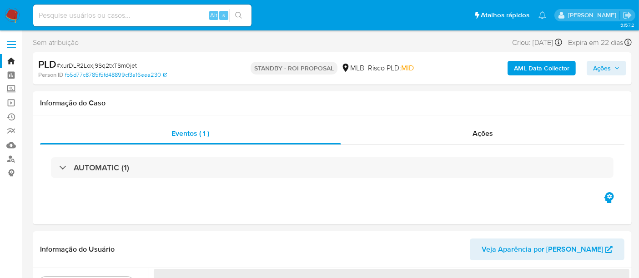
select select "10"
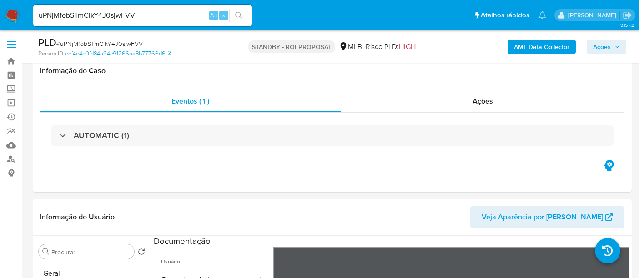
select select "10"
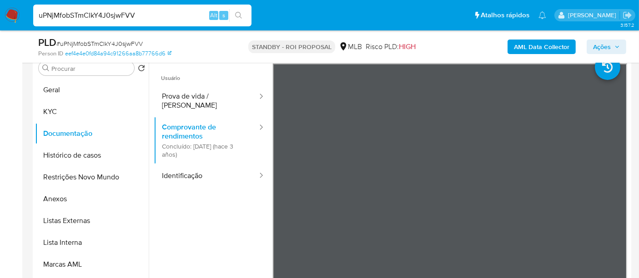
drag, startPoint x: 165, startPoint y: 15, endPoint x: 0, endPoint y: 11, distance: 164.6
click at [0, 11] on nav "Pausado Ver notificaciones uPNjMfobSTmClkY4J0sjwFVV Alt s Atalhos rápidos Presi…" at bounding box center [319, 15] width 639 height 30
paste input "xurDLR2Loxj9Sq2txTSm0jet"
type input "xurDLR2Loxj9Sq2txTSm0jet"
click at [239, 15] on icon "search-icon" at bounding box center [238, 15] width 7 height 7
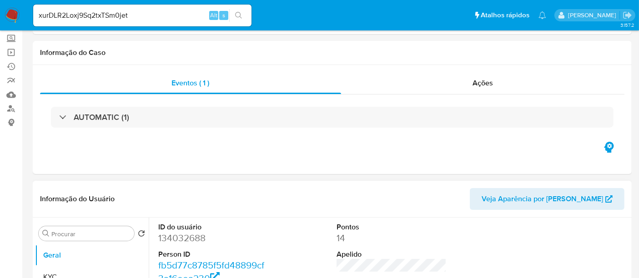
select select "10"
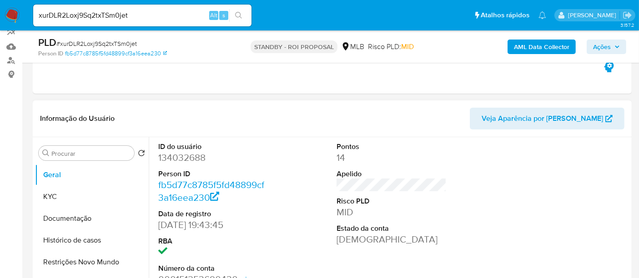
scroll to position [151, 0]
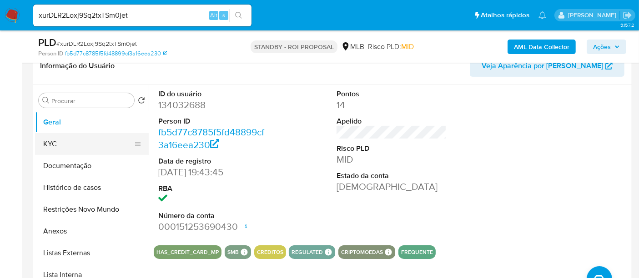
click at [51, 146] on button "KYC" at bounding box center [88, 144] width 106 height 22
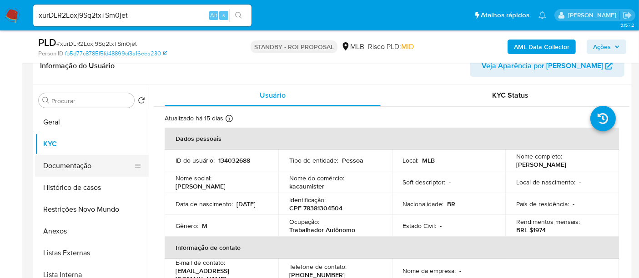
click at [43, 160] on button "Documentação" at bounding box center [88, 166] width 106 height 22
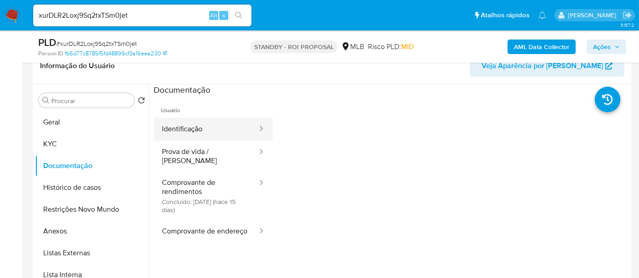
drag, startPoint x: 197, startPoint y: 125, endPoint x: 259, endPoint y: 133, distance: 61.8
click at [197, 126] on button "Identificação" at bounding box center [206, 129] width 105 height 23
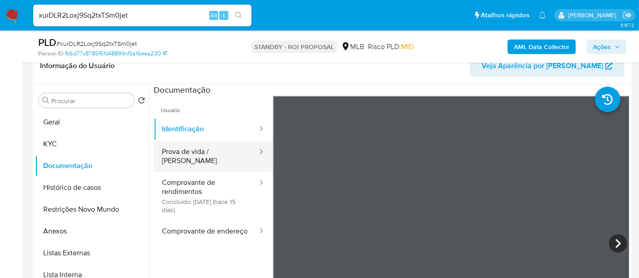
click at [203, 158] on button "Prova de vida / [PERSON_NAME]" at bounding box center [206, 156] width 105 height 31
